Goal: Complete application form: Complete application form

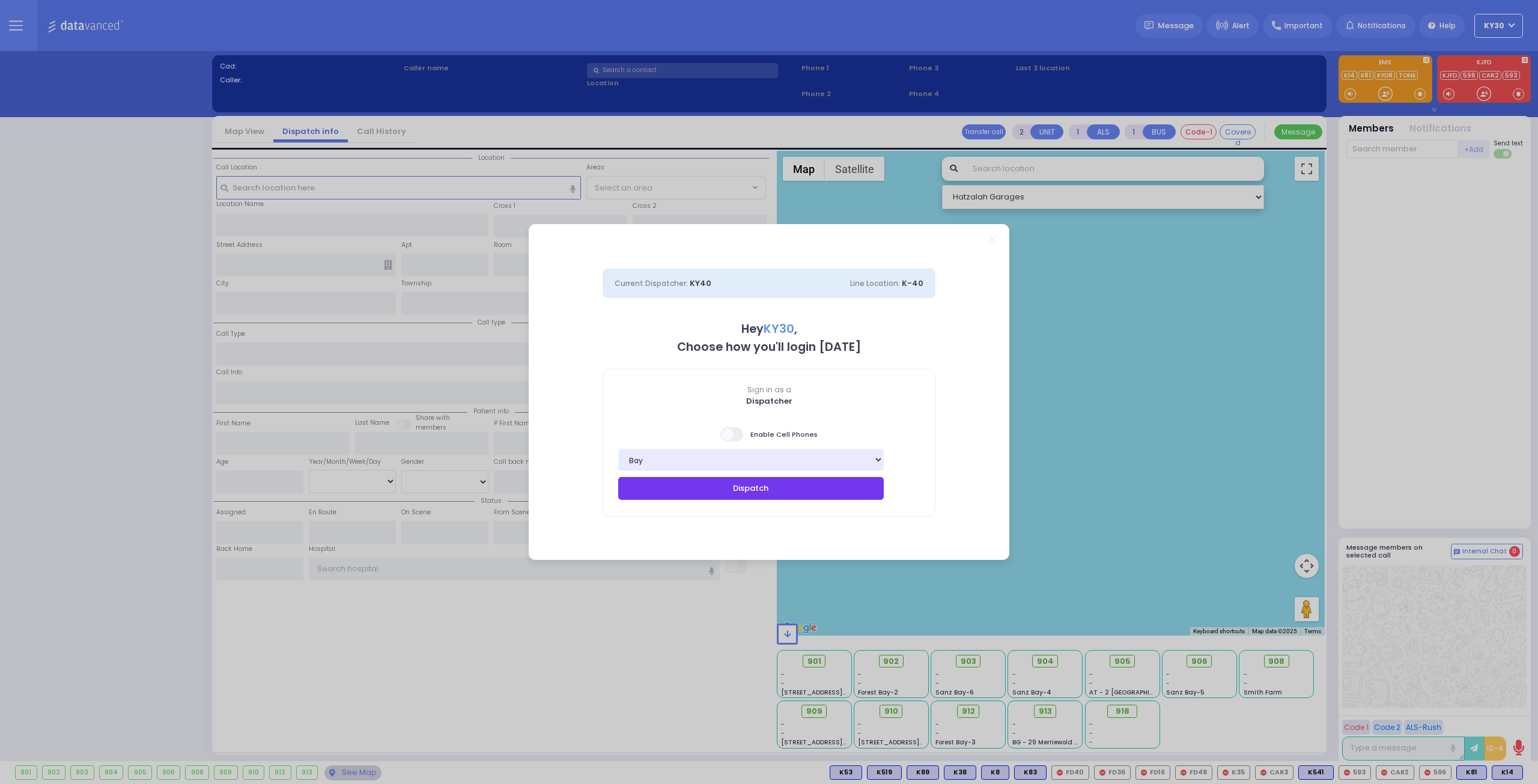
click at [824, 485] on button "Dispatch" at bounding box center [751, 488] width 266 height 23
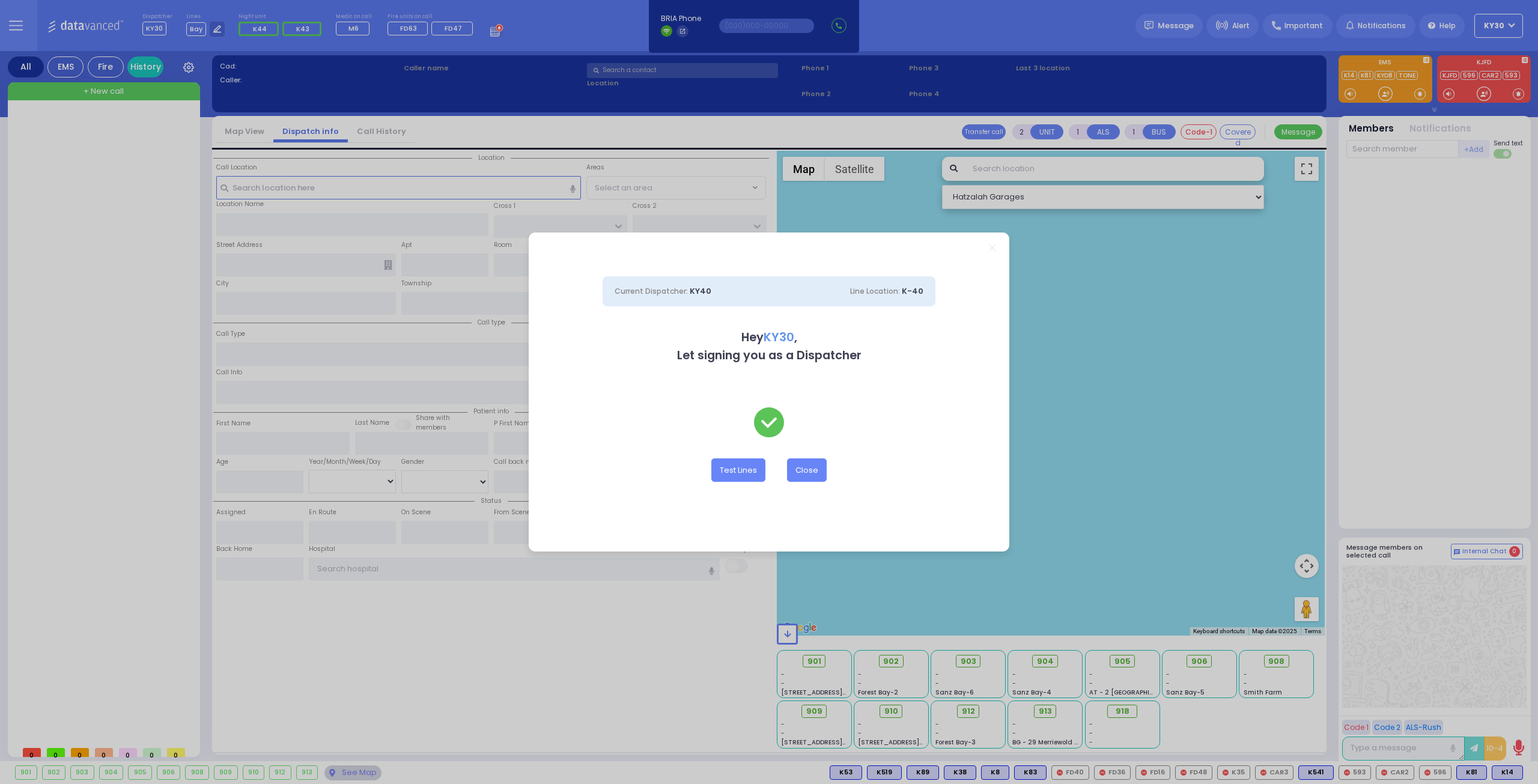
click at [787, 463] on div "Test Lines Close" at bounding box center [769, 469] width 333 height 23
click at [805, 471] on button "Close" at bounding box center [807, 469] width 40 height 23
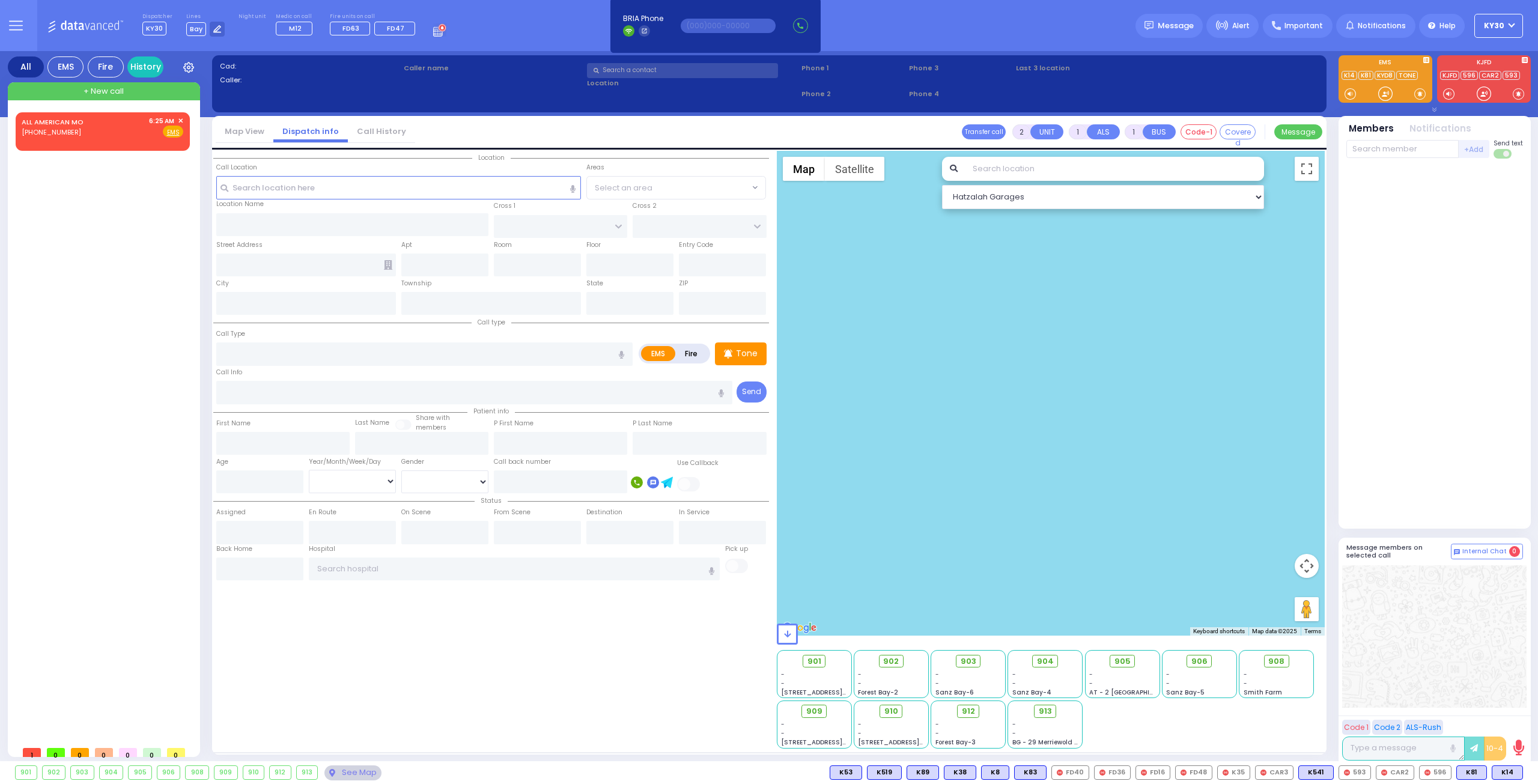
drag, startPoint x: 0, startPoint y: 117, endPoint x: 0, endPoint y: 126, distance: 9.0
drag, startPoint x: 0, startPoint y: 126, endPoint x: 71, endPoint y: 497, distance: 377.7
click at [71, 497] on div "ALL AMERICAN MO [PHONE_NUMBER] 6:25 AM ✕ EMS" at bounding box center [105, 426] width 179 height 628
click at [140, 117] on div "ALL AMERICAN MO [PHONE_NUMBER] 6:25 AM ✕ Fire EMS" at bounding box center [102, 127] width 162 height 22
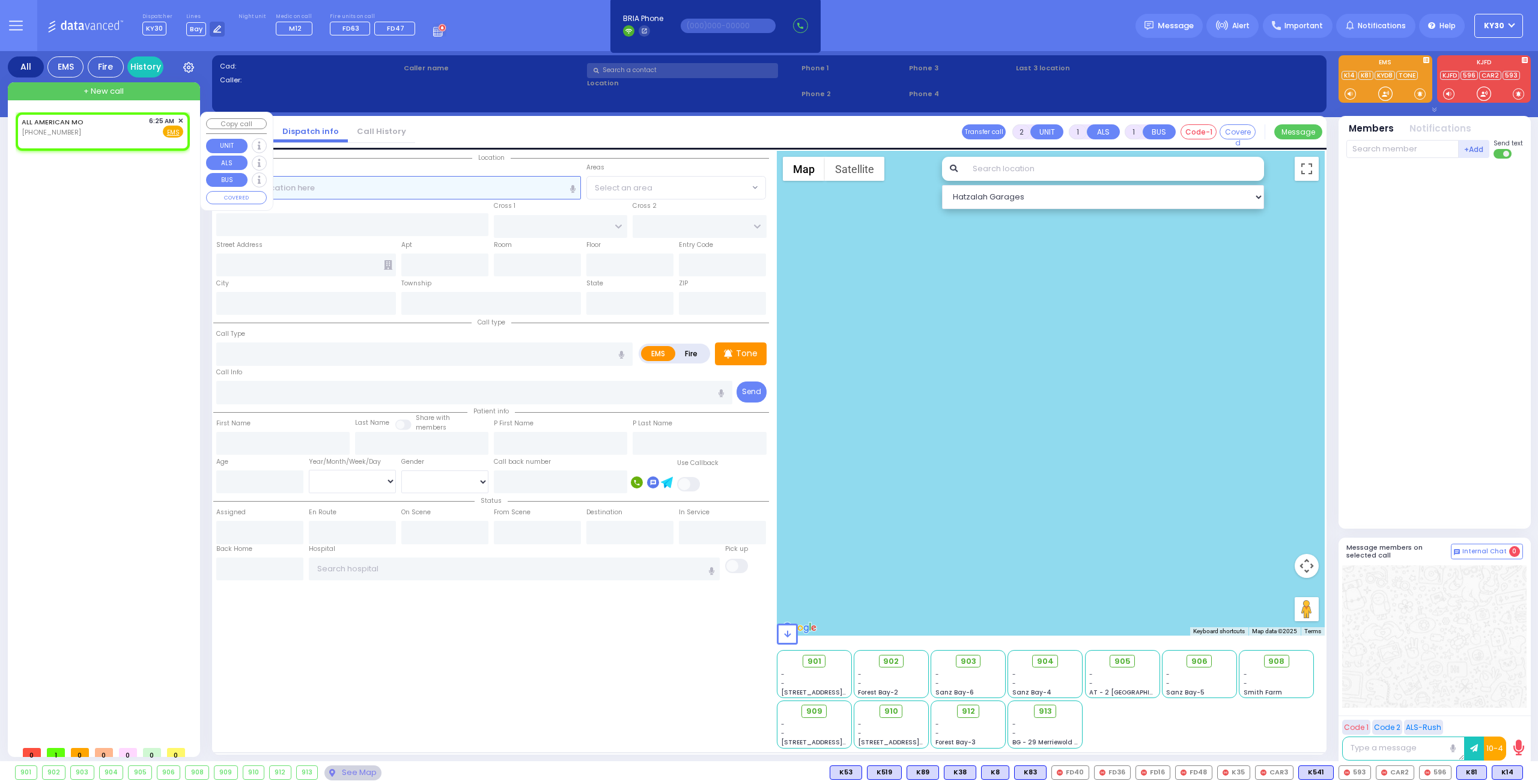
select select
radio input "true"
select select
type input "06:25"
select select "Hatzalah Garages"
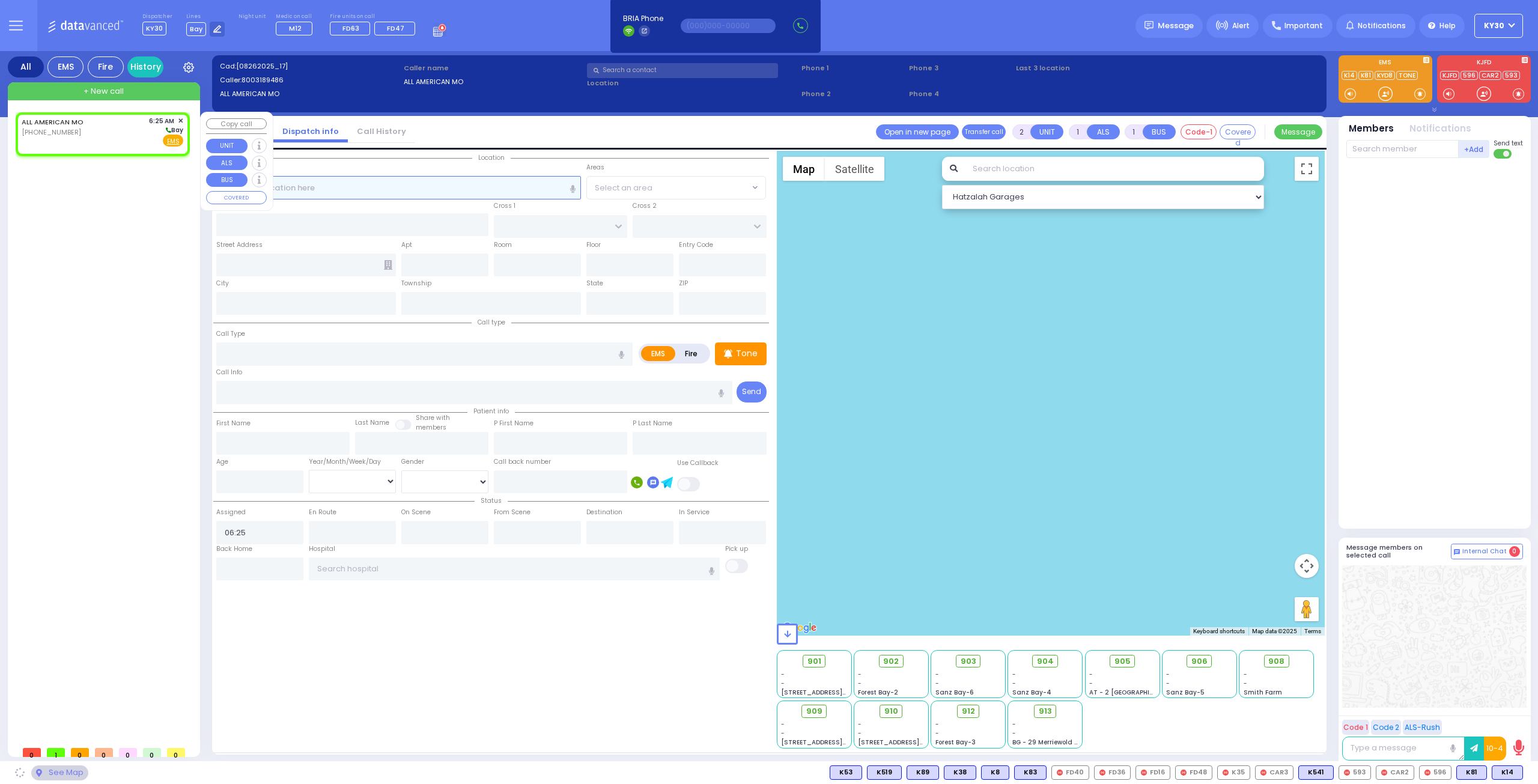
select select
radio input "true"
select select
select select "Hatzalah Garages"
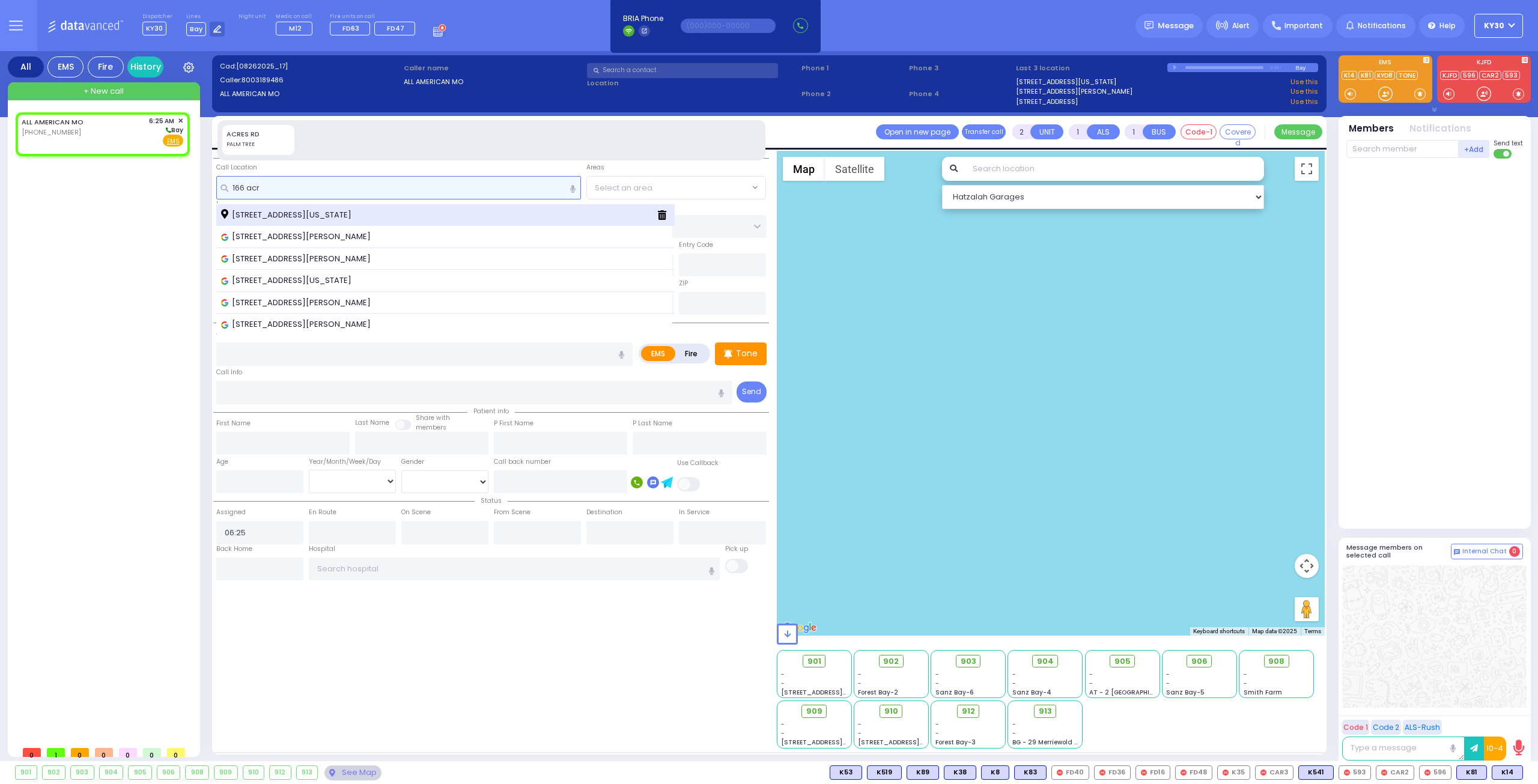
type input "166 acr"
click at [342, 209] on span "[STREET_ADDRESS][US_STATE]" at bounding box center [289, 214] width 134 height 12
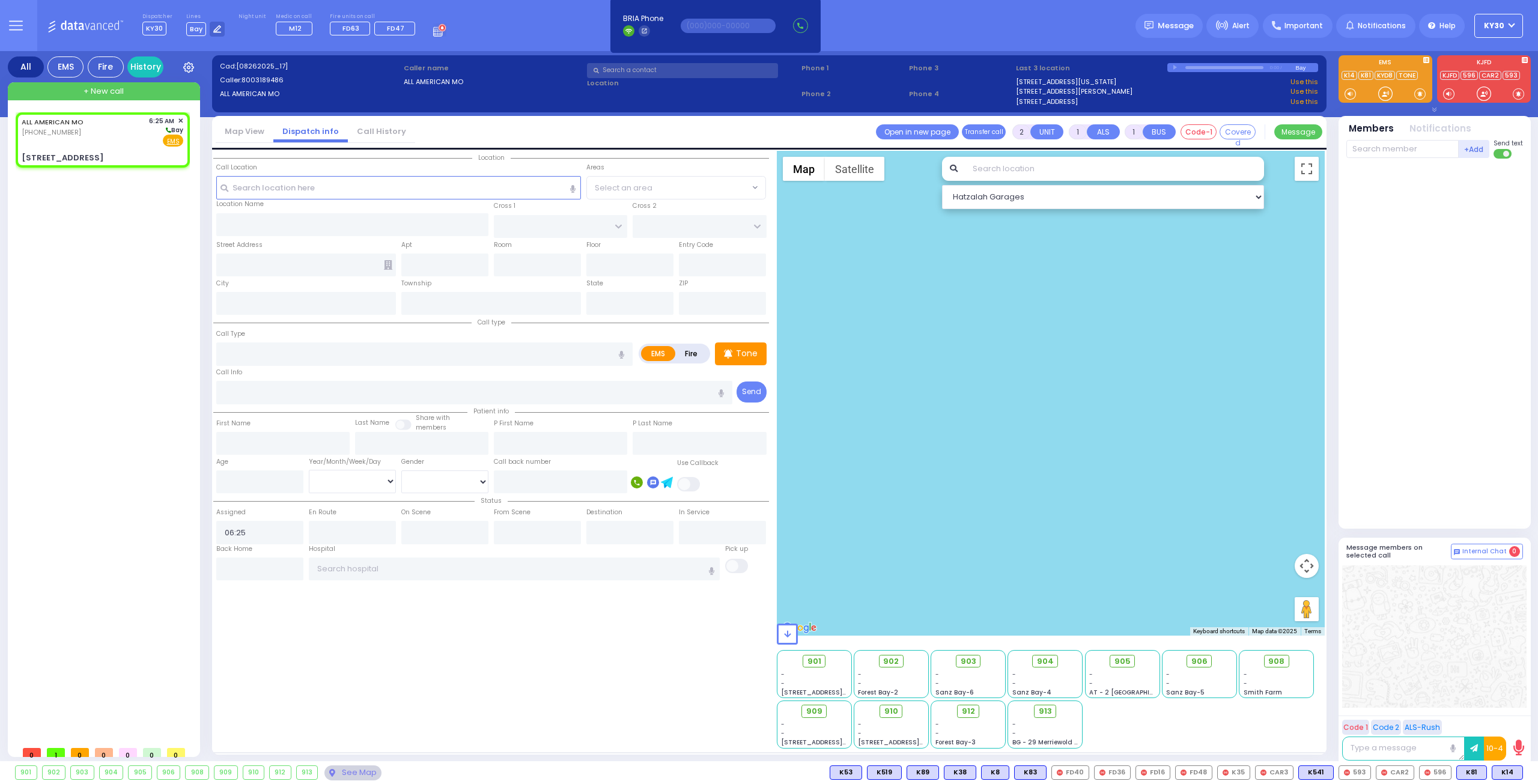
select select
radio input "true"
select select
select select "Hatzalah Garages"
type input "KROLLA DR"
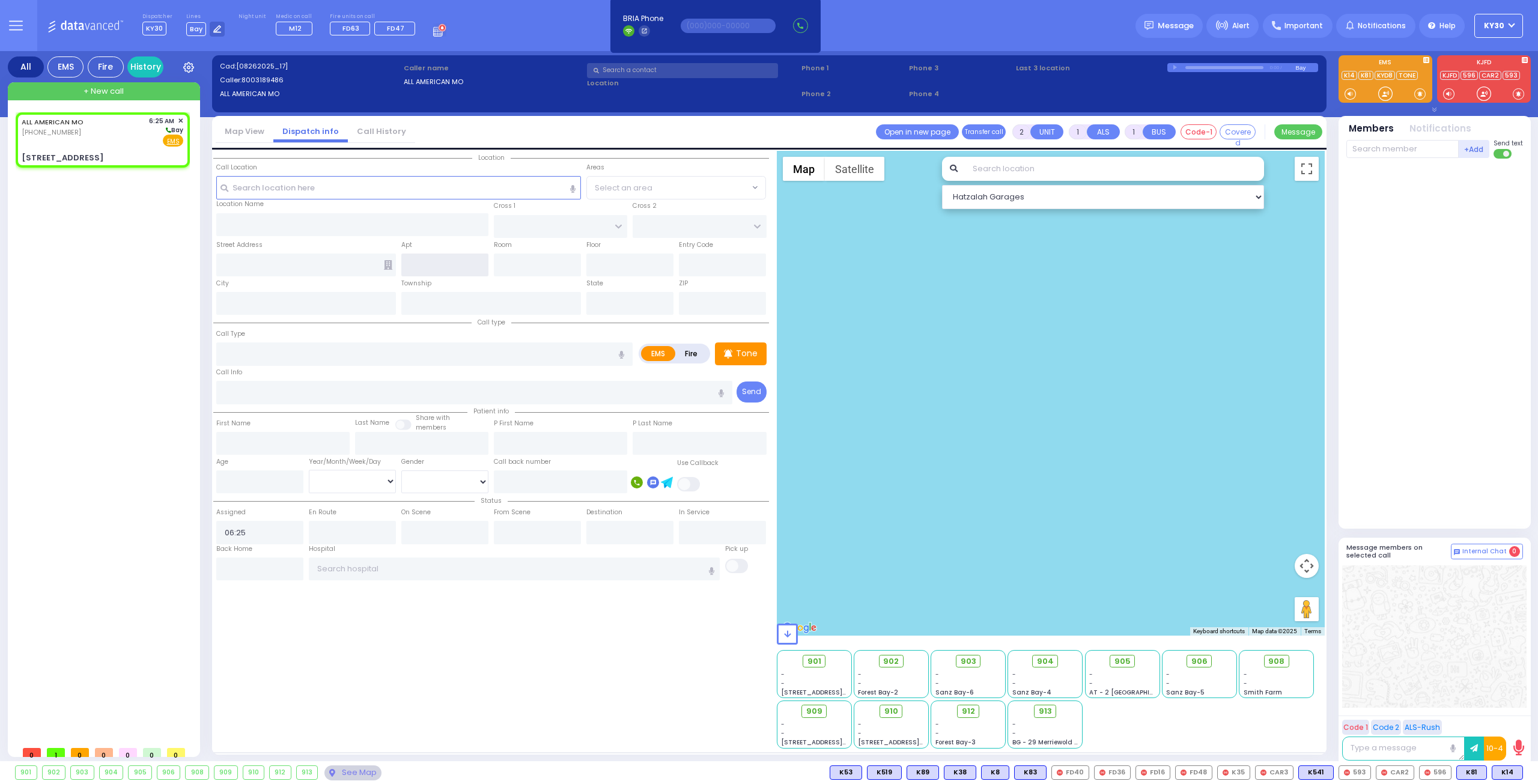
type input "MELITZ RD"
type input "[STREET_ADDRESS]"
type input "Monroe"
type input "[US_STATE]"
type input "10950"
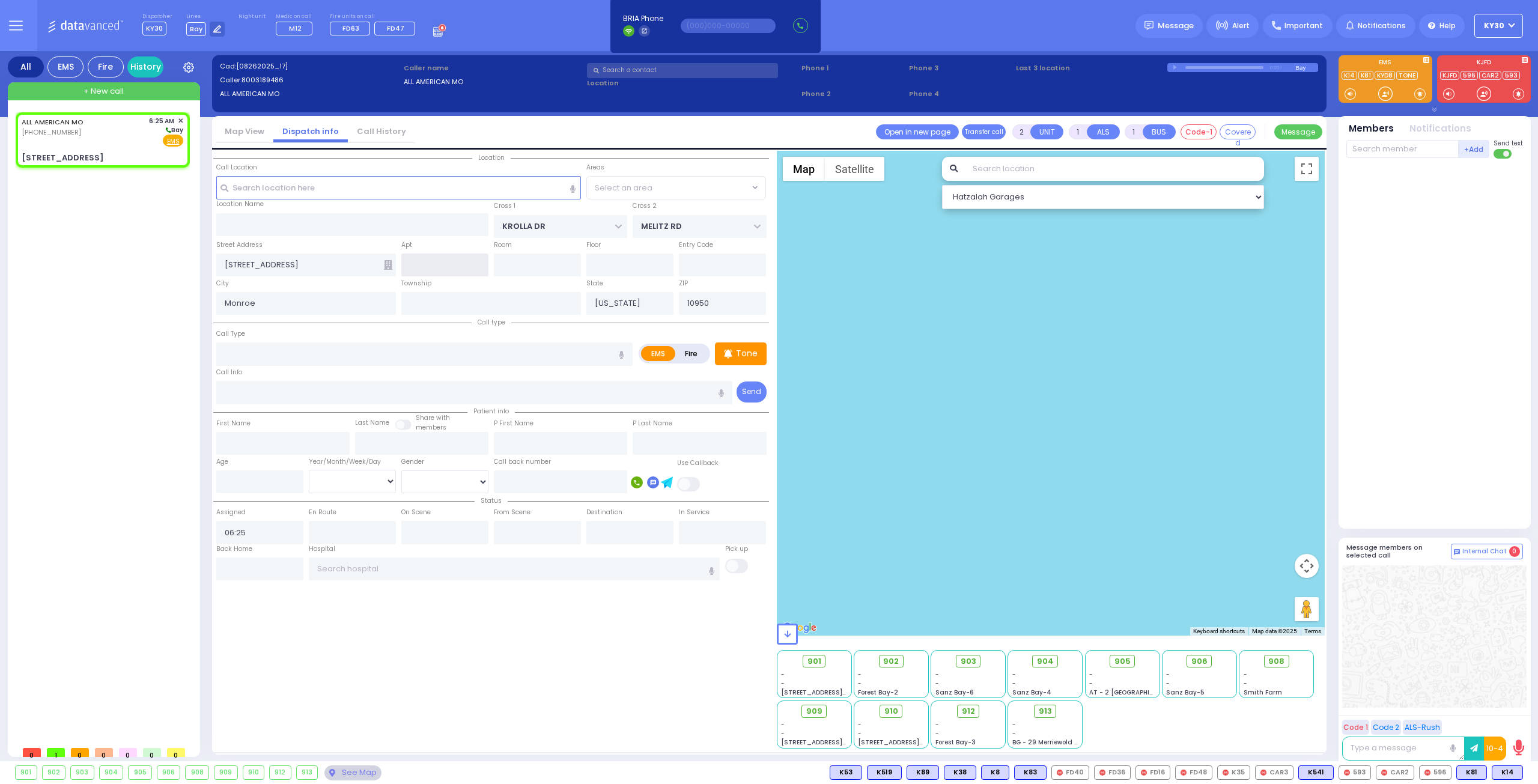
select select "SECTION 3"
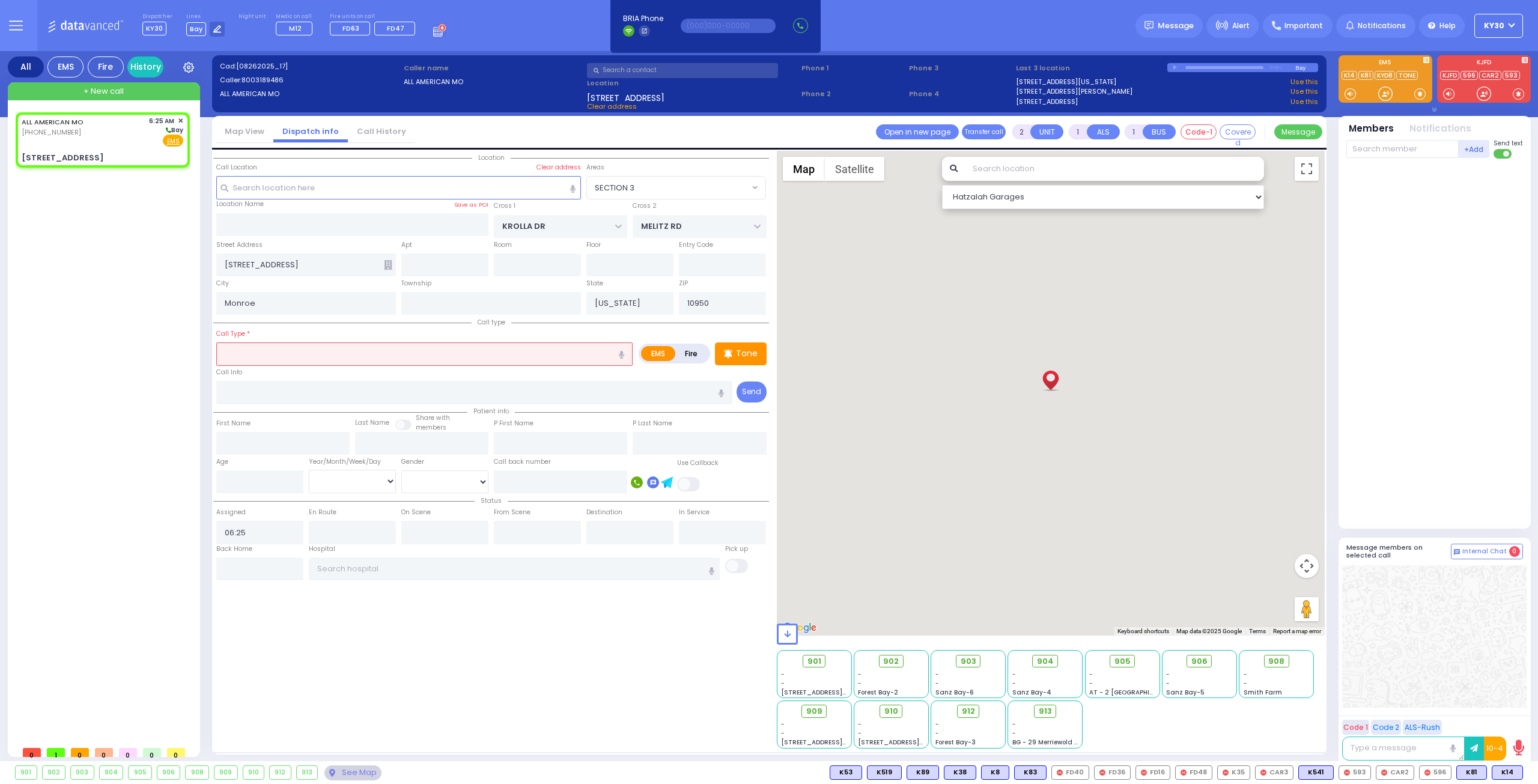
click at [274, 349] on input "text" at bounding box center [425, 353] width 416 height 23
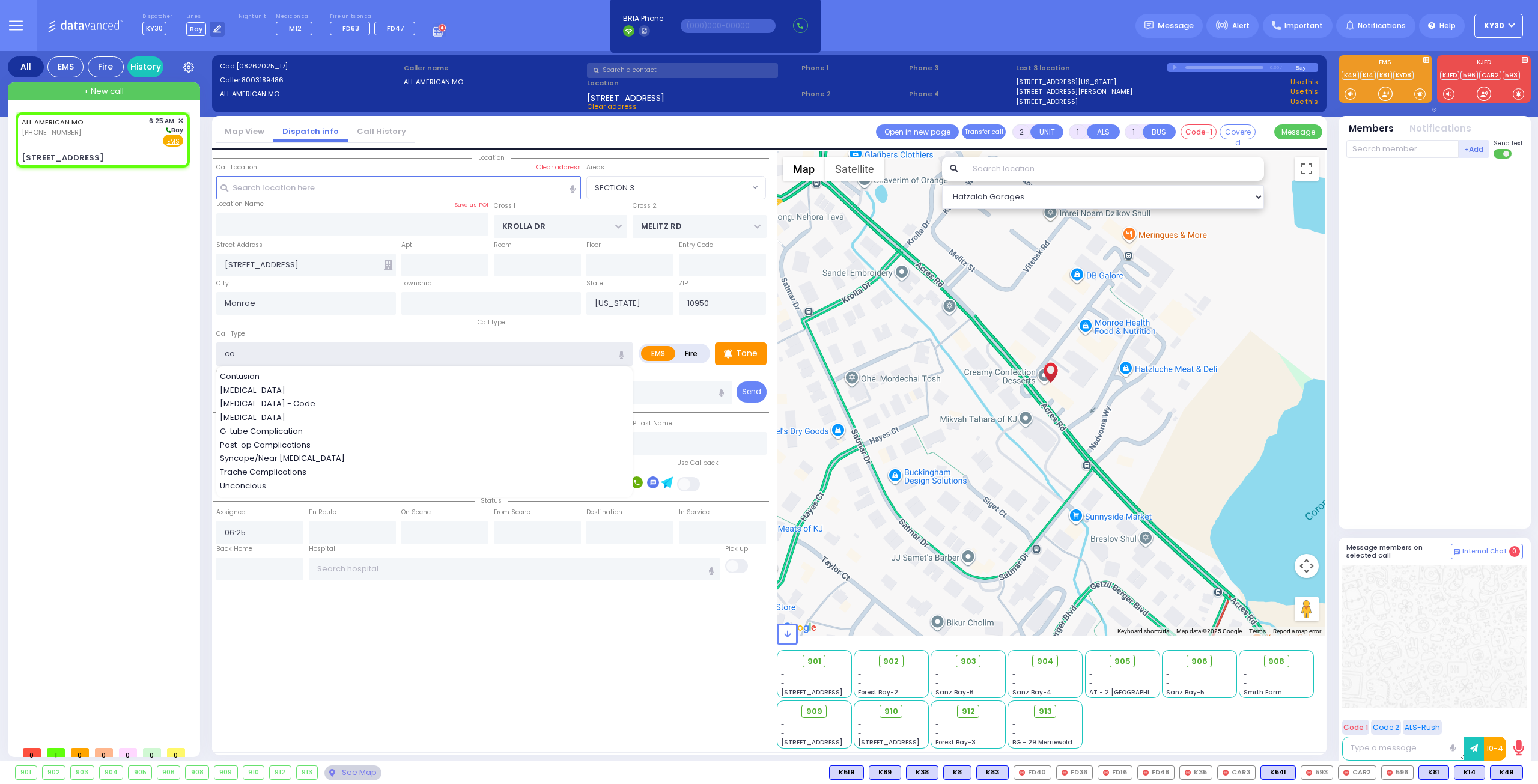
type input "cor"
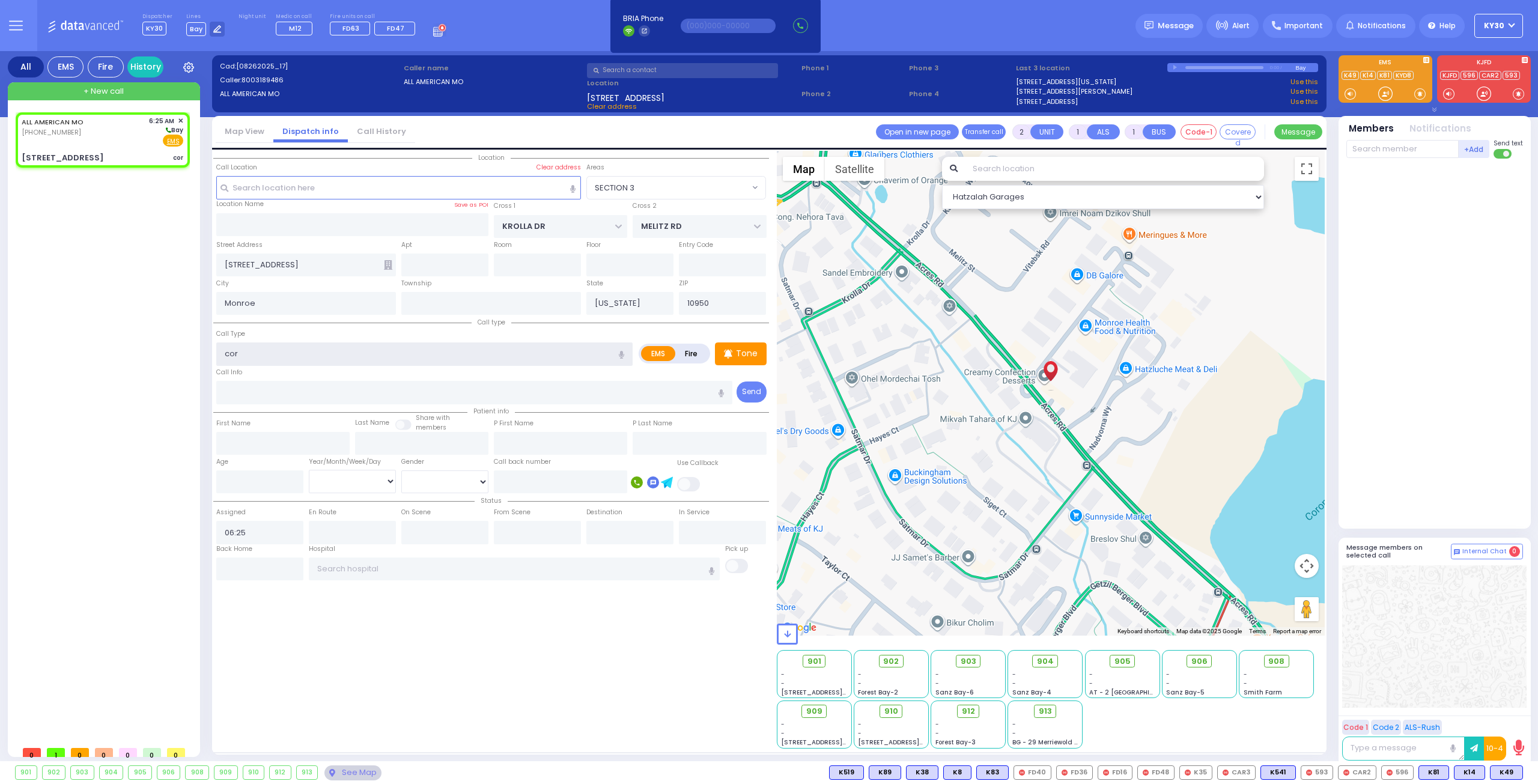
select select
radio input "true"
select select
select select "Hatzalah Garages"
select select "SECTION 3"
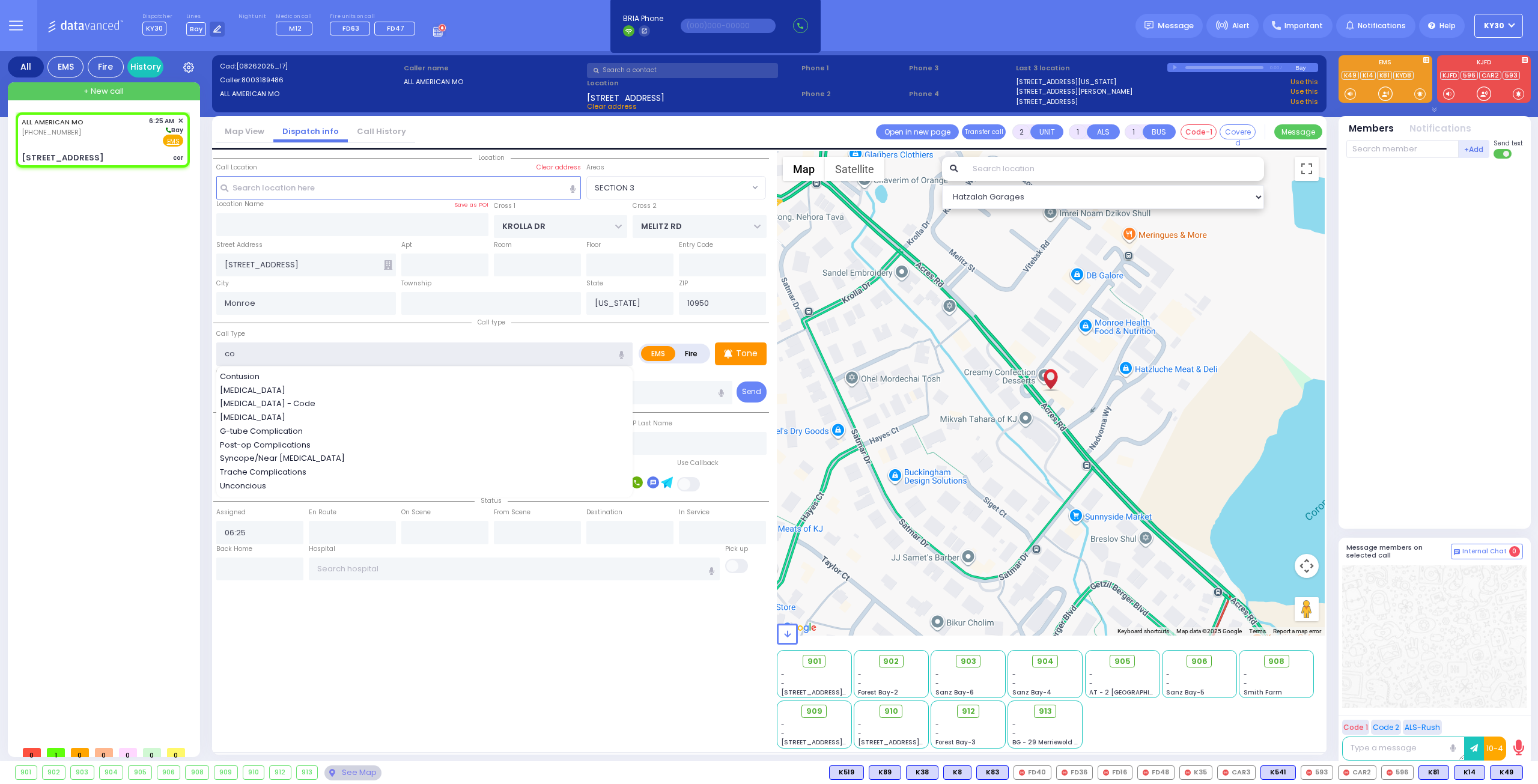
type input "c"
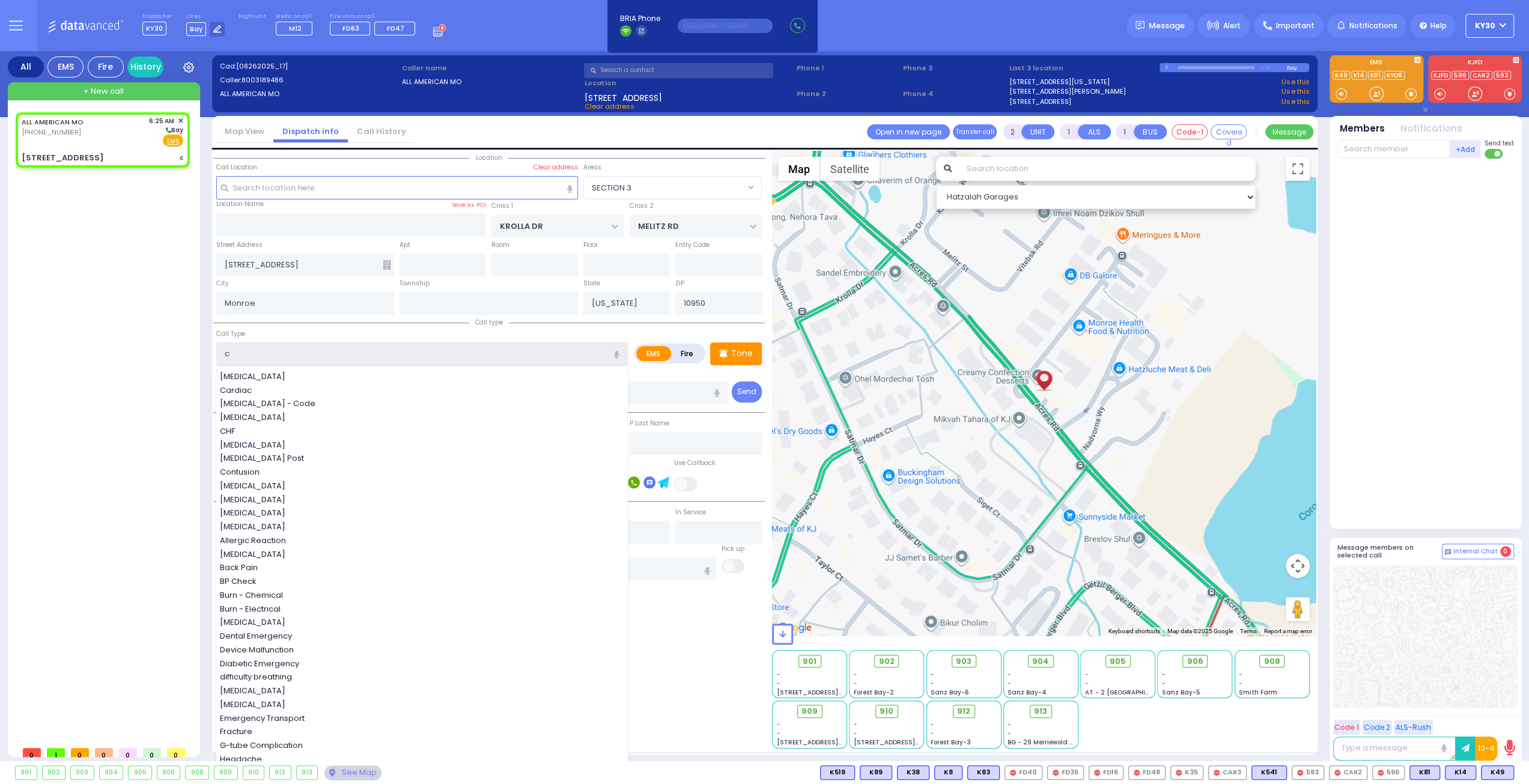
select select
radio input "true"
select select
select select "Hatzalah Garages"
select select "SECTION 3"
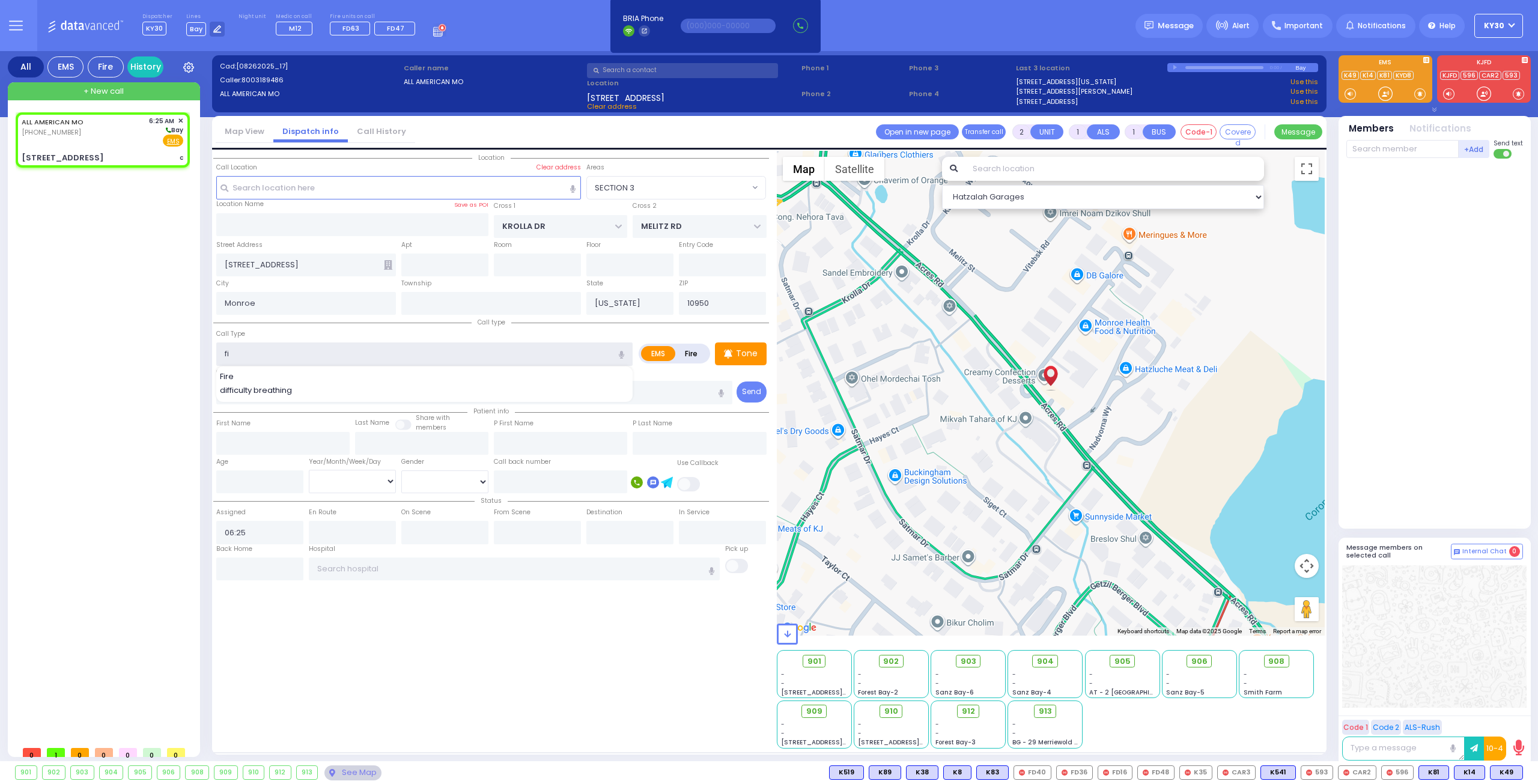
type input "fie"
select select
radio input "true"
select select
select select "Hatzalah Garages"
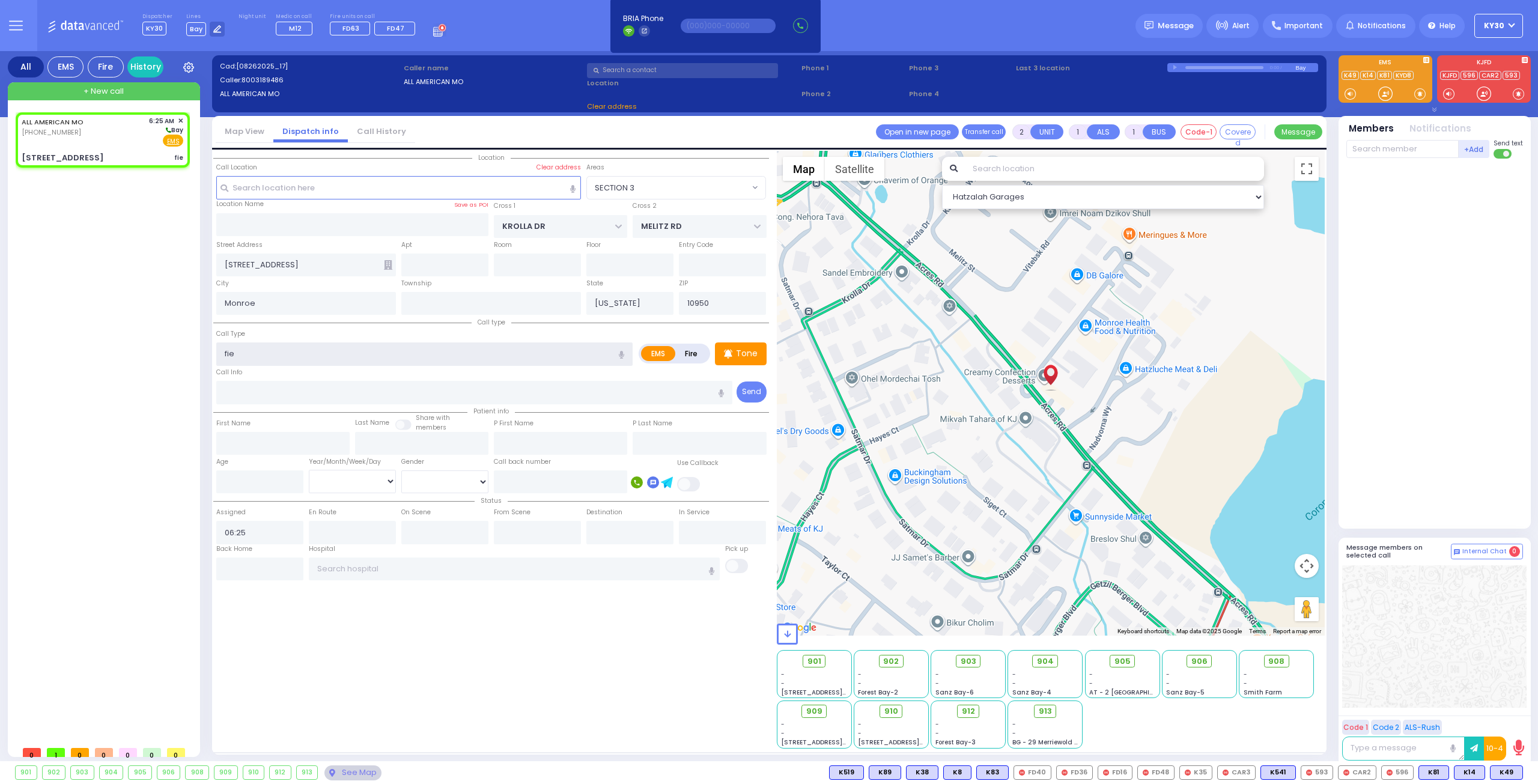
select select "SECTION 3"
type input "fi"
select select
radio input "true"
select select
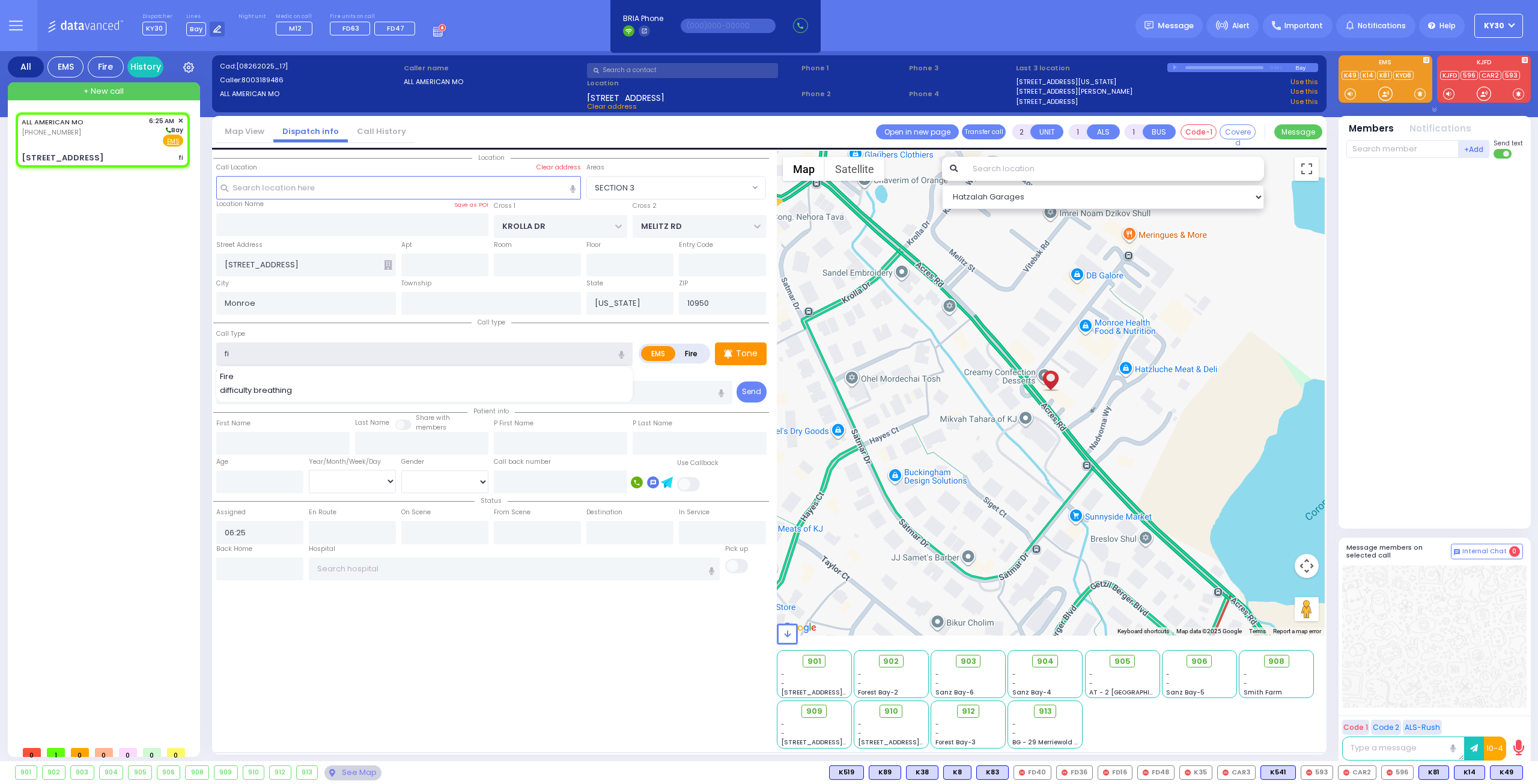
select select "Hatzalah Garages"
select select
radio input "true"
select select
select select "Hatzalah Garages"
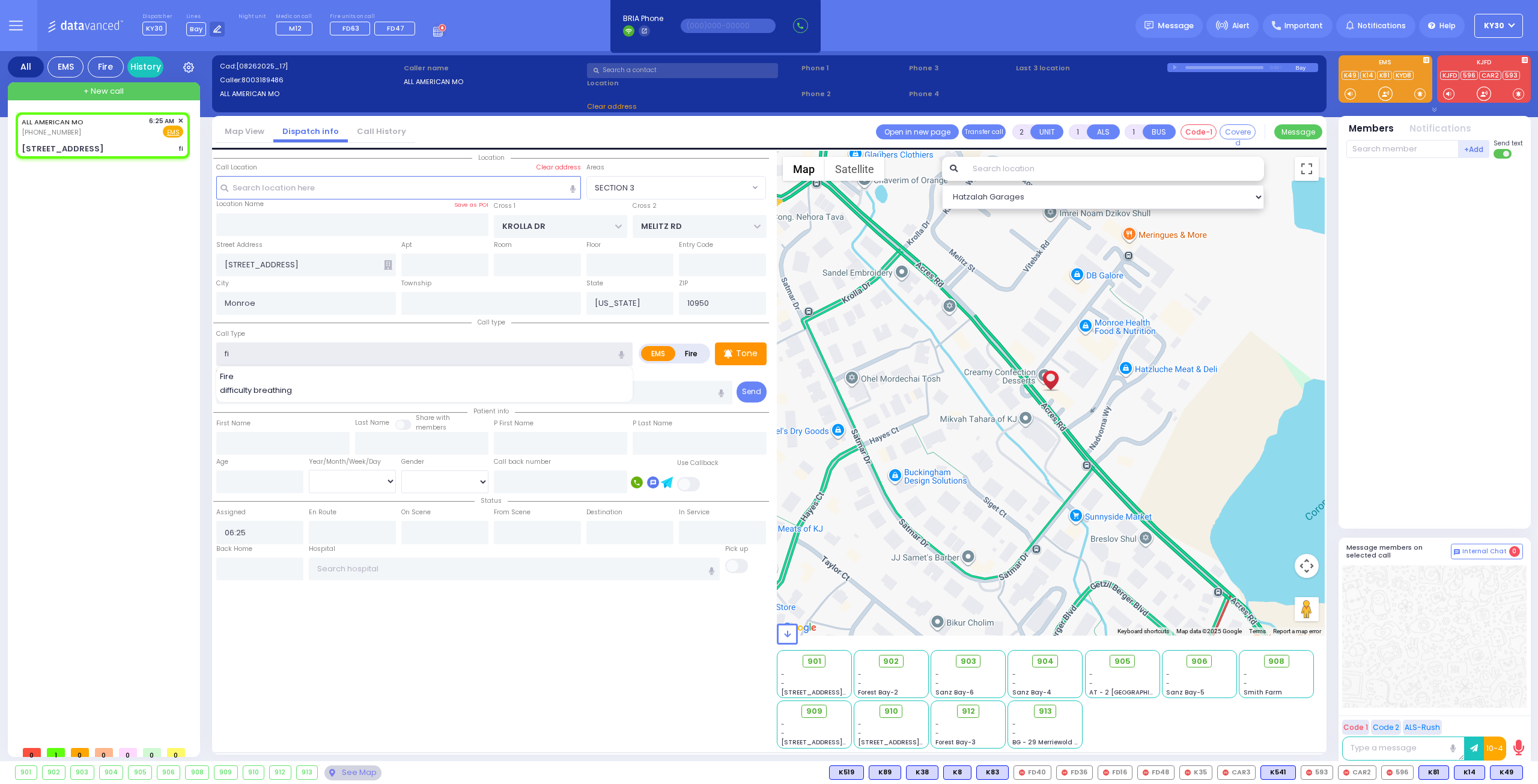
select select "SECTION 3"
type input "f"
type input "a"
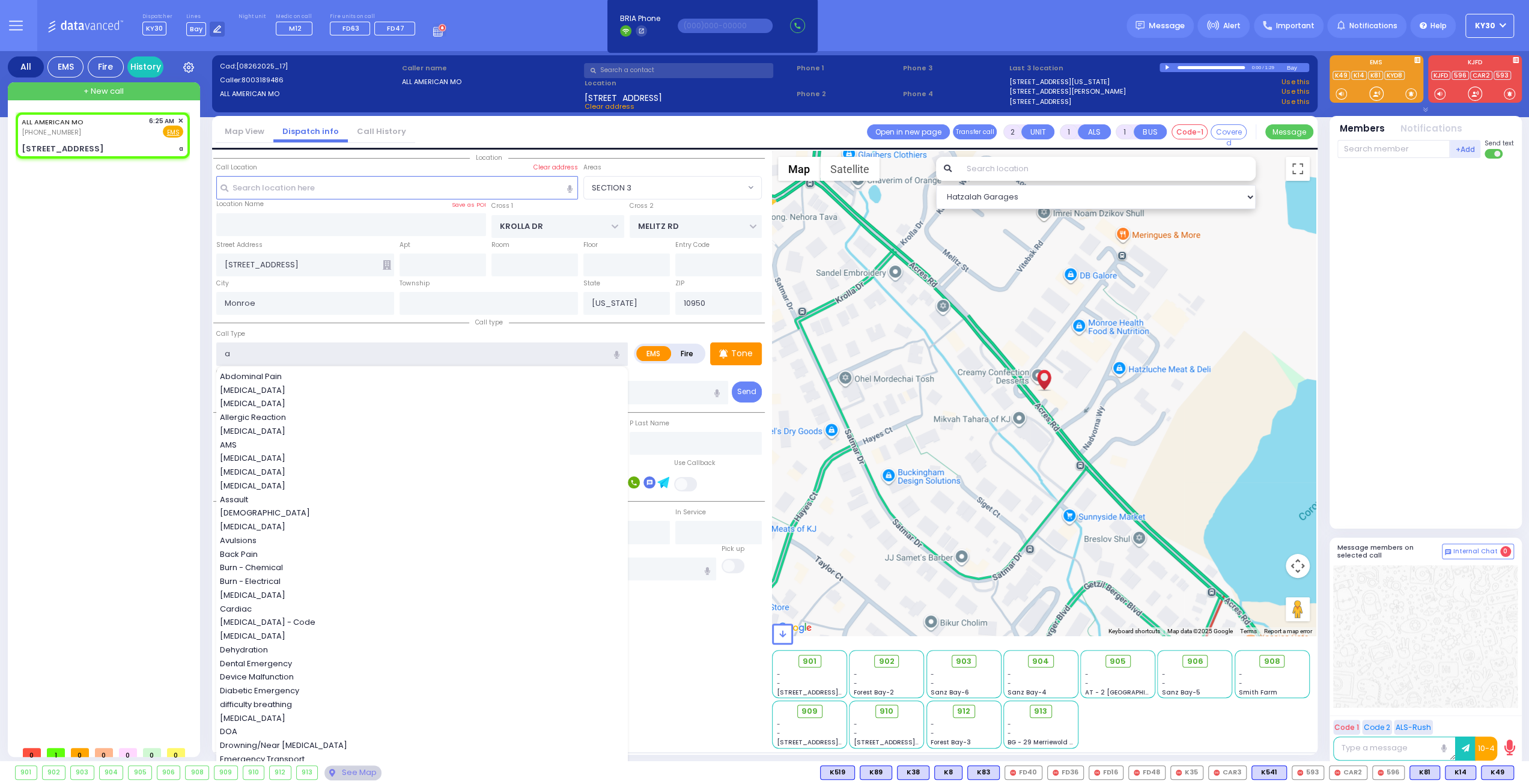
select select
radio input "true"
select select
select select "Hatzalah Garages"
select select "SECTION 3"
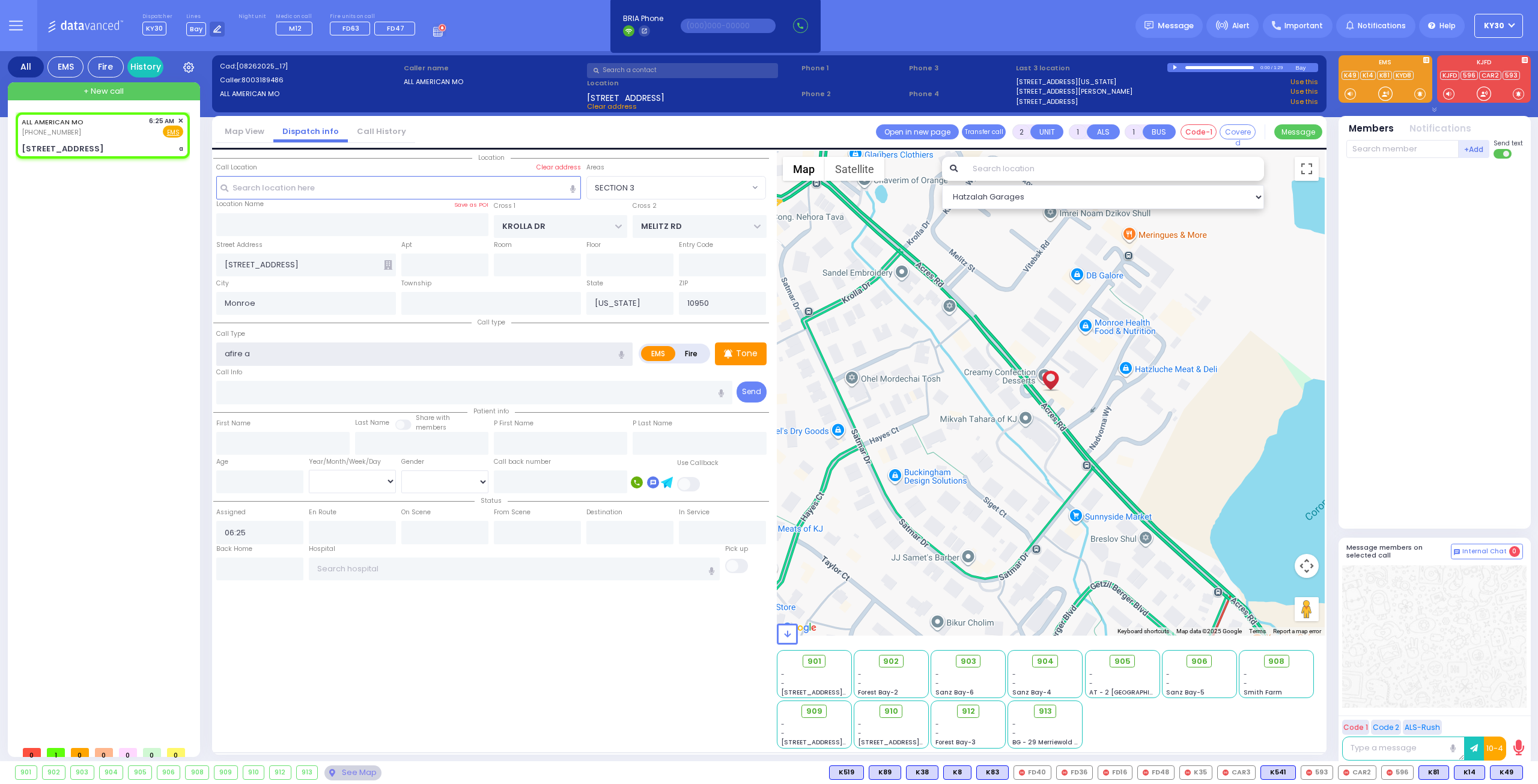
type input "afire al"
select select
radio input "true"
select select
select select "Hatzalah Garages"
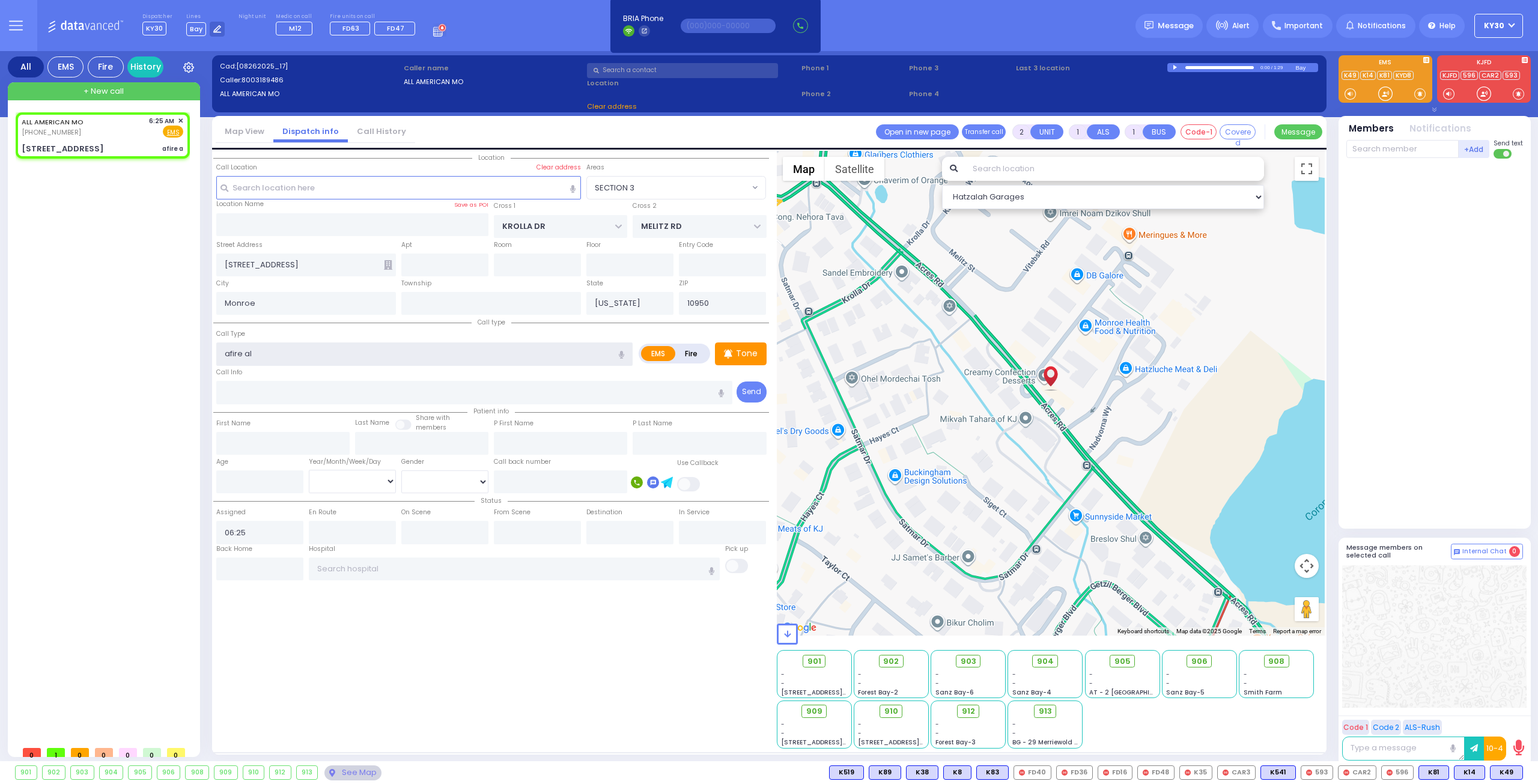
type input "afire ala"
select select "SECTION 3"
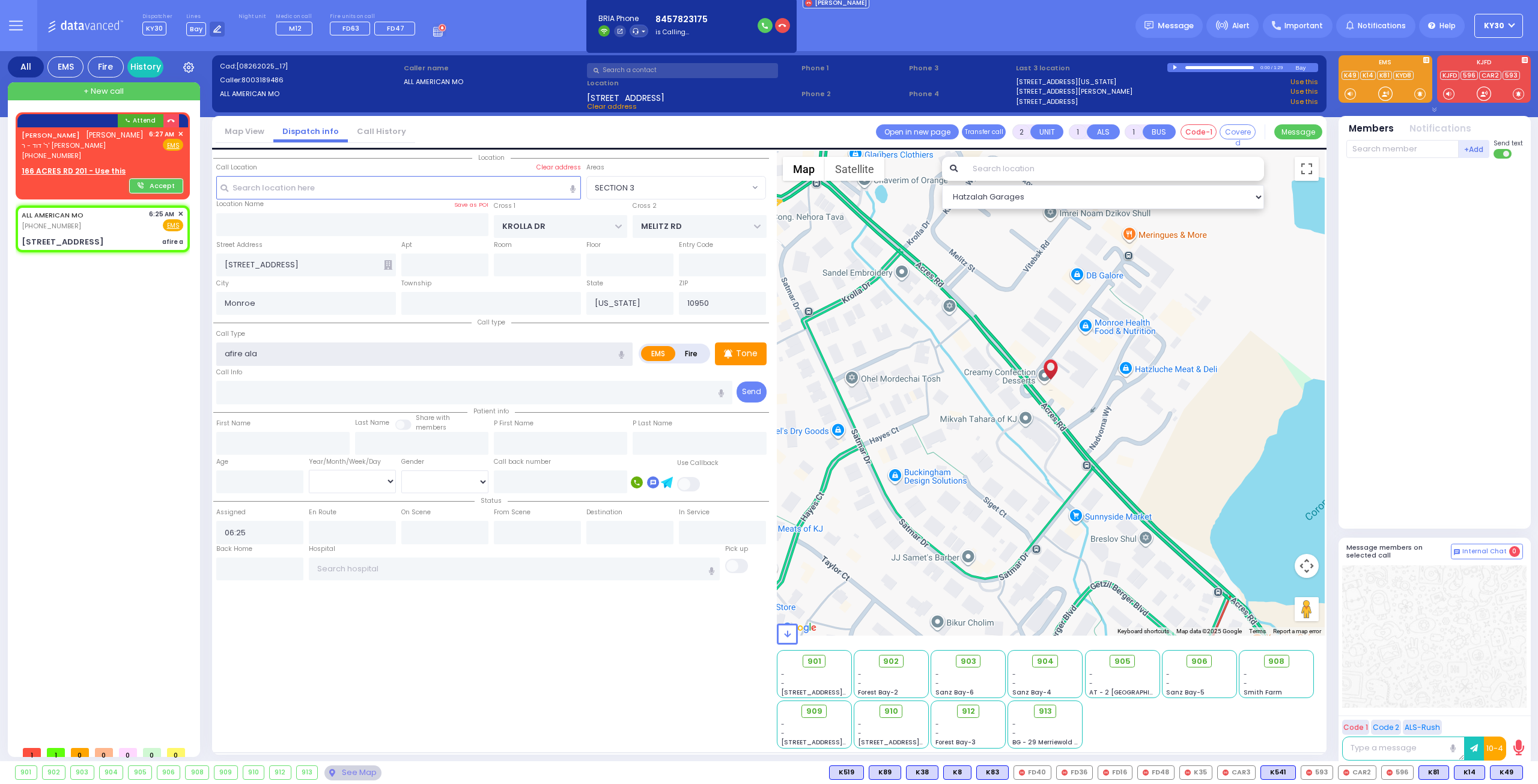
type input "afire alar"
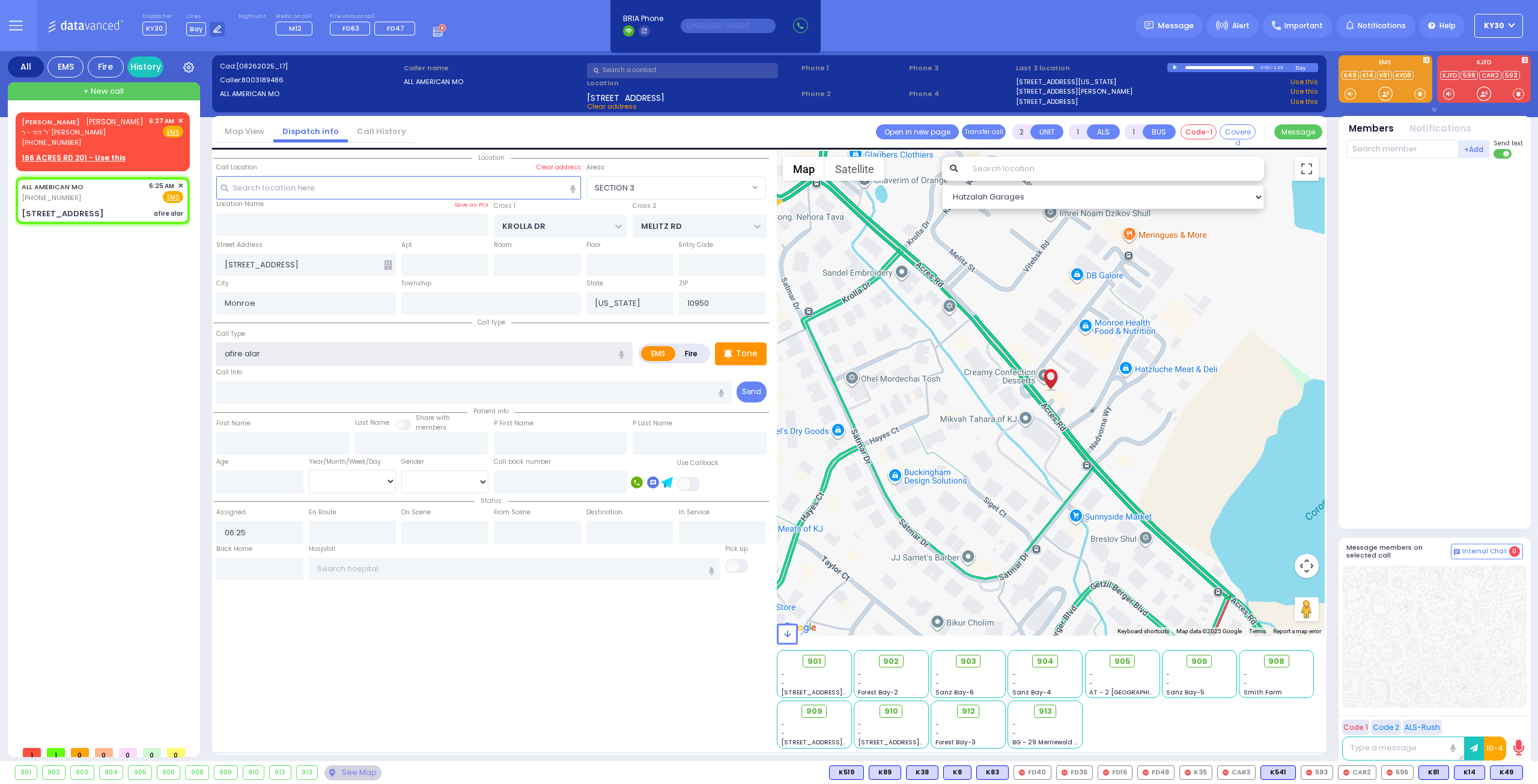
select select
radio input "true"
select select
select select "Hatzalah Garages"
select select "SECTION 3"
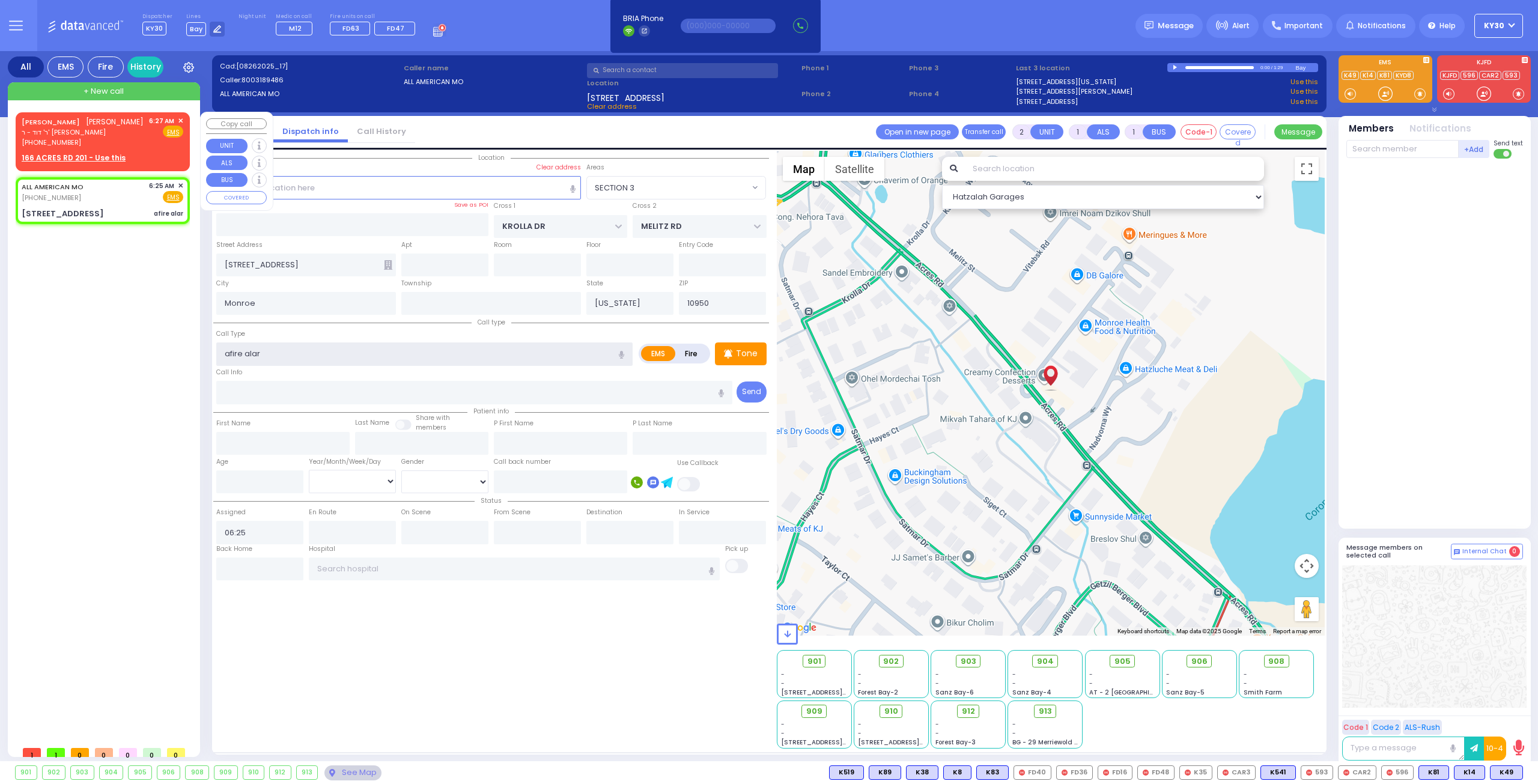
type input "afire alar"
select select
radio input "true"
select select
select select "Hatzalah Garages"
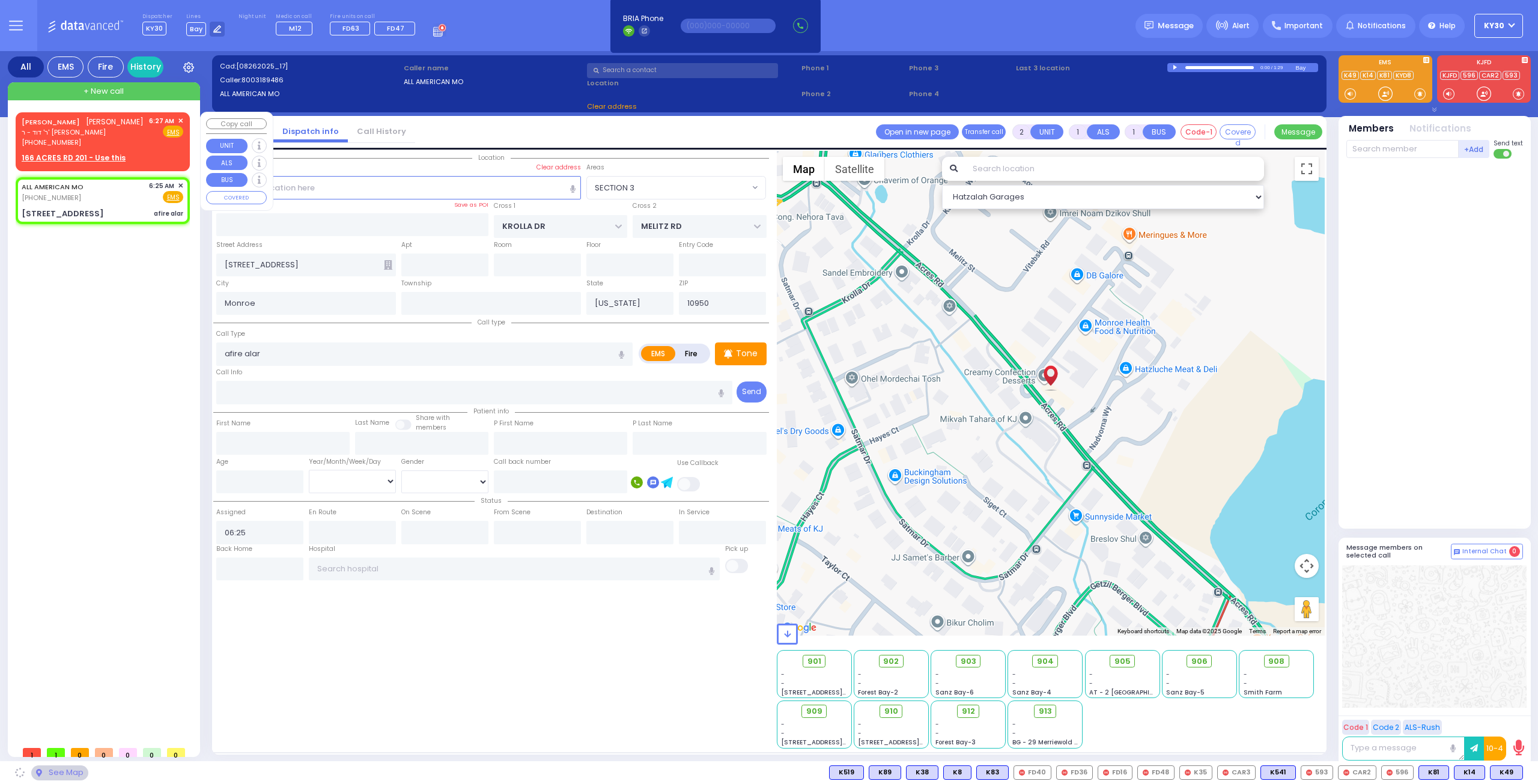
select select "SECTION 3"
click at [107, 152] on link "166 ACRES RD 201 - Use this" at bounding box center [73, 158] width 104 height 11
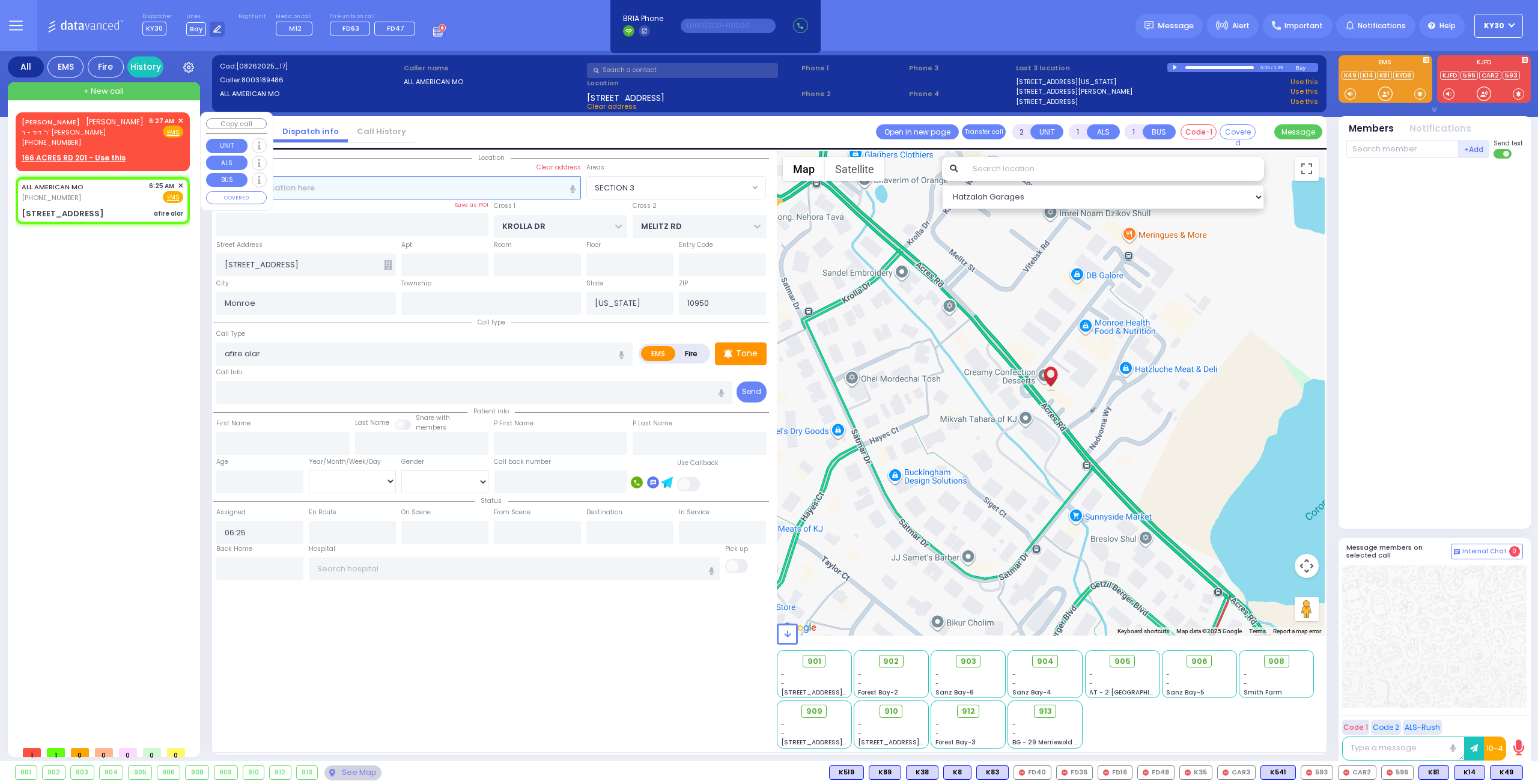
select select
radio input "true"
type input "SHLOME"
type input "[PERSON_NAME]"
select select
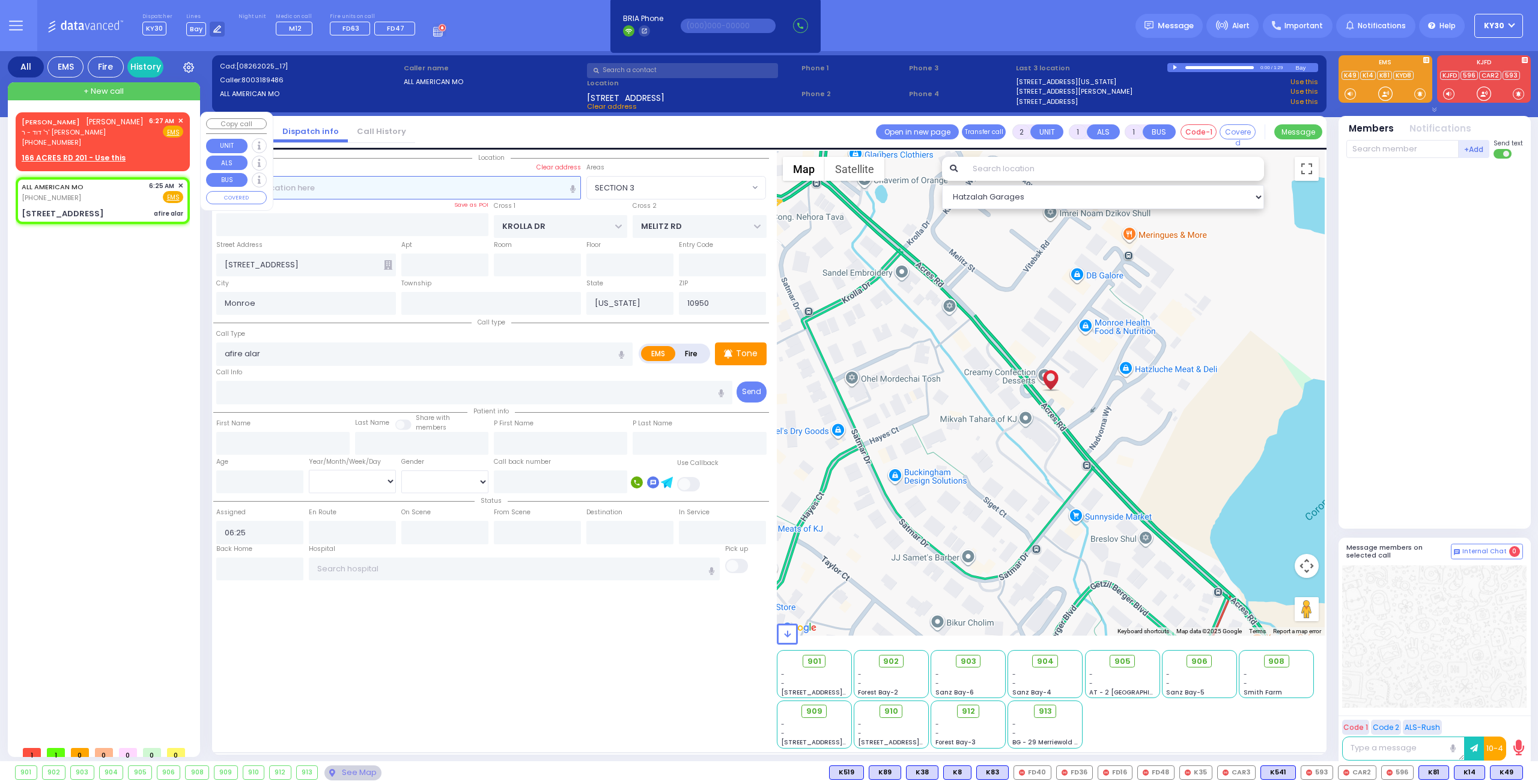
type input "06:27"
select select "Hatzalah Garages"
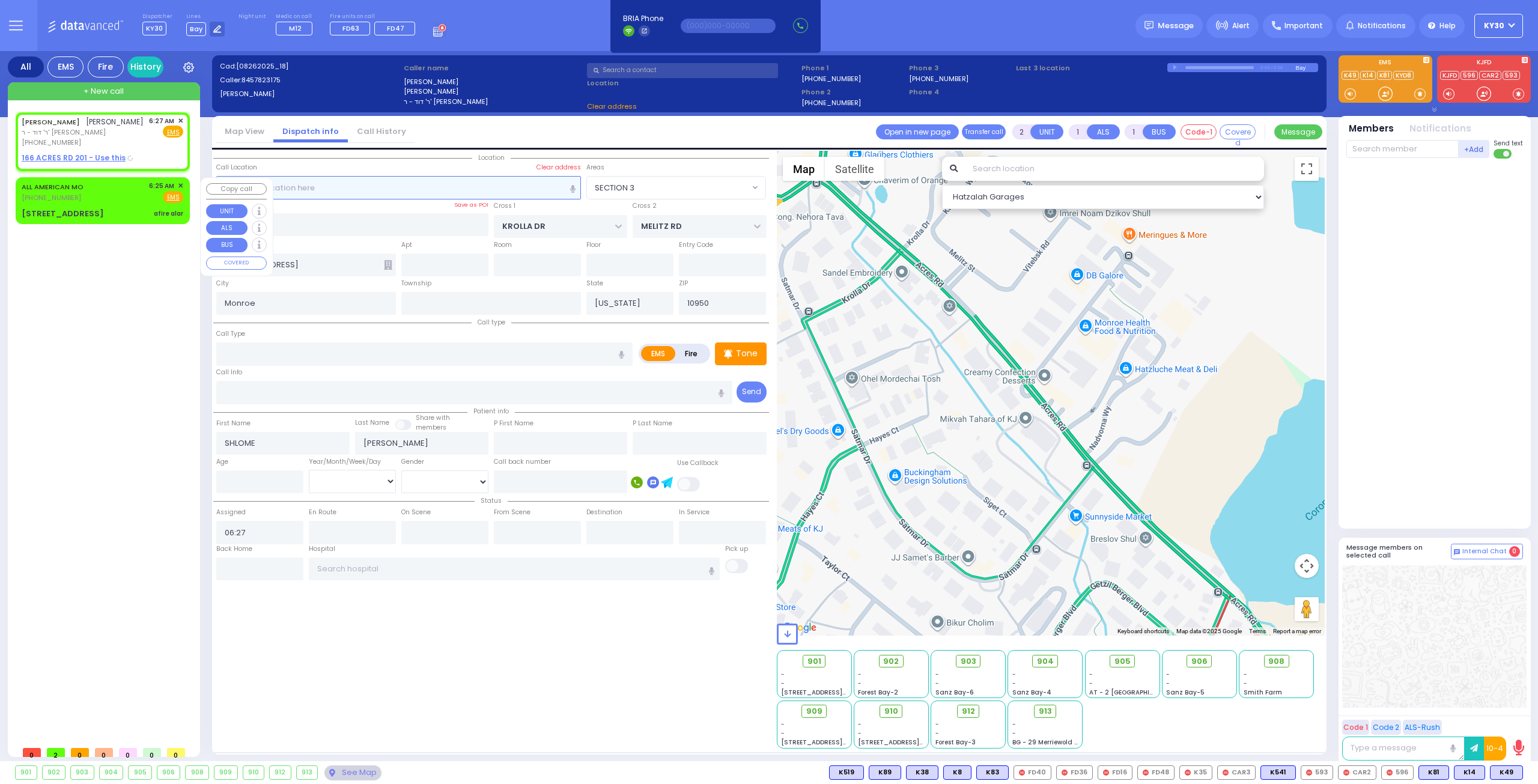
type input "166 ACRES RD"
type input "201"
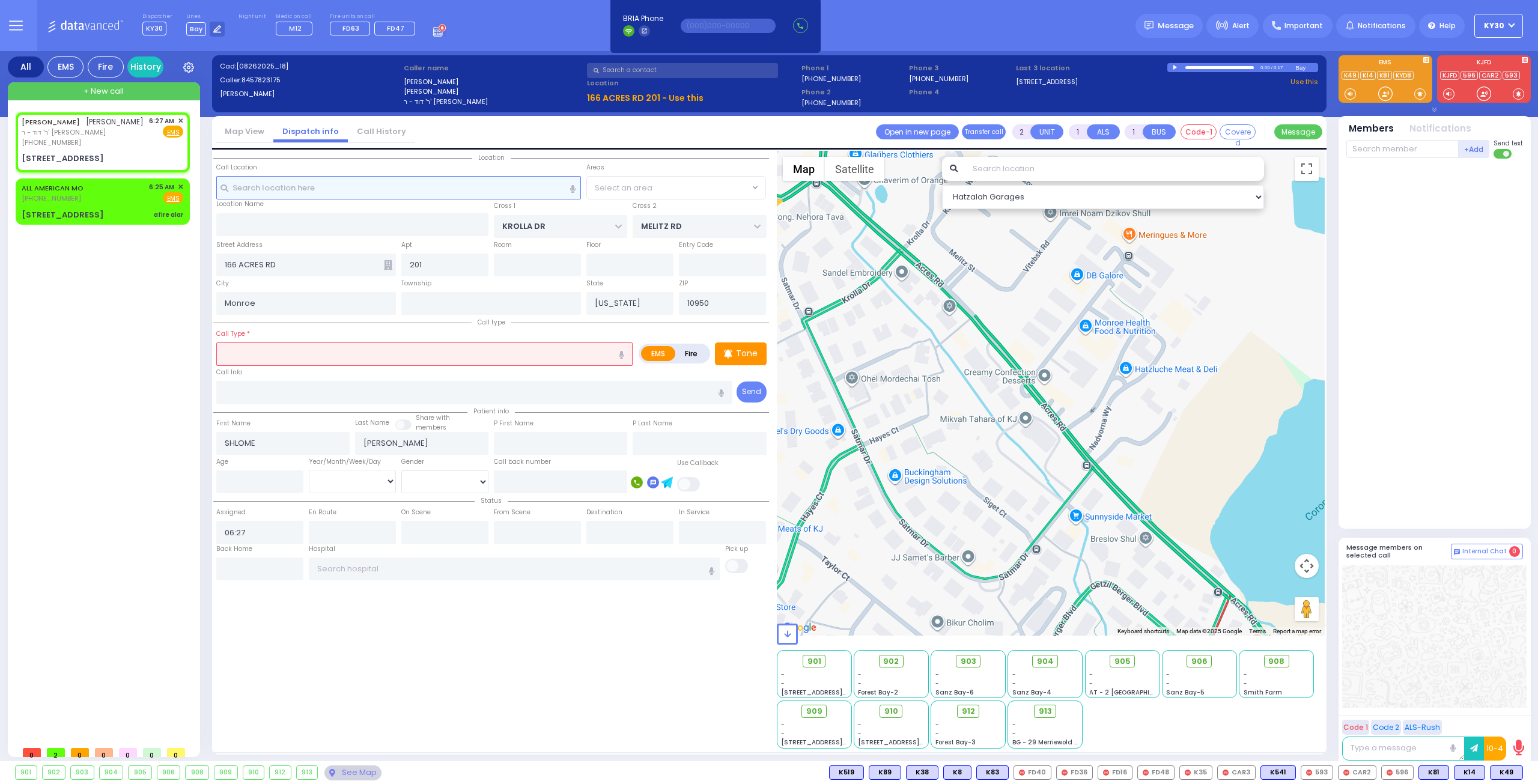
select select "SECTION 3"
select select
radio input "true"
select select
select select "Hatzalah Garages"
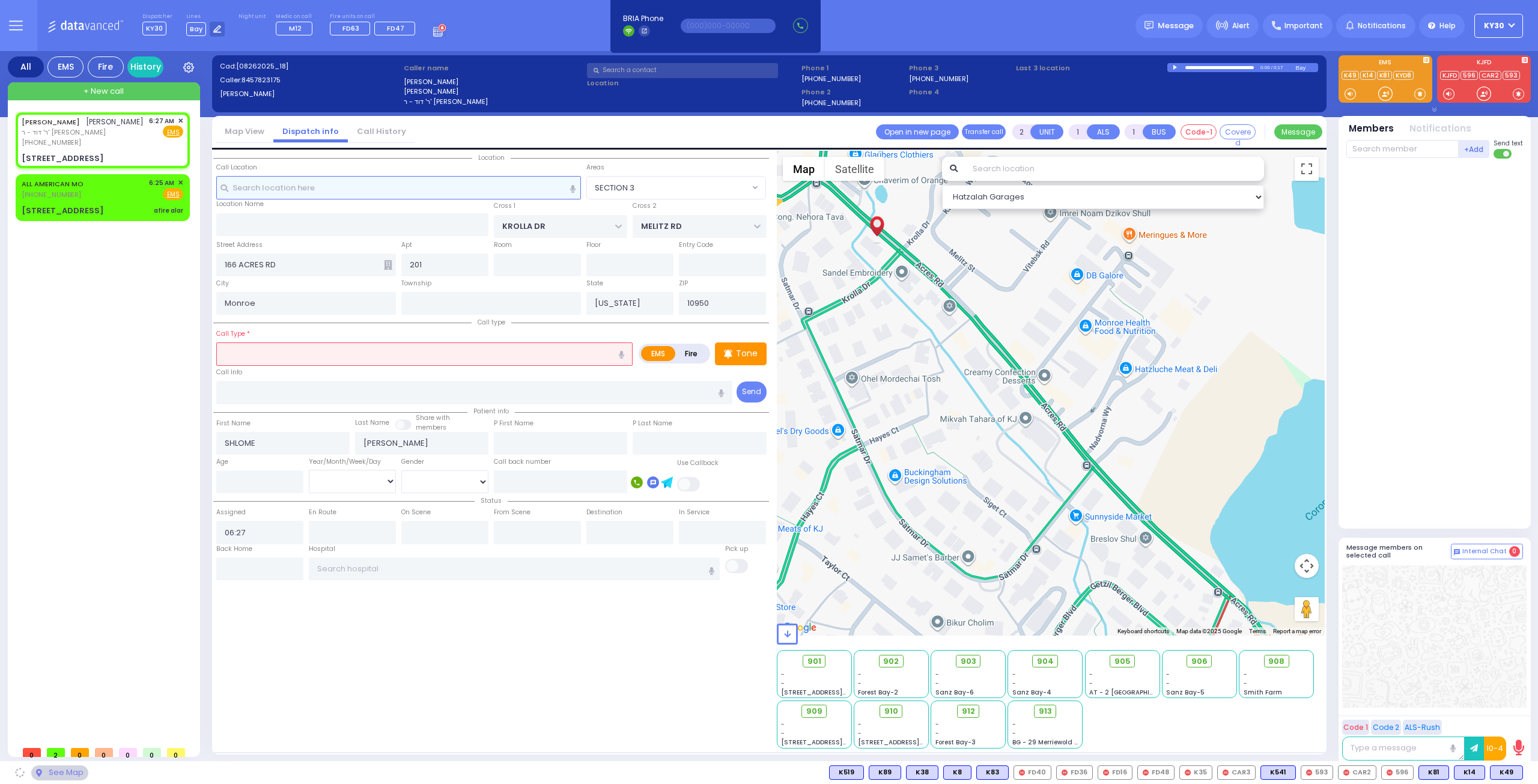
select select
radio input "true"
select select
select select "Hatzalah Garages"
select select
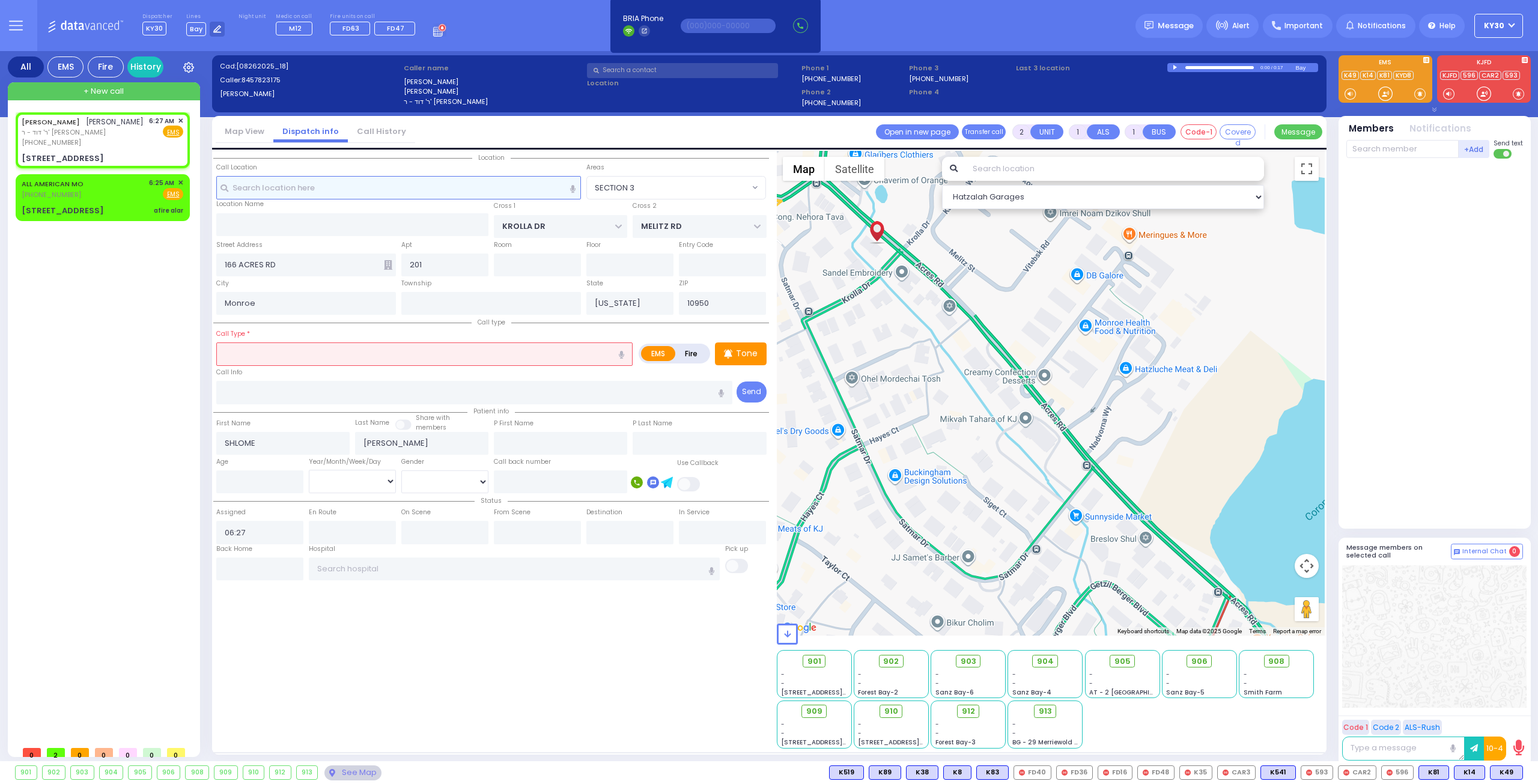
radio input "true"
select select
select select "Hatzalah Garages"
select select "SECTION 3"
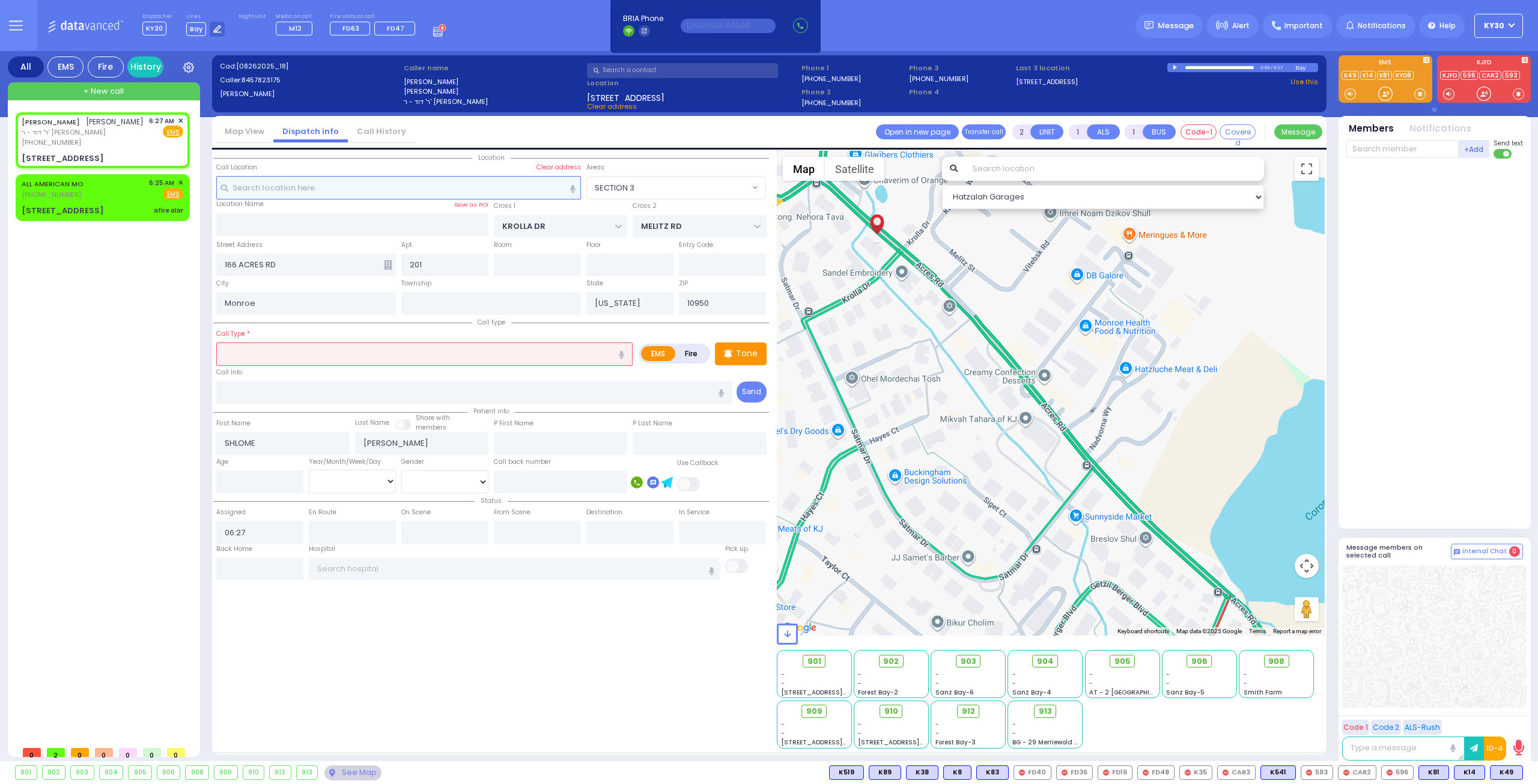
select select "SECTION 3"
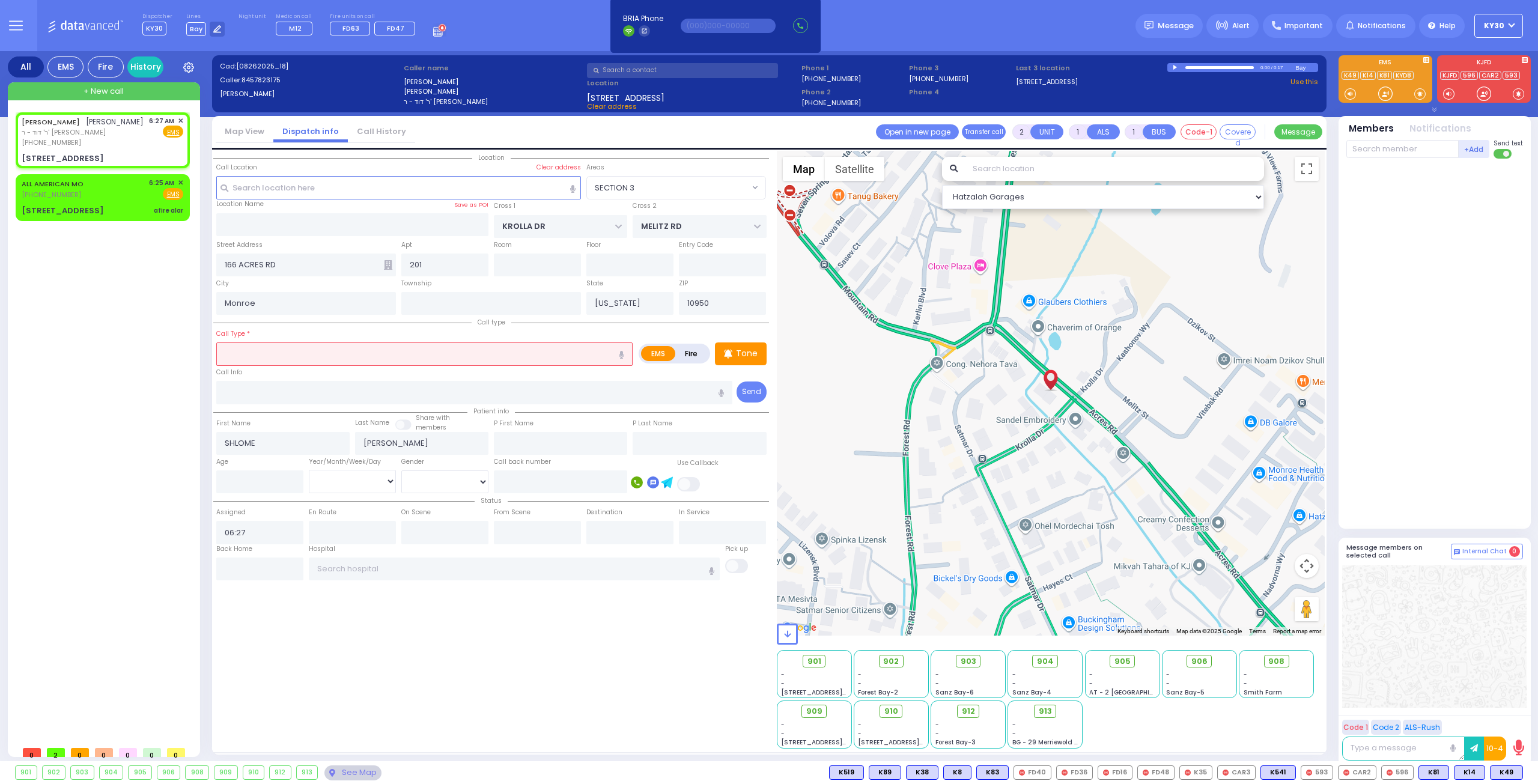
click at [260, 349] on input "text" at bounding box center [425, 353] width 416 height 23
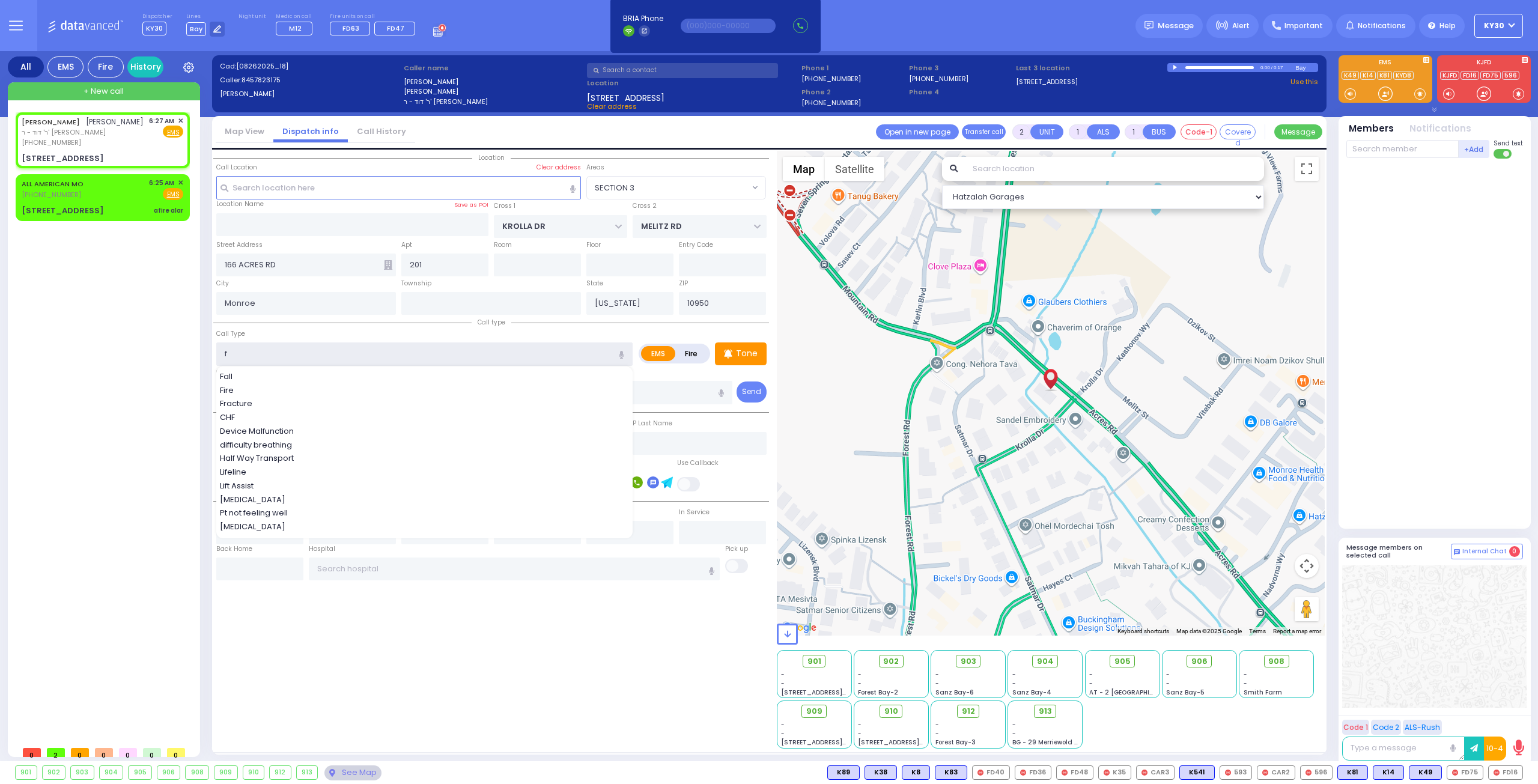
type input "fi"
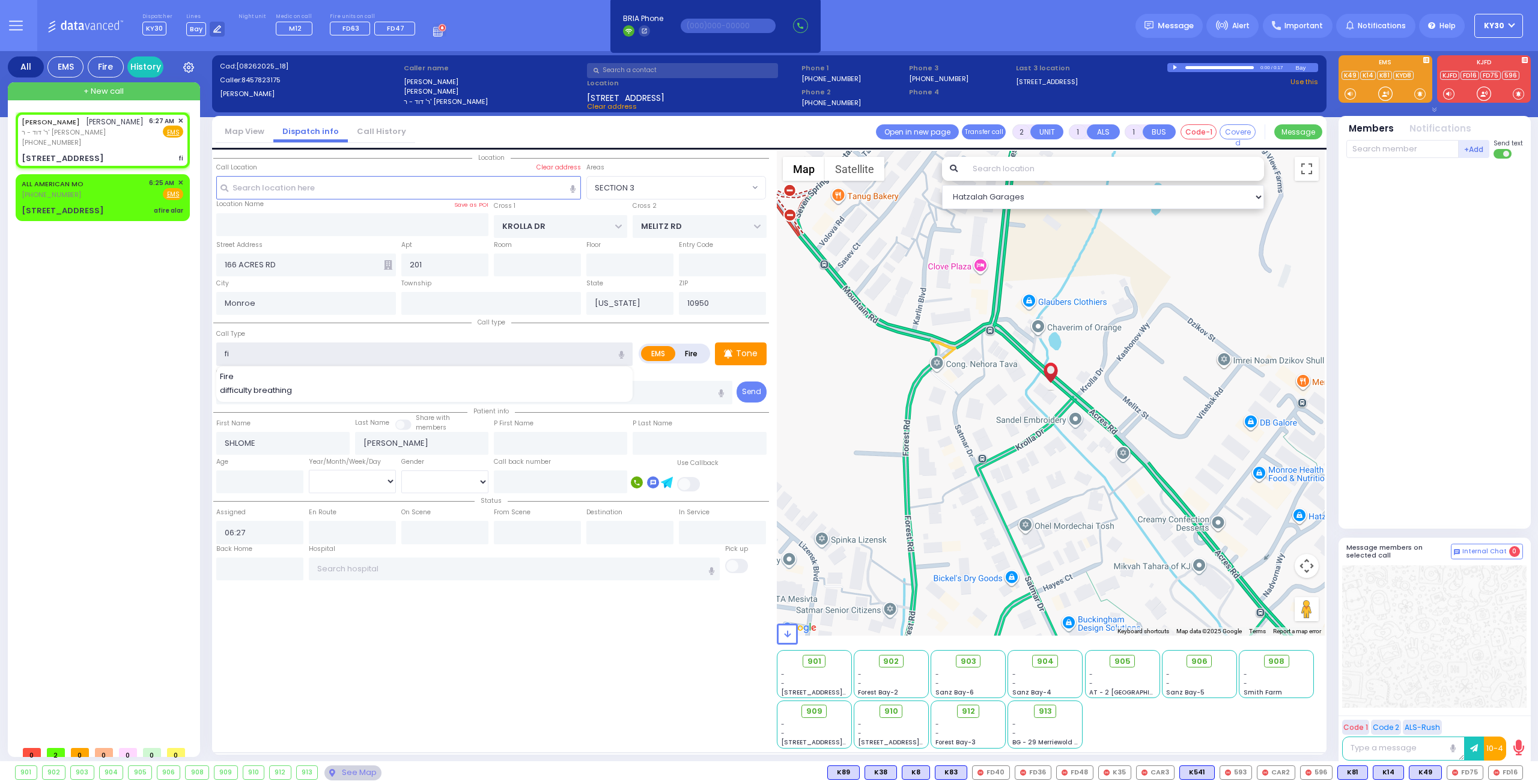
select select
radio input "true"
select select
select select "Hatzalah Garages"
select select "SECTION 3"
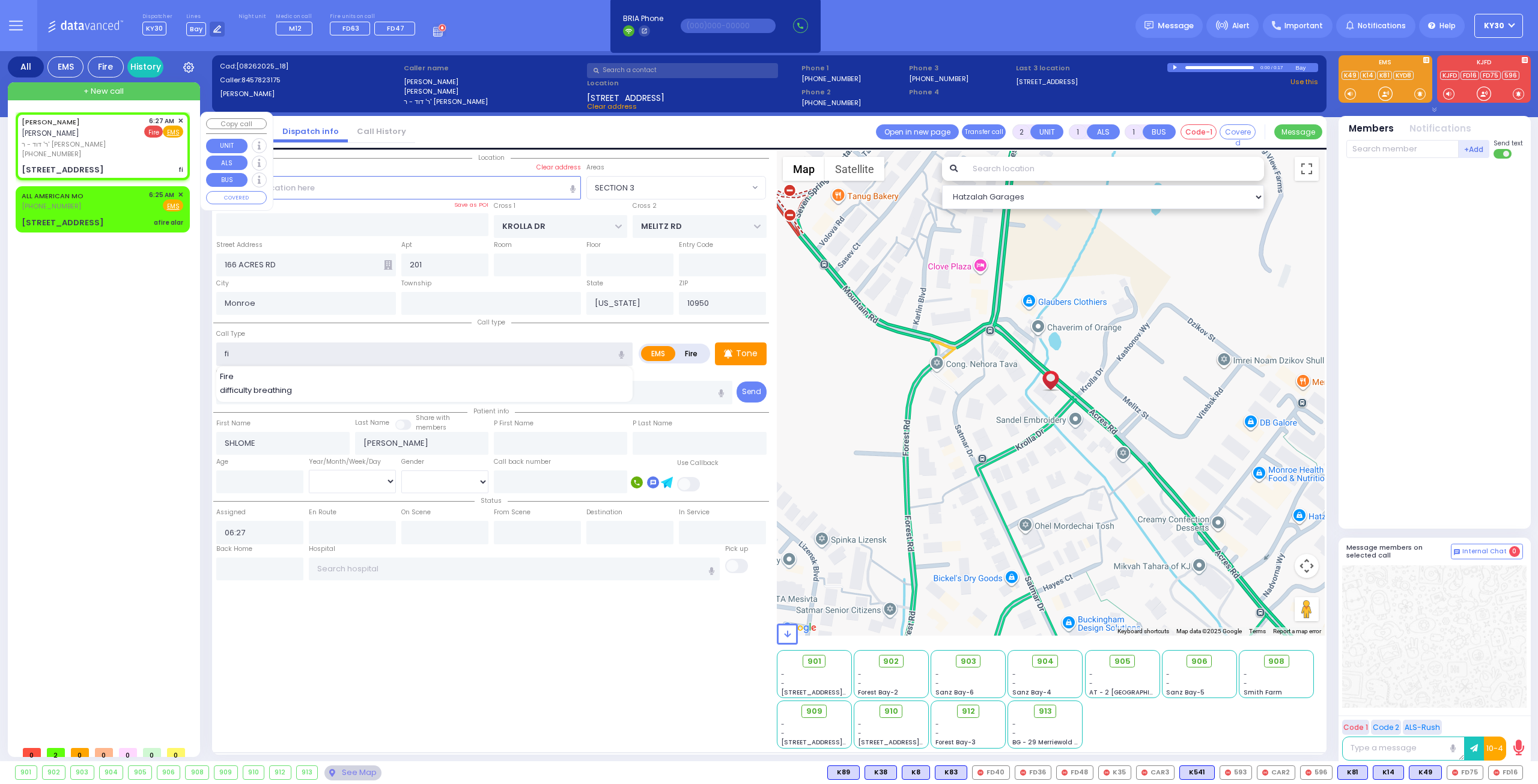
type input "fi"
click at [152, 130] on span "Fire" at bounding box center [153, 131] width 19 height 12
select select
radio input "false"
radio input "true"
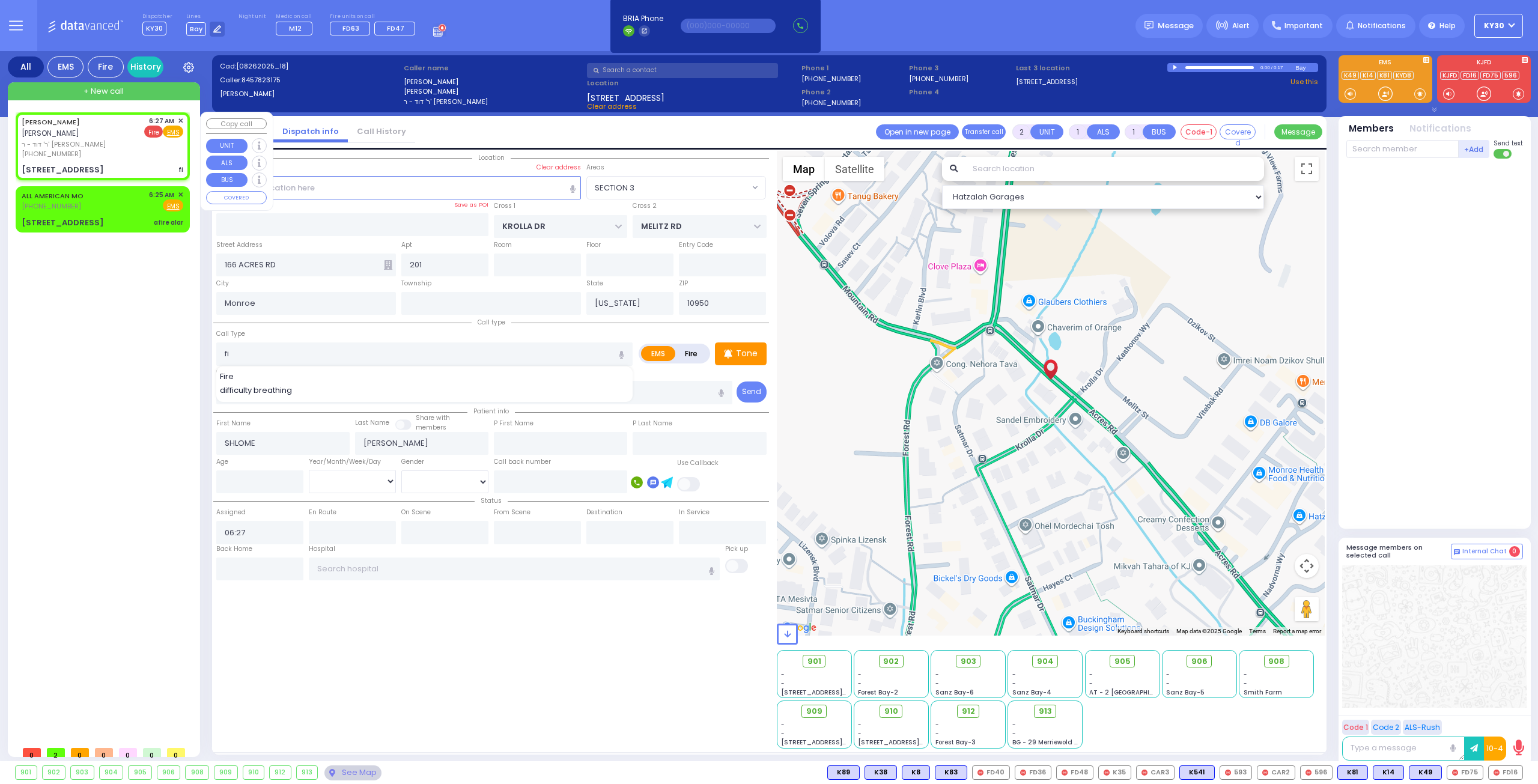
select select
select select "Hatzalah Garages"
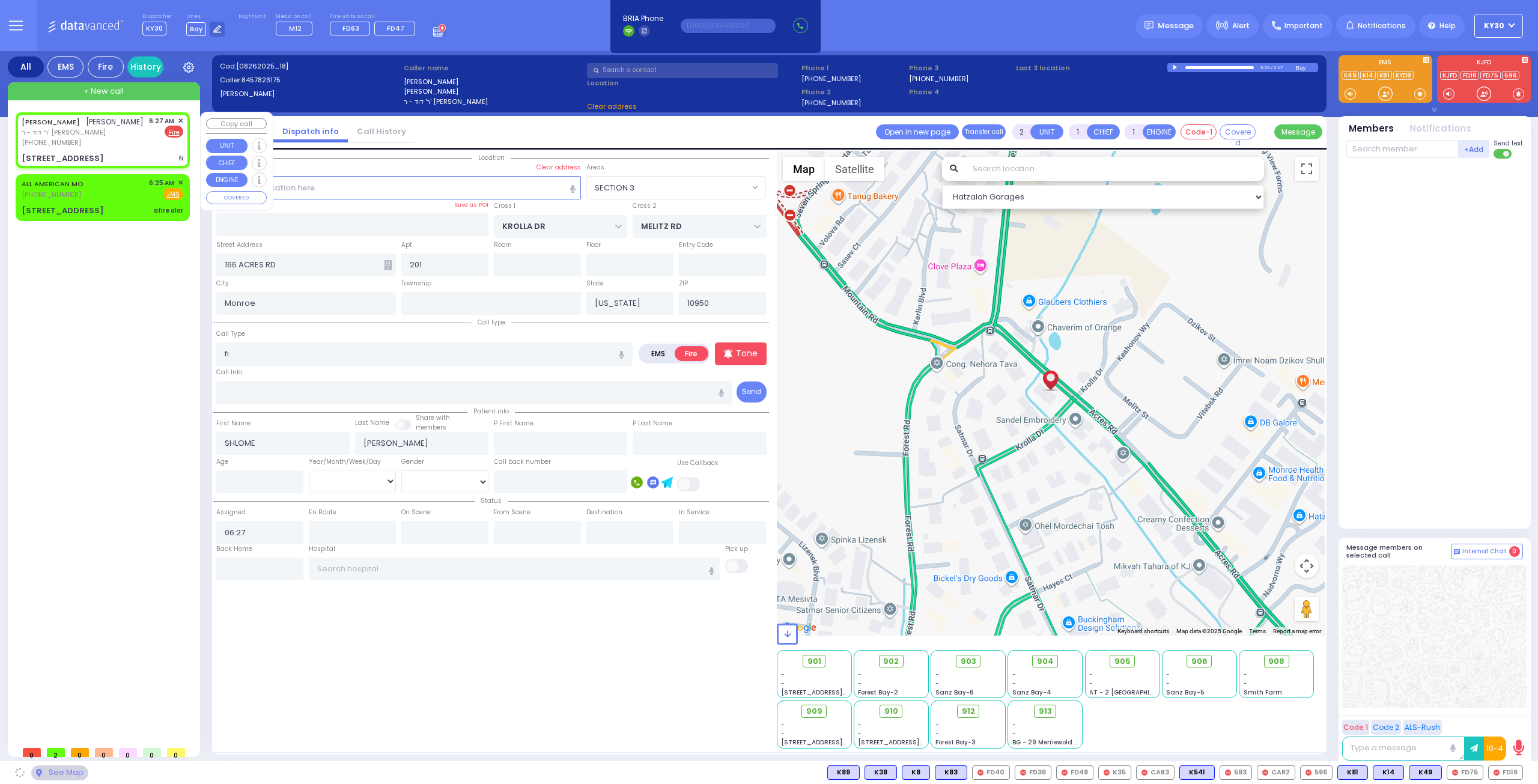
select select
radio input "true"
select select
select select "Hatzalah Garages"
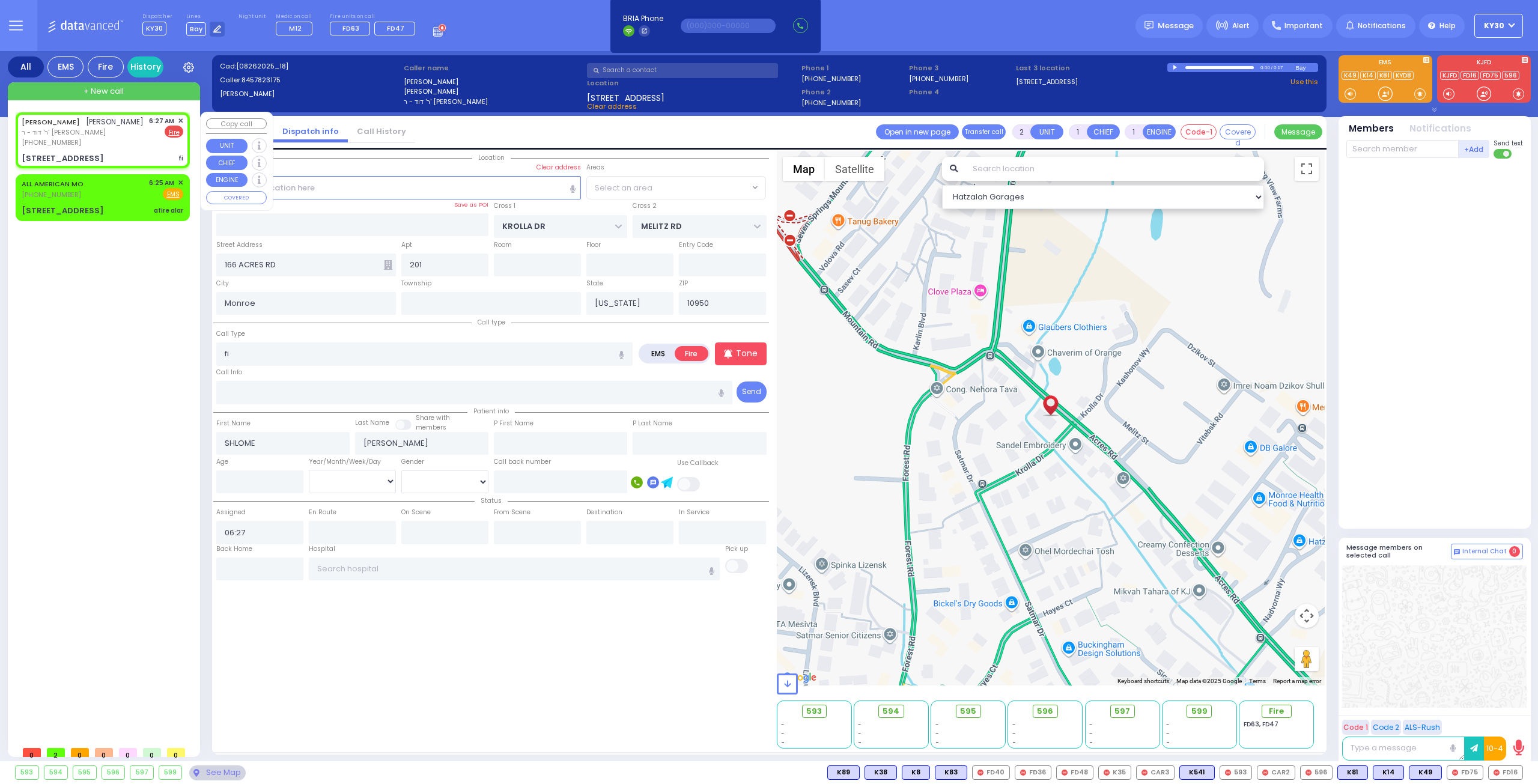
select select
radio input "true"
select select
select select "Hatzalah Garages"
select select "SECTION 3"
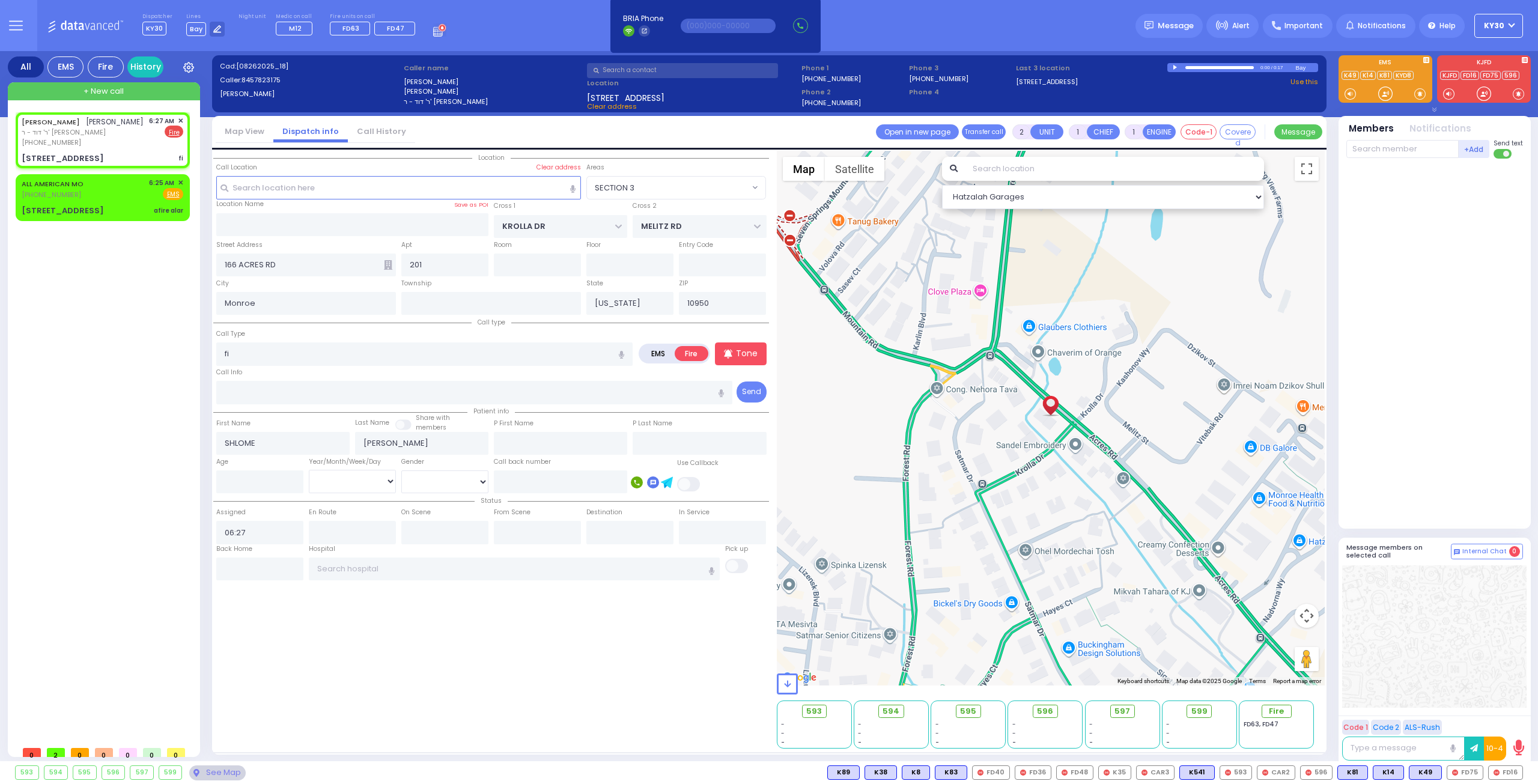
select select "SECTION 3"
click at [149, 191] on span "Fire" at bounding box center [153, 194] width 19 height 12
select select
type input "afire alar"
radio input "true"
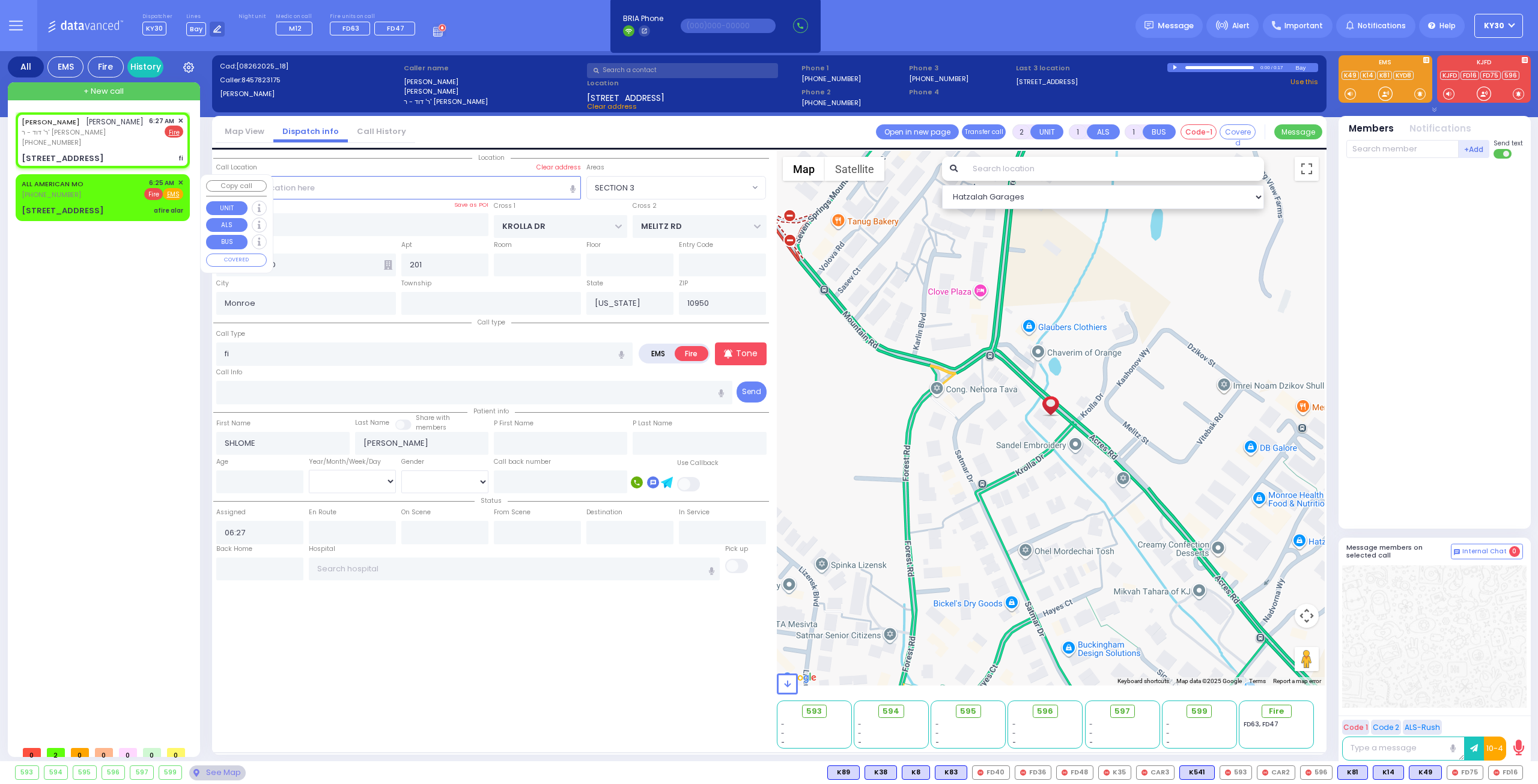
select select
type input "06:25"
select select "Hatzalah Garages"
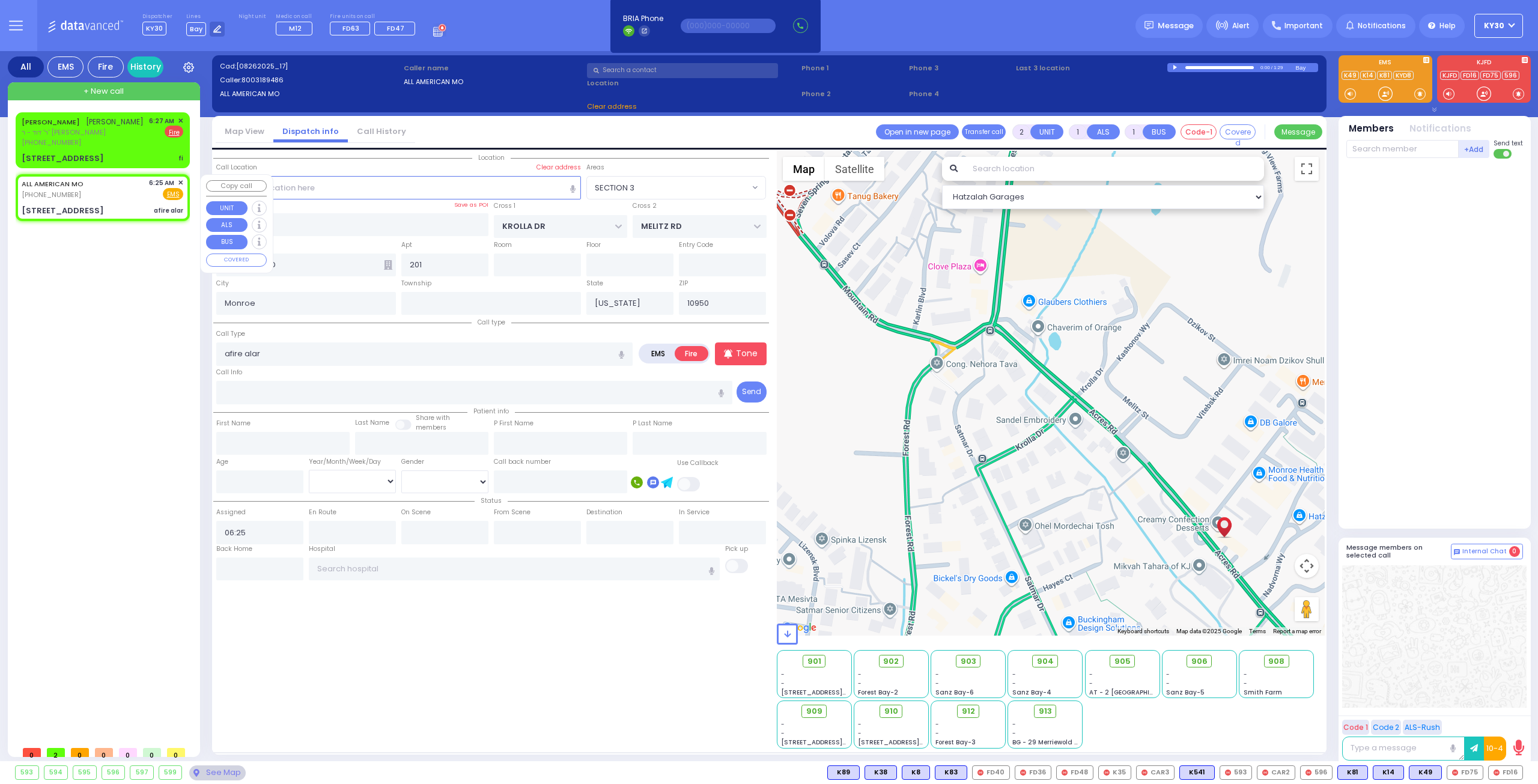
type input "[STREET_ADDRESS]"
select select "SECTION 3"
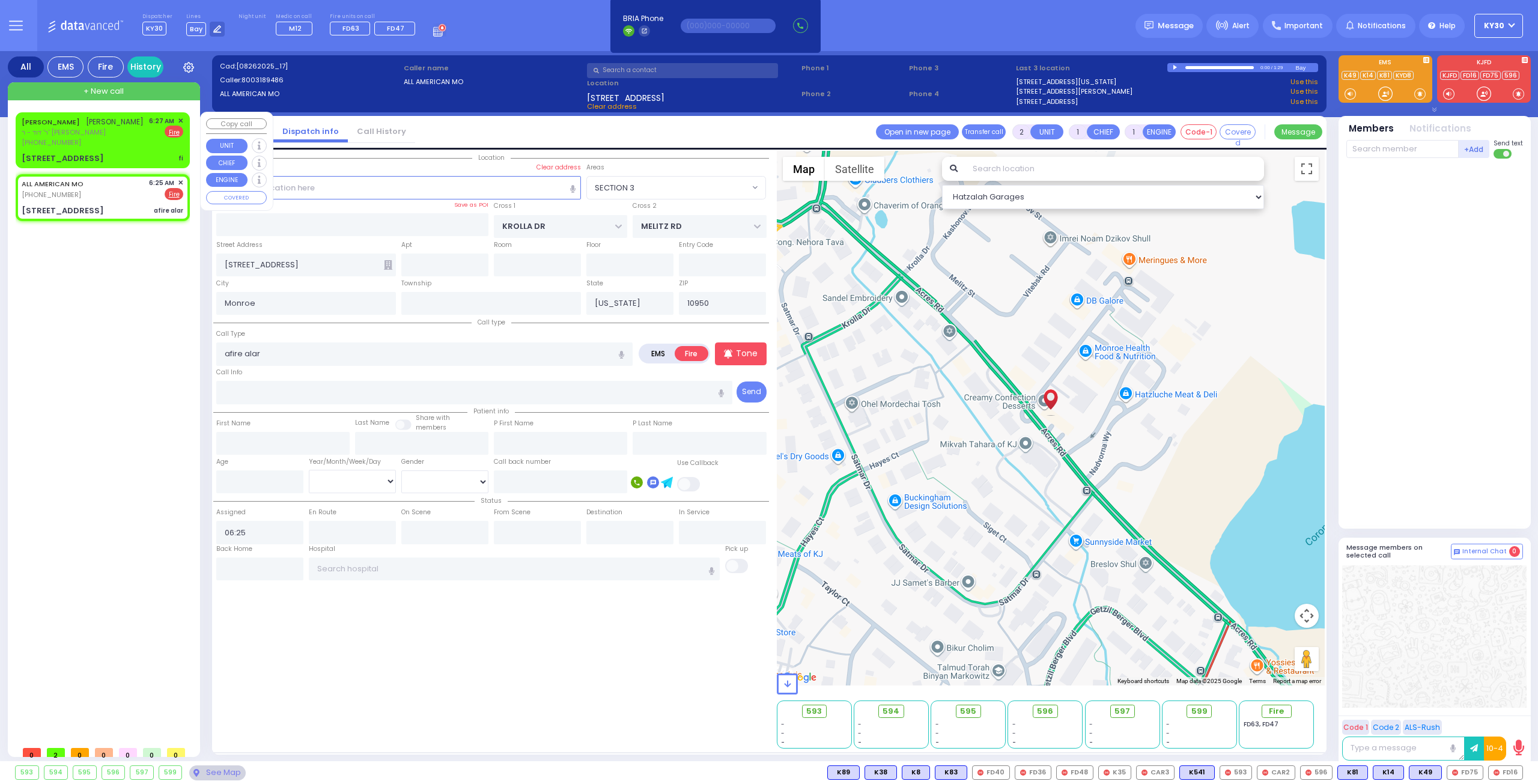
click at [142, 150] on div "[PERSON_NAME] ר' דוד - ר' [PERSON_NAME] [PHONE_NUMBER] 6:27 AM ✕ EMS Fire" at bounding box center [102, 140] width 170 height 52
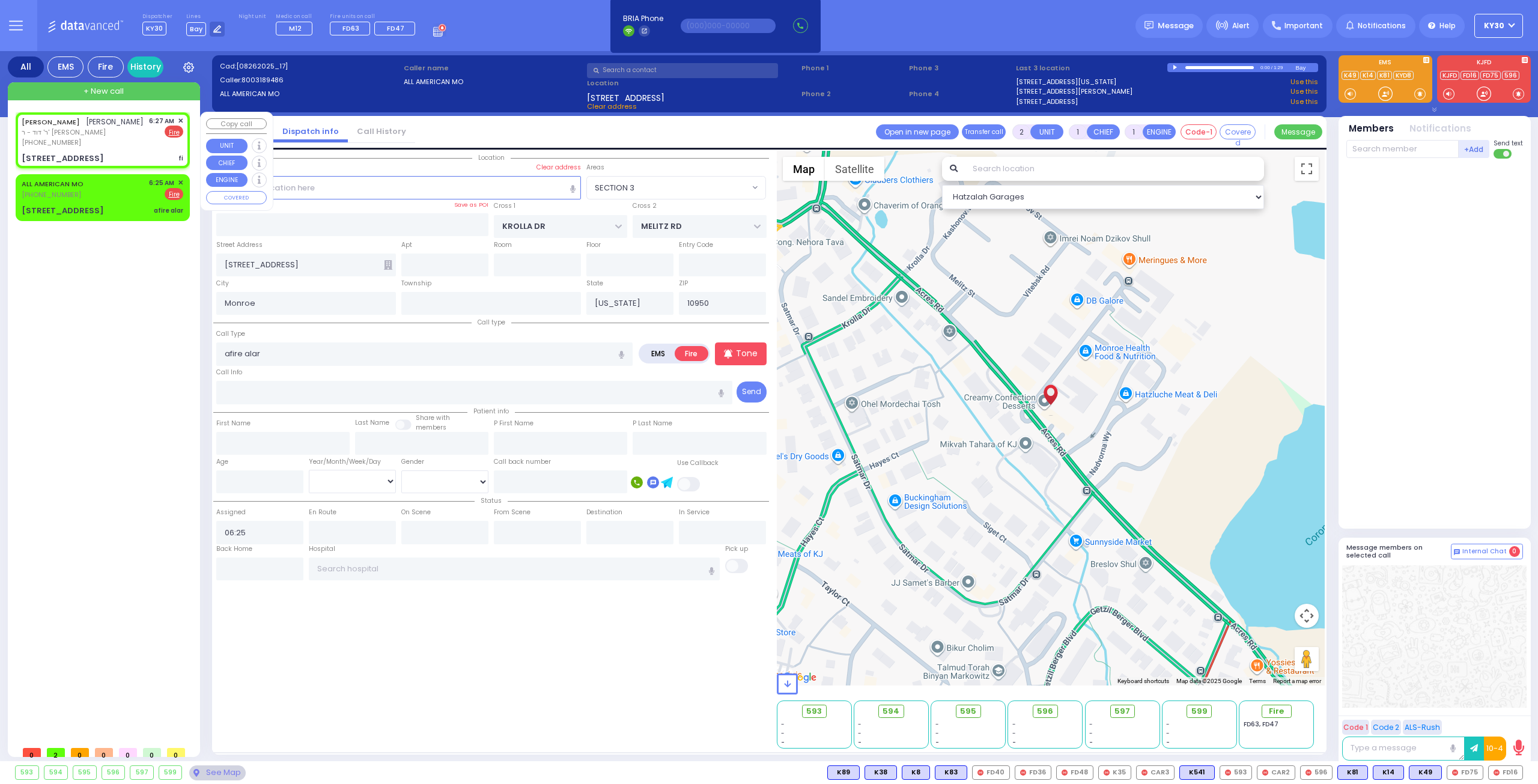
select select
type input "fi"
radio input "true"
type input "SHLOME"
type input "[PERSON_NAME]"
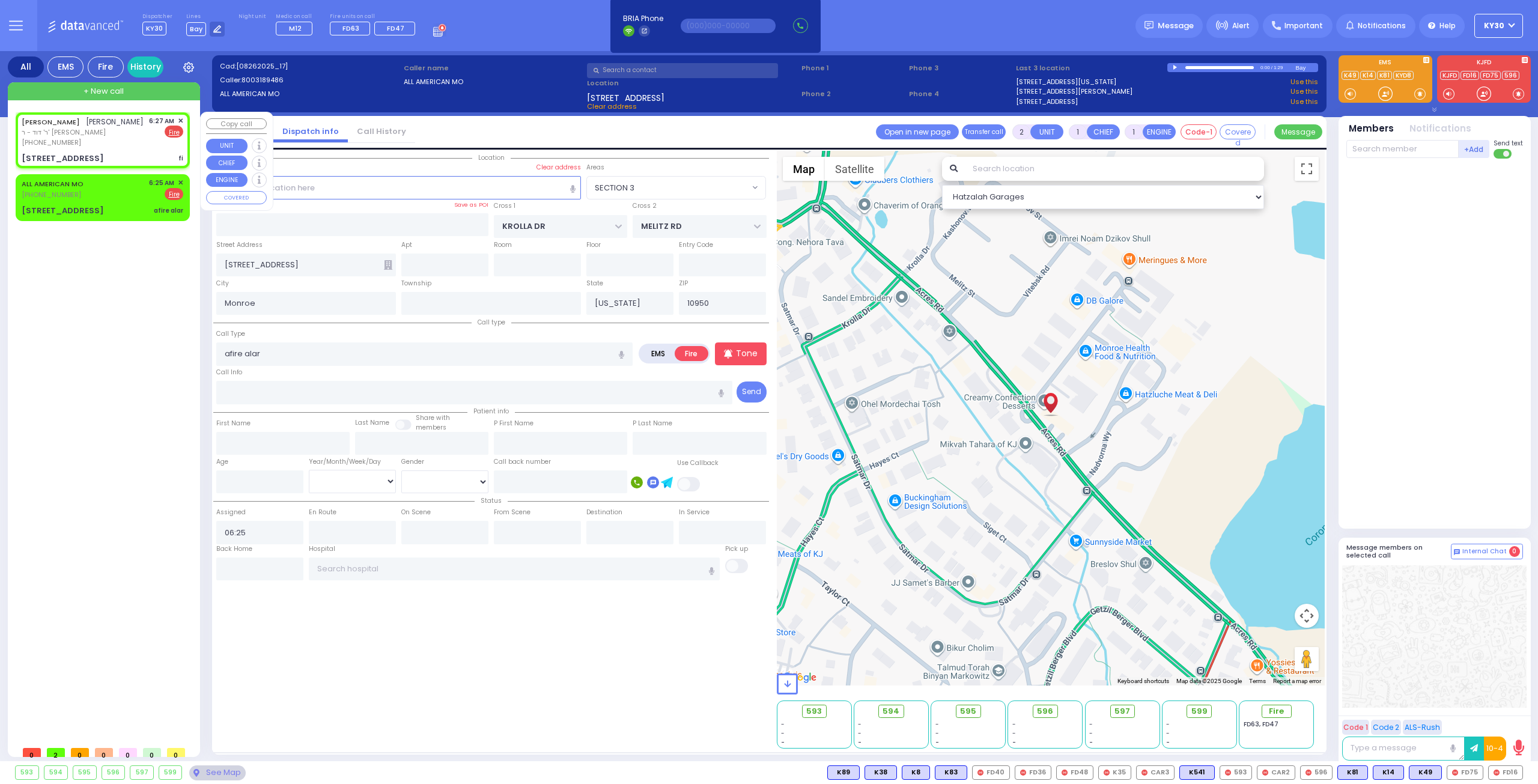
select select
type input "06:27"
type input "166 ACRES RD"
type input "201"
select select "SECTION 3"
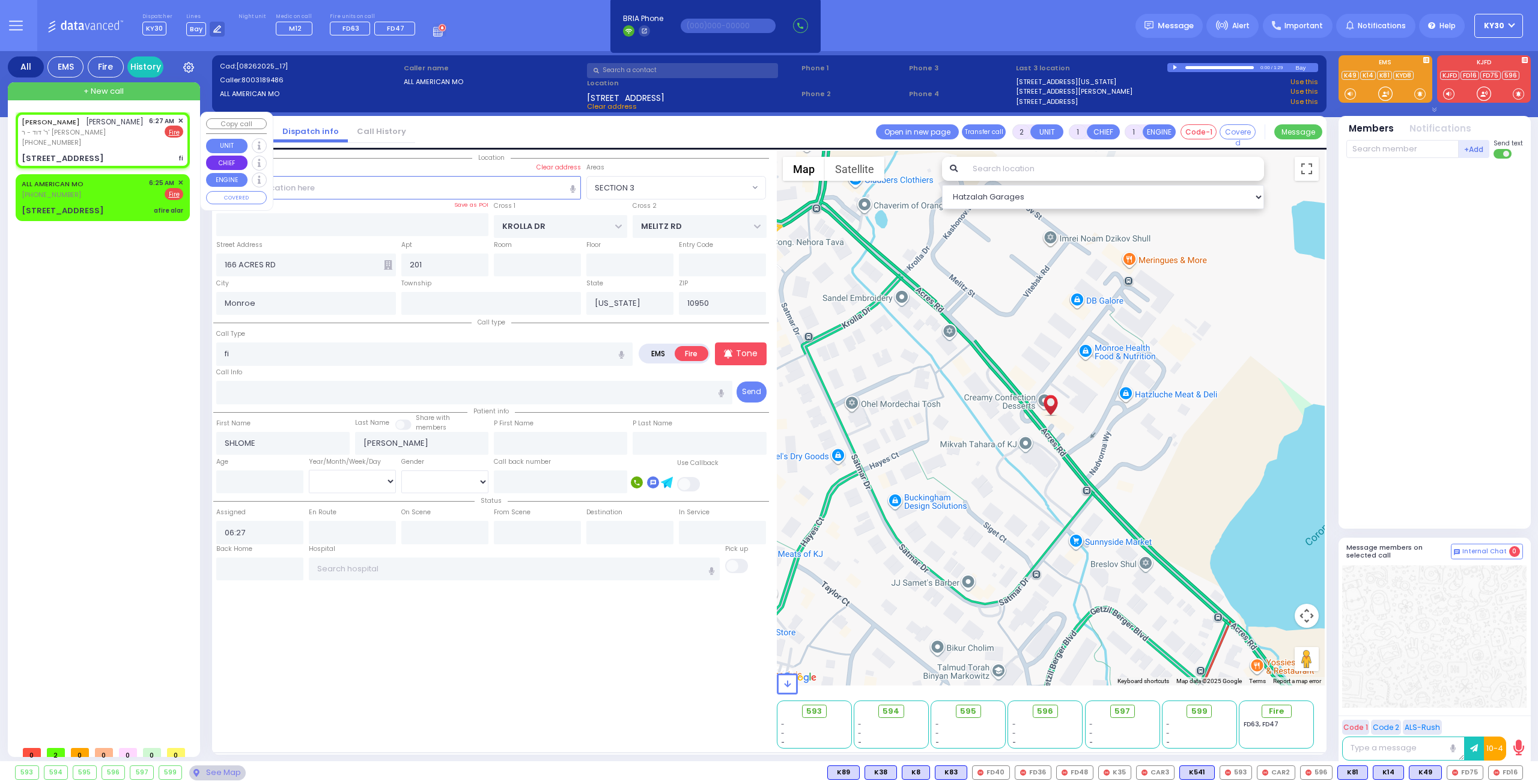
select select "Hatzalah Garages"
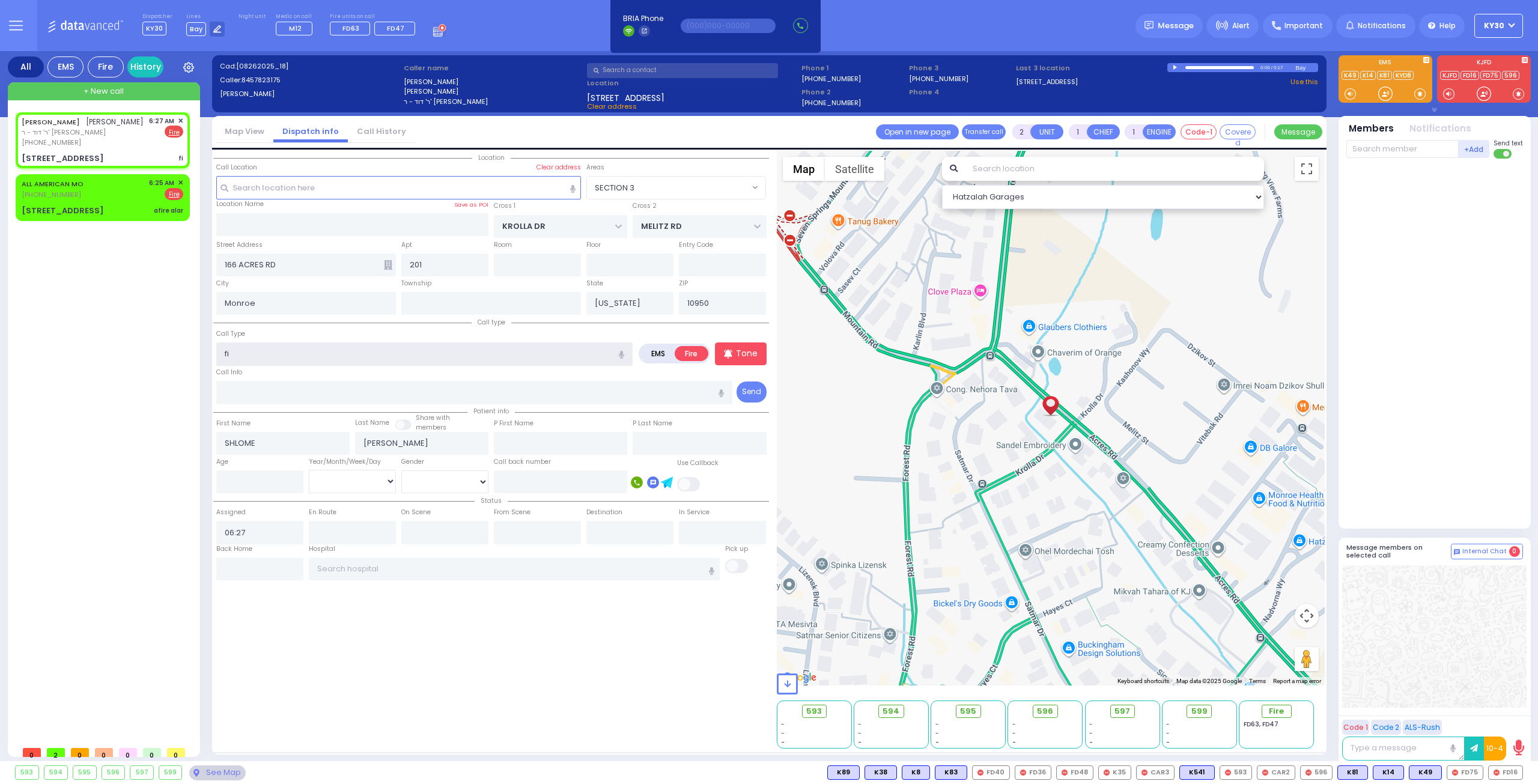
click at [275, 353] on input "fi" at bounding box center [425, 353] width 416 height 23
type input "f"
select select
radio input "true"
select select
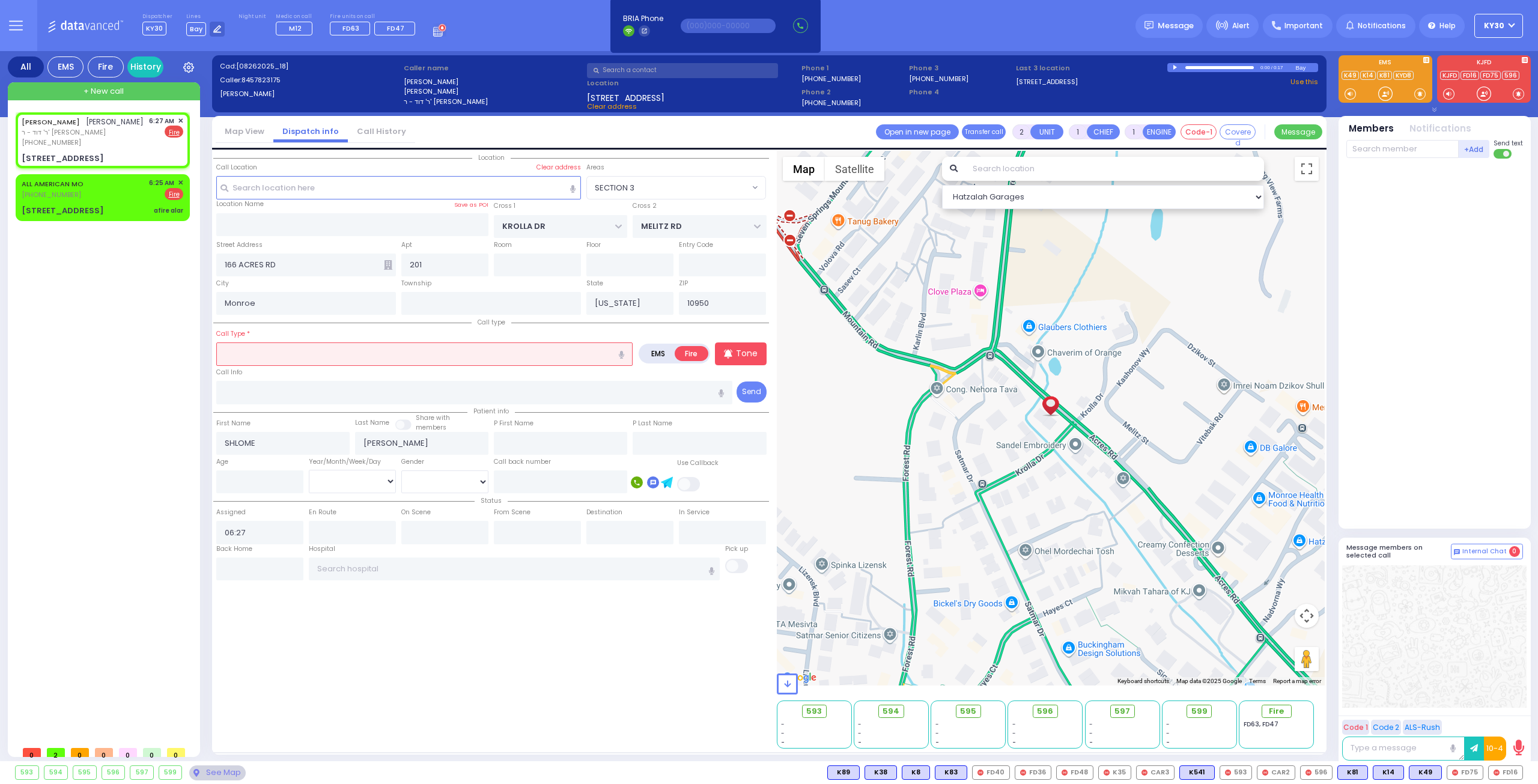
select select "Hatzalah Garages"
select select "SECTION 3"
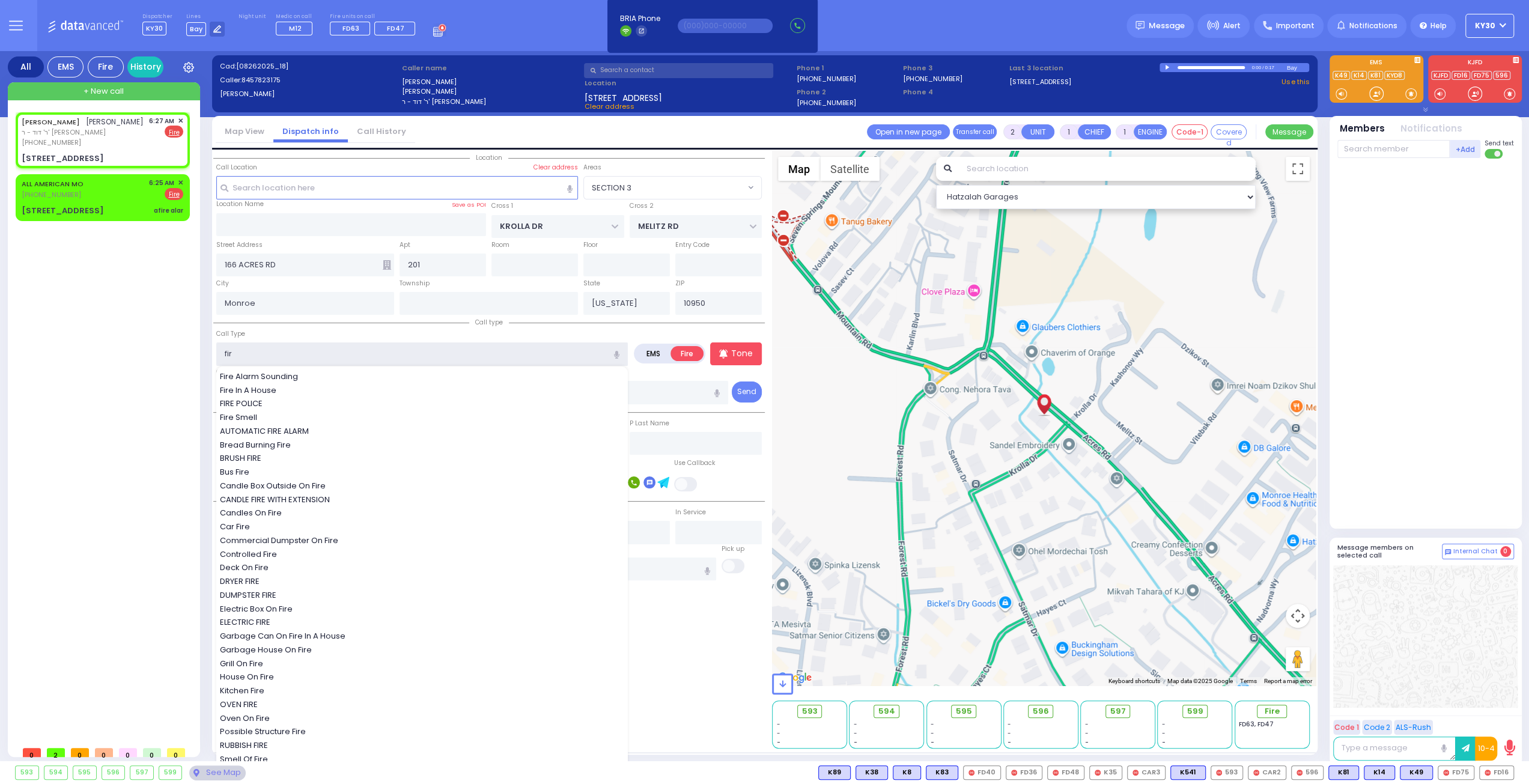
type input "fire"
select select
radio input "true"
select select
select select "Hatzalah Garages"
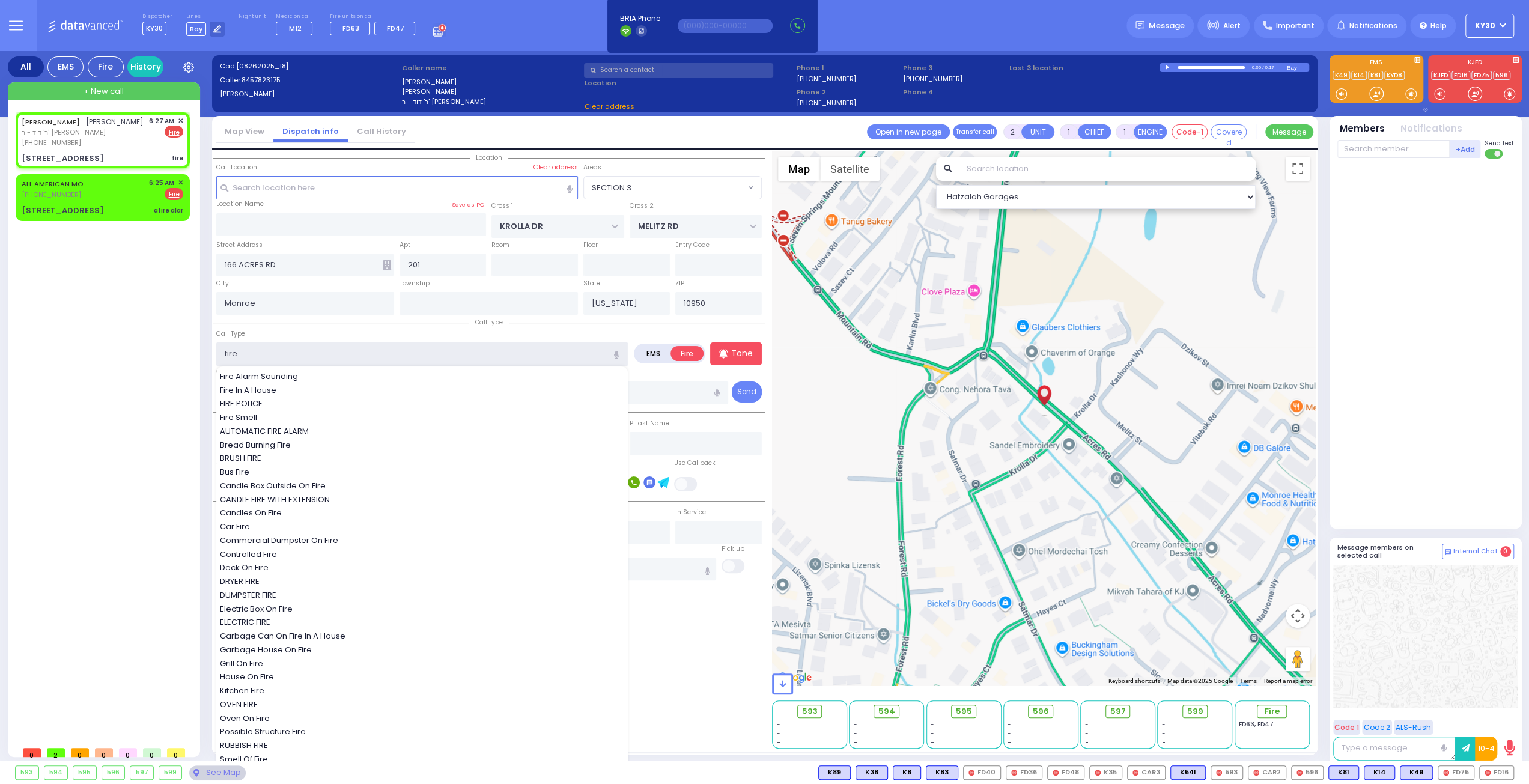
select select "SECTION 3"
type input "fire a"
select select
radio input "true"
select select
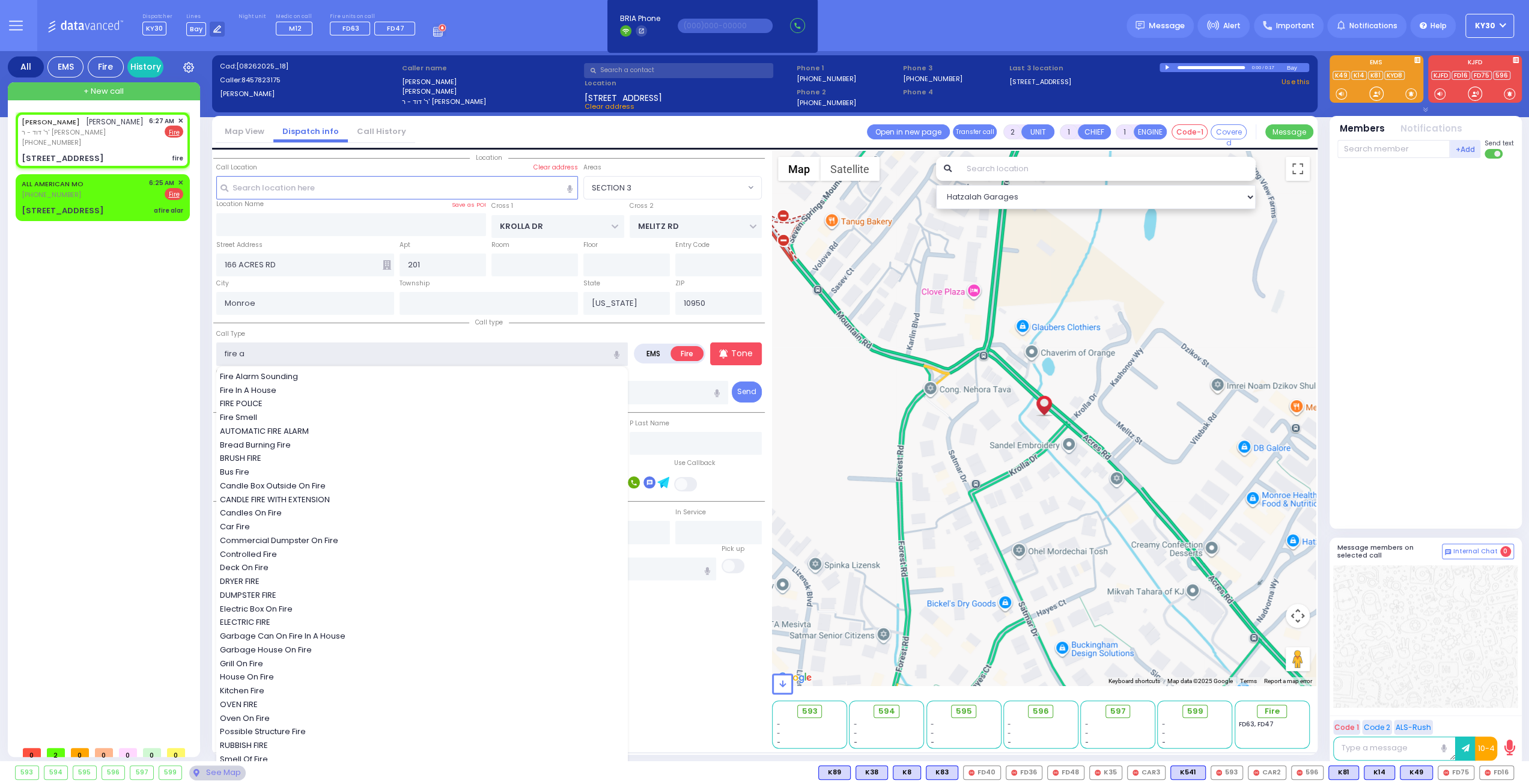
select select "Hatzalah Garages"
select select "SECTION 3"
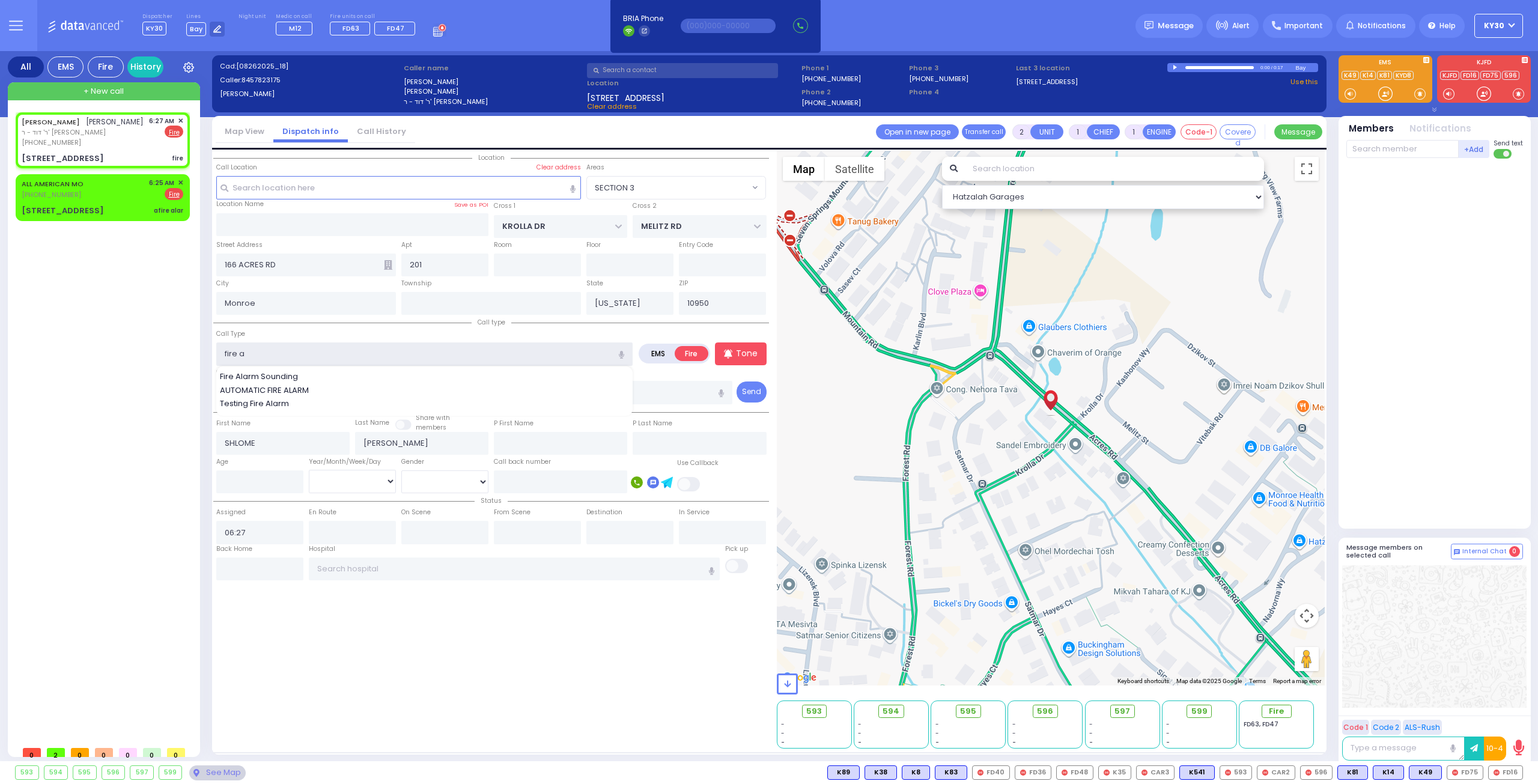
type input "fire al"
select select
radio input "true"
select select
select select "Hatzalah Garages"
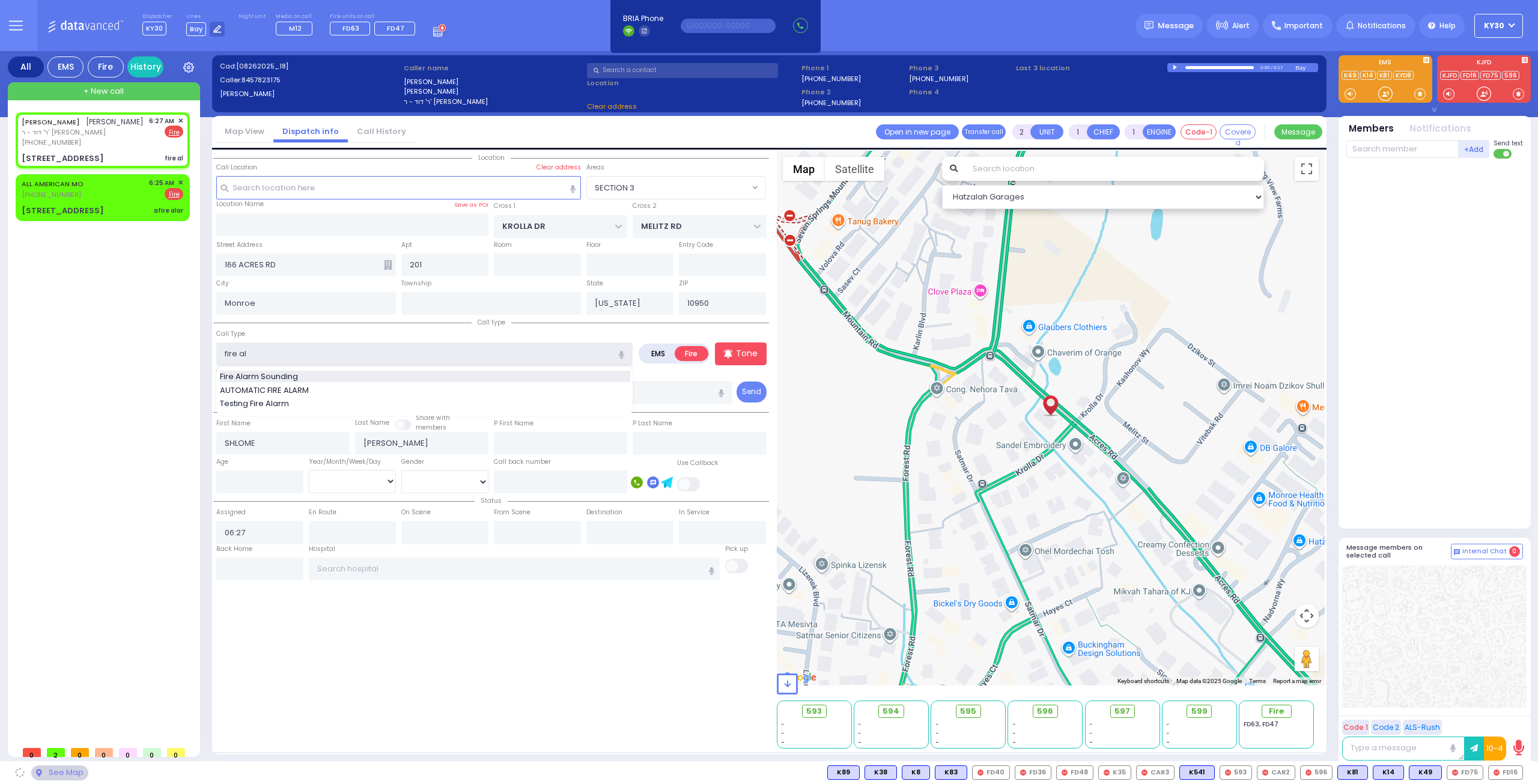
select select "SECTION 3"
click at [280, 374] on span "Fire Alarm Sounding" at bounding box center [260, 376] width 82 height 12
type input "Fire Alarm Sounding"
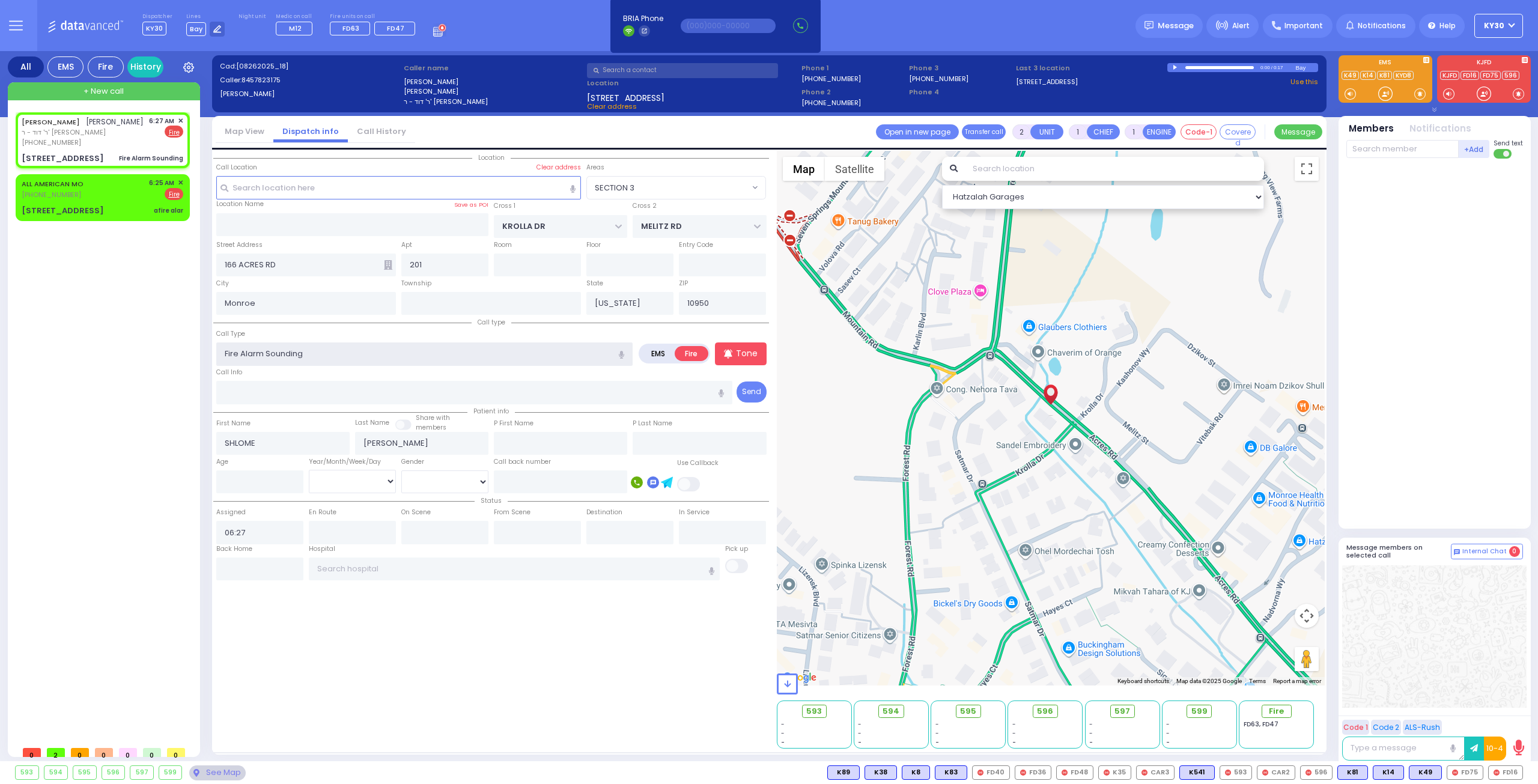
select select
radio input "true"
select select
select select "Hatzalah Garages"
select select "SECTION 3"
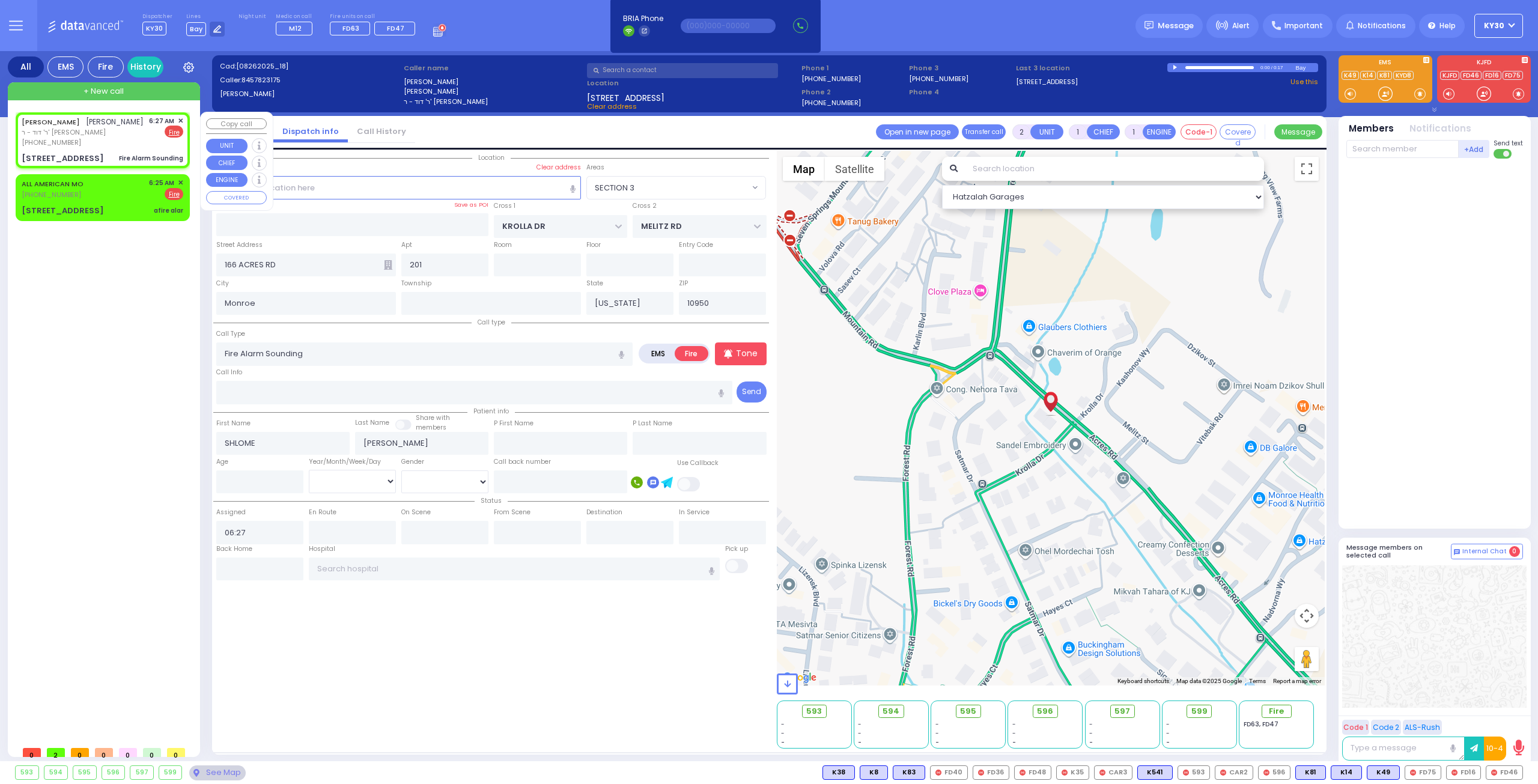
click at [138, 138] on div "[PERSON_NAME] ר' דוד - ר' [PERSON_NAME] [PHONE_NUMBER] 6:27 AM ✕ EMS Fire" at bounding box center [102, 131] width 162 height 32
select select
radio input "true"
select select
select select "Hatzalah Garages"
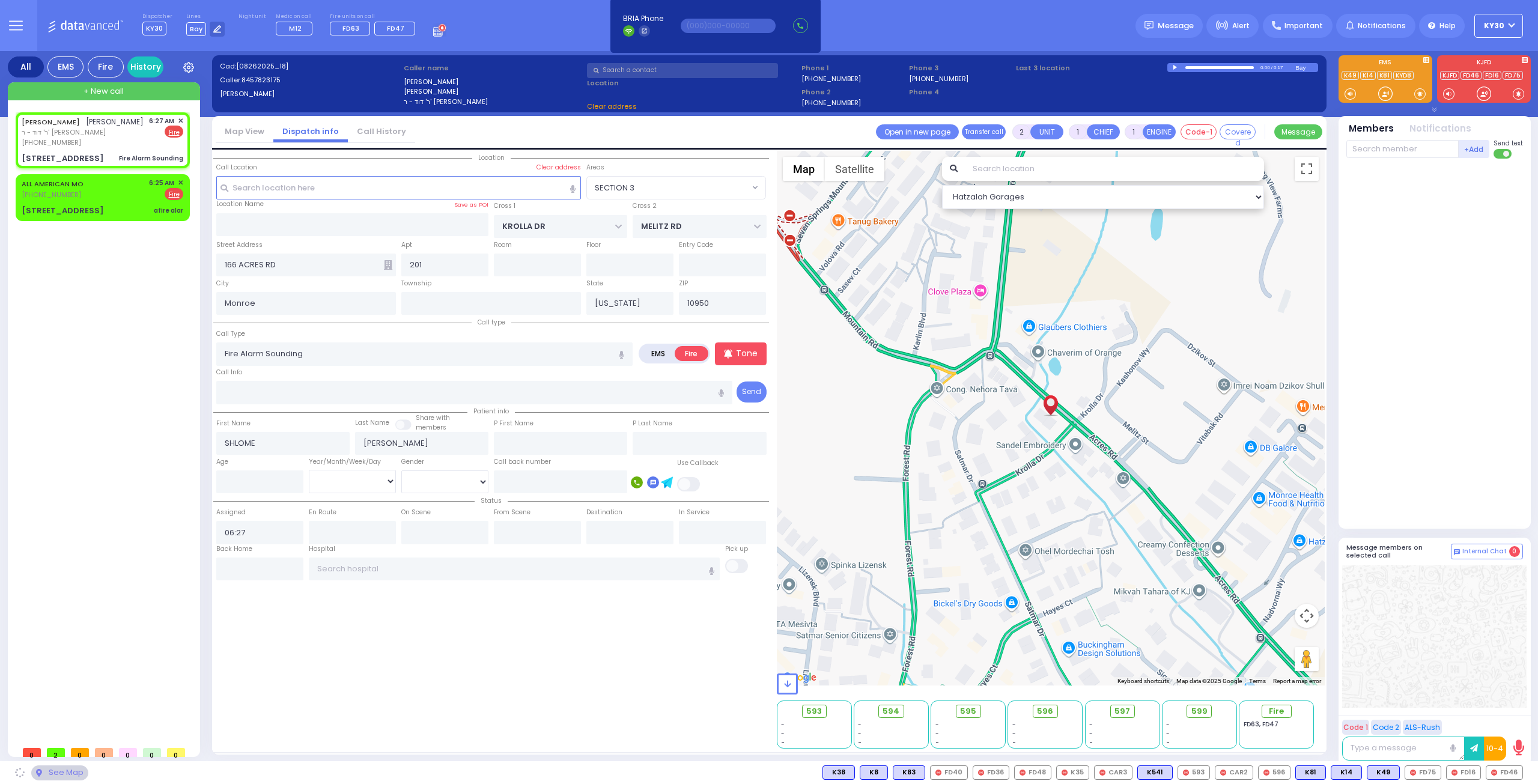
select select
radio input "true"
select select
select select "Hatzalah Garages"
select select "SECTION 3"
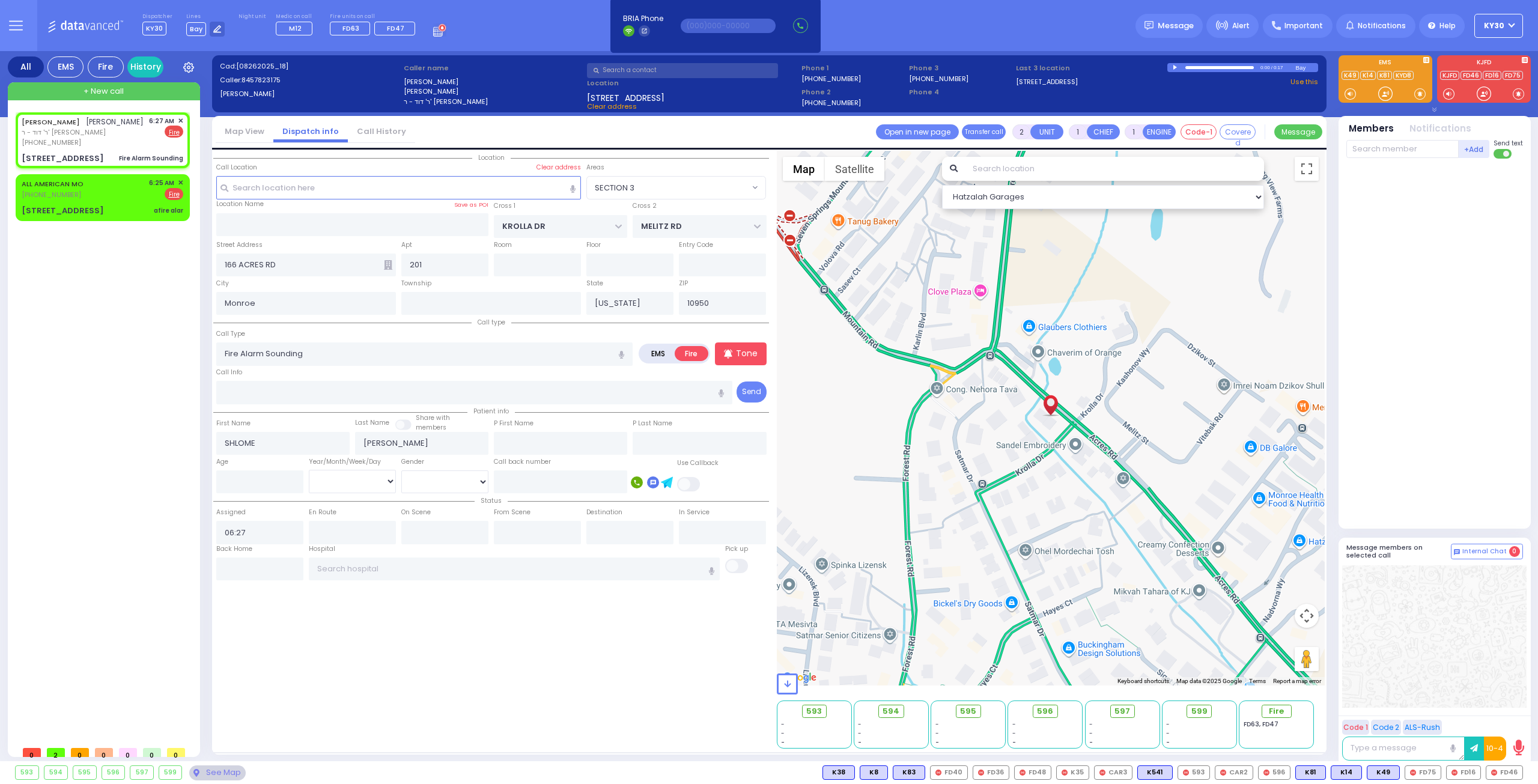
click at [1515, 764] on div "593 594 595 596 597 599" at bounding box center [769, 772] width 1538 height 23
click at [1509, 771] on span "FD46" at bounding box center [1504, 772] width 36 height 13
select select
radio input "true"
select select
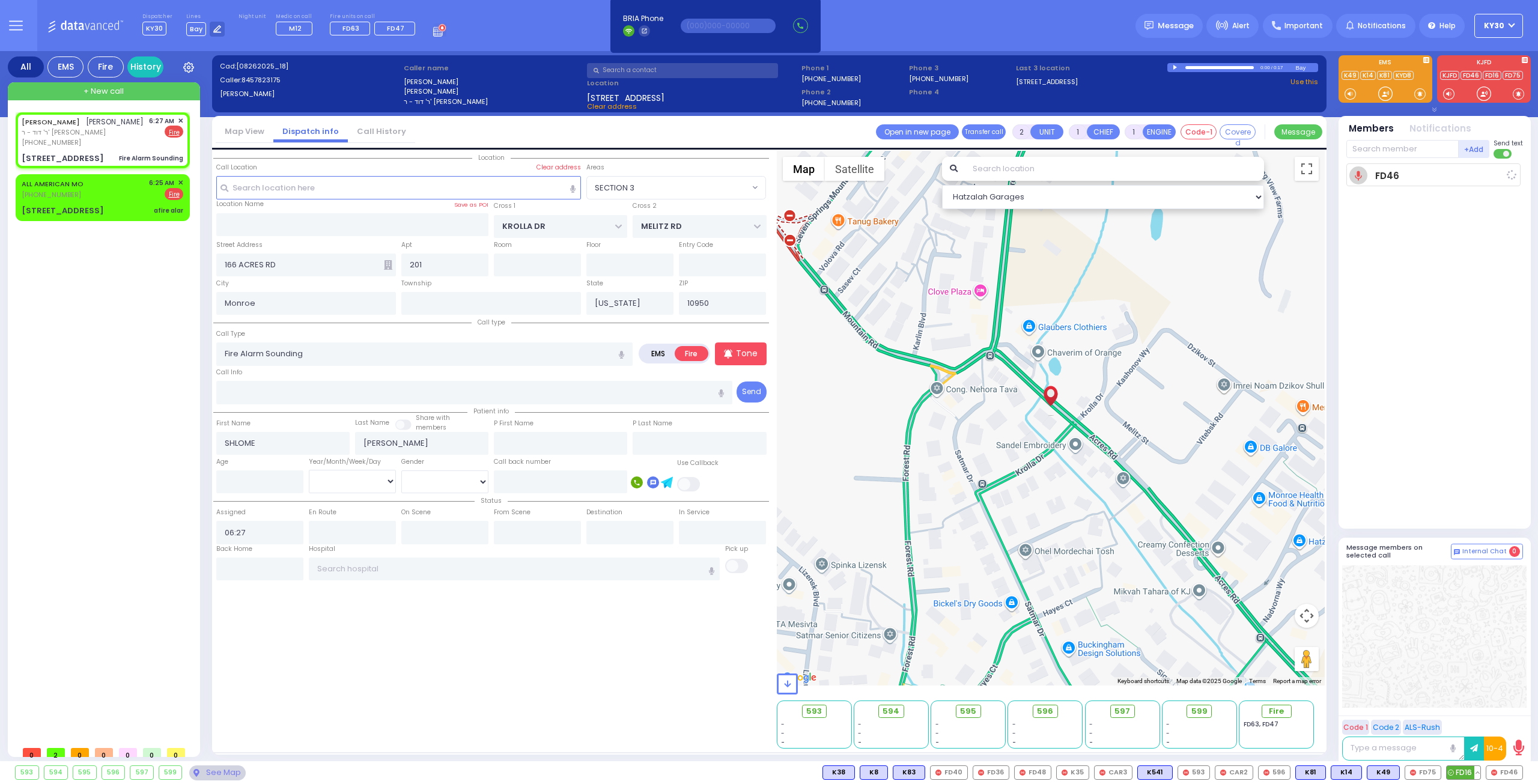
type input "06:29"
select select "Hatzalah Garages"
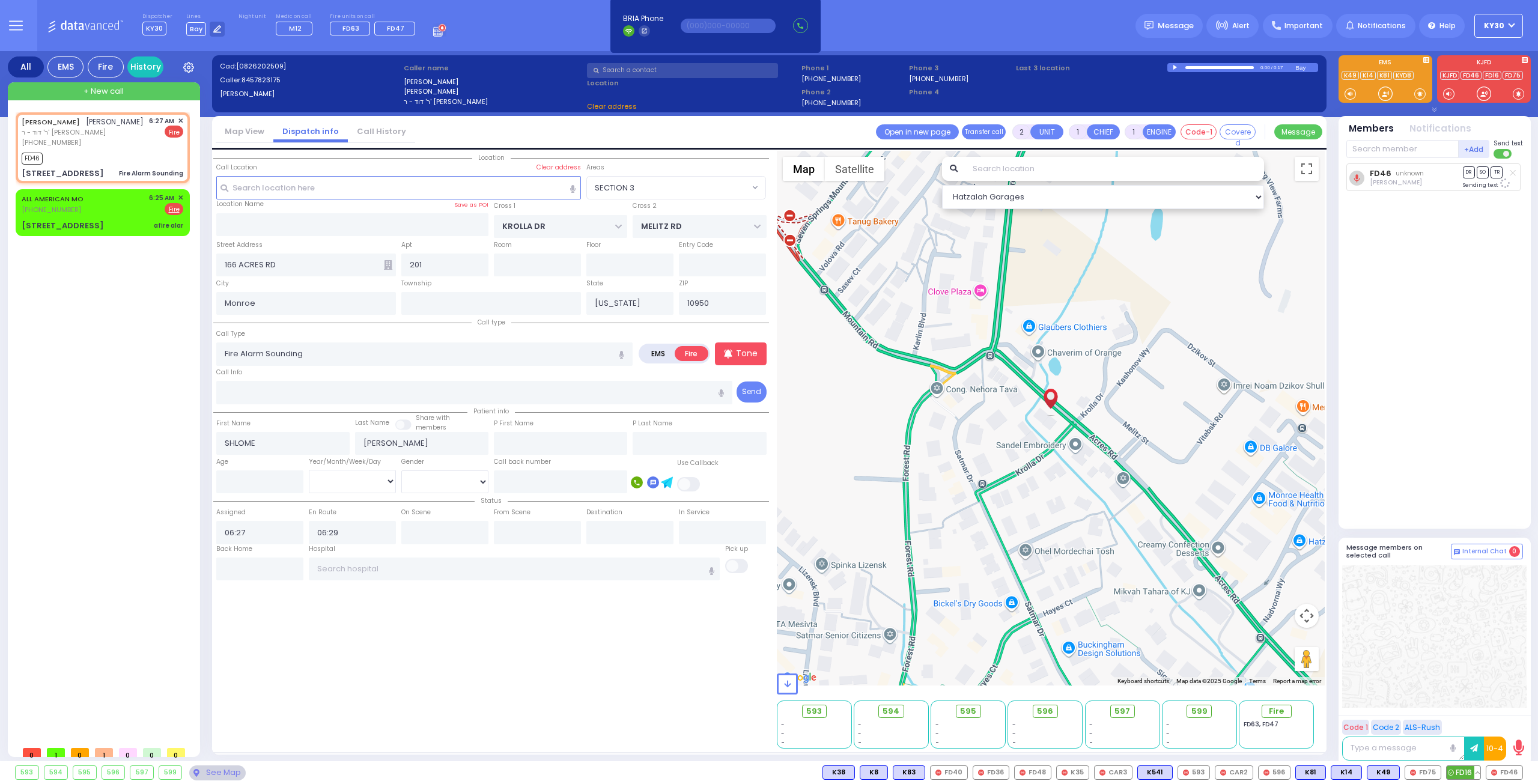
select select "SECTION 3"
click at [1465, 771] on span "FD16" at bounding box center [1463, 772] width 34 height 13
select select
radio input "true"
select select
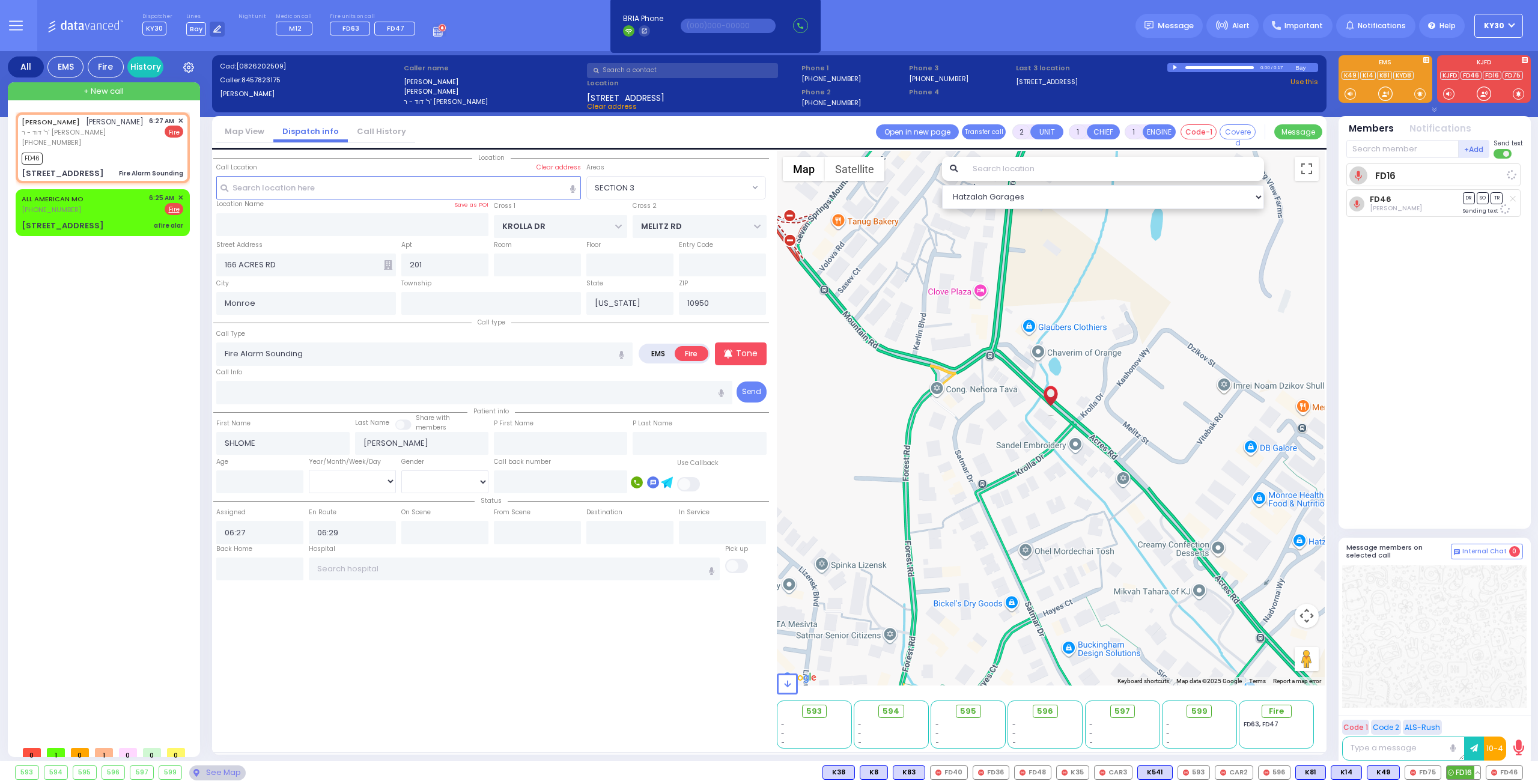
select select "Hatzalah Garages"
select select "SECTION 3"
click at [1421, 769] on span "FD75" at bounding box center [1422, 772] width 35 height 13
select select
radio input "true"
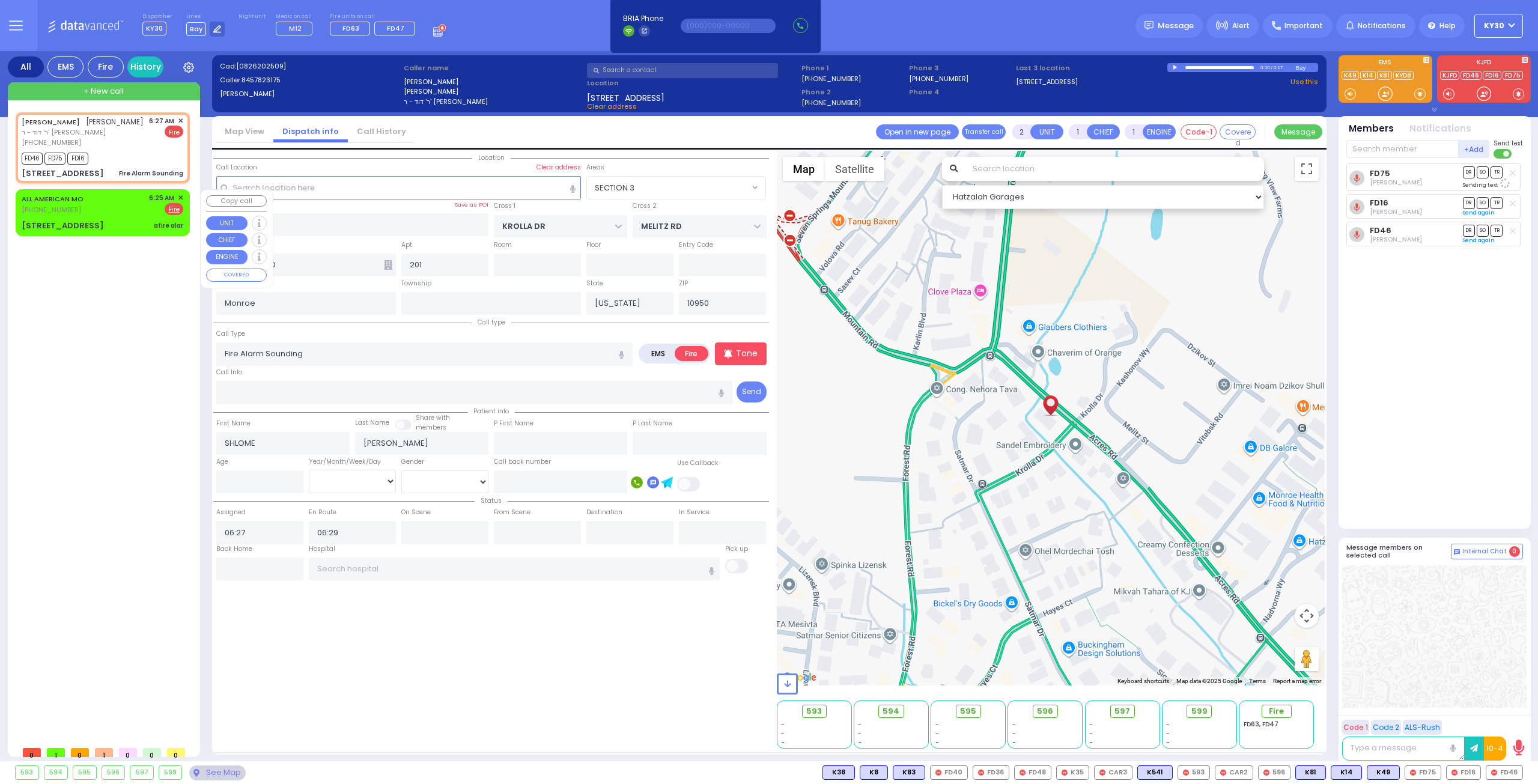
click at [181, 198] on span "✕" at bounding box center [180, 198] width 5 height 10
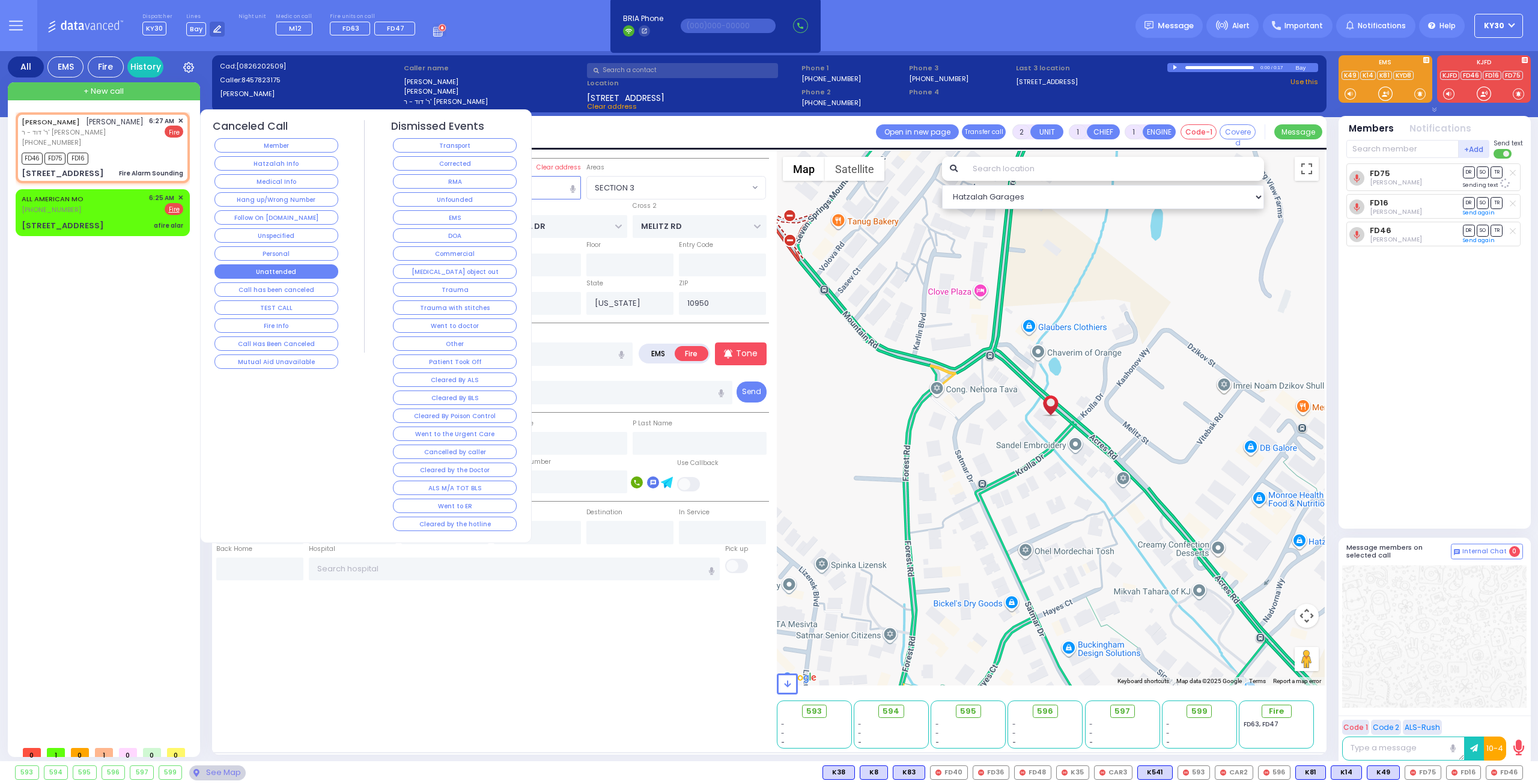
click at [307, 270] on button "Unattended" at bounding box center [276, 271] width 124 height 14
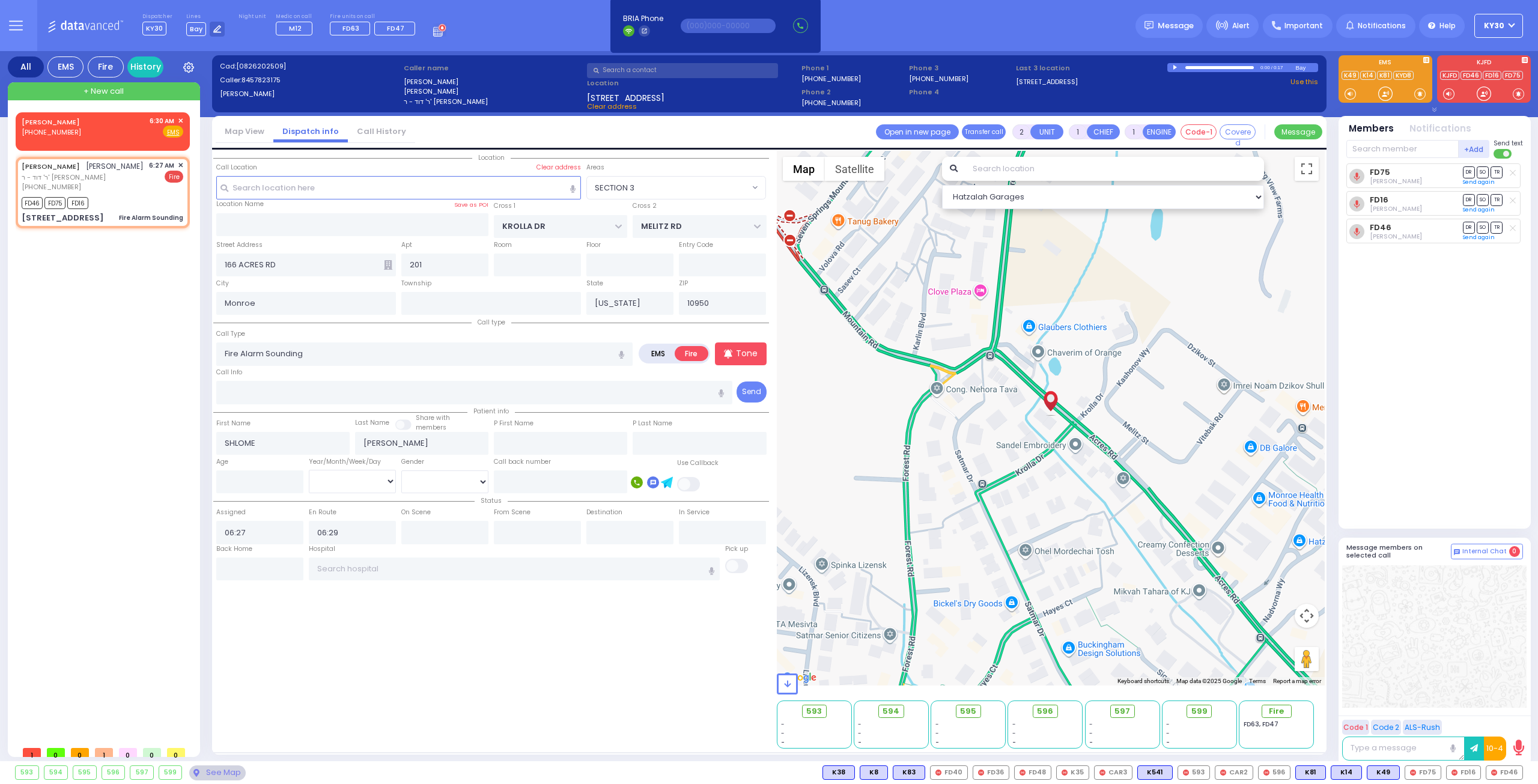
drag, startPoint x: 543, startPoint y: 386, endPoint x: 135, endPoint y: 330, distance: 411.8
click at [131, 328] on div "[PERSON_NAME] [PHONE_NUMBER] 6:30 AM ✕ EMS FD46" at bounding box center [105, 426] width 179 height 628
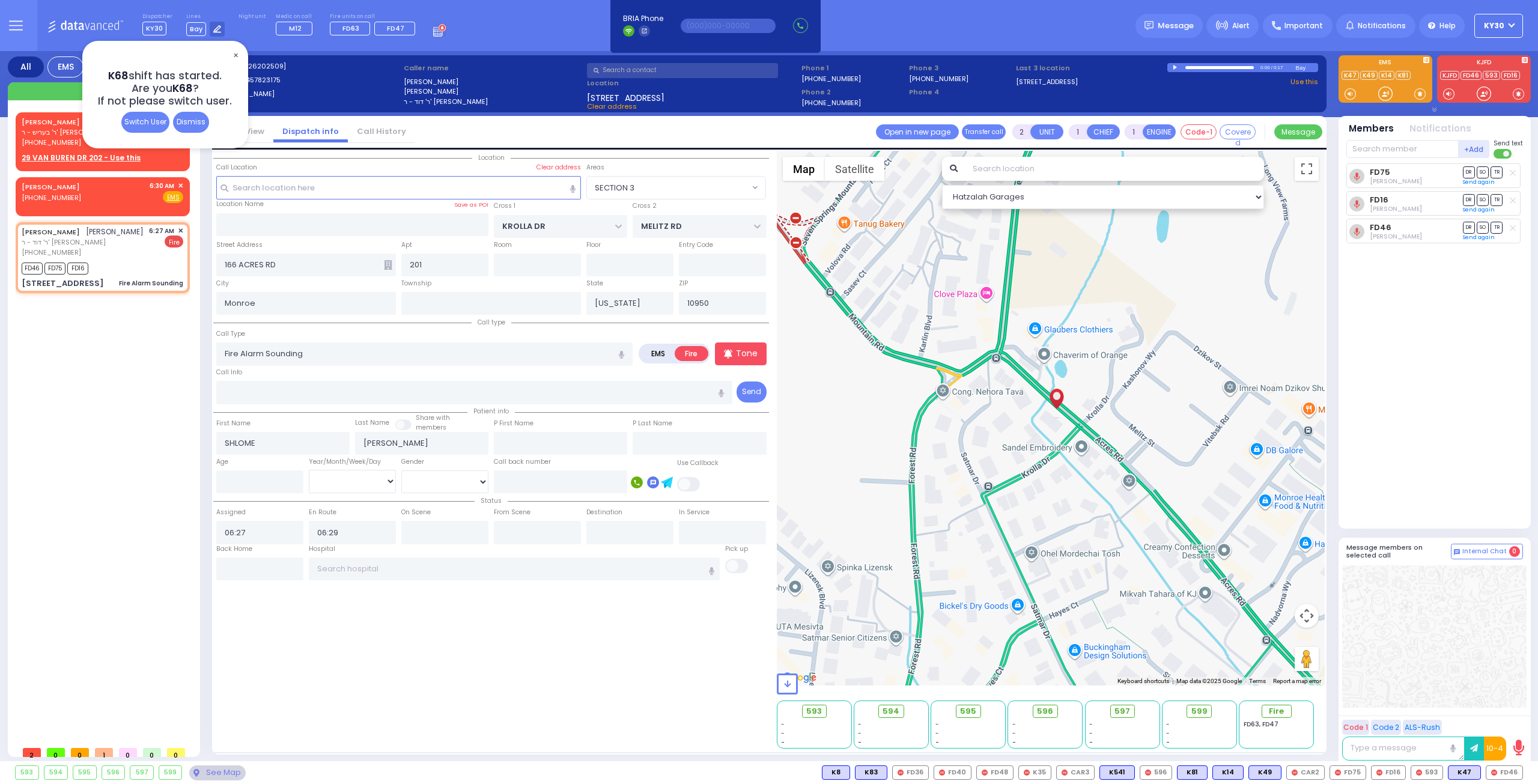
click at [238, 53] on span "✕" at bounding box center [235, 55] width 9 height 14
